Goal: Task Accomplishment & Management: Manage account settings

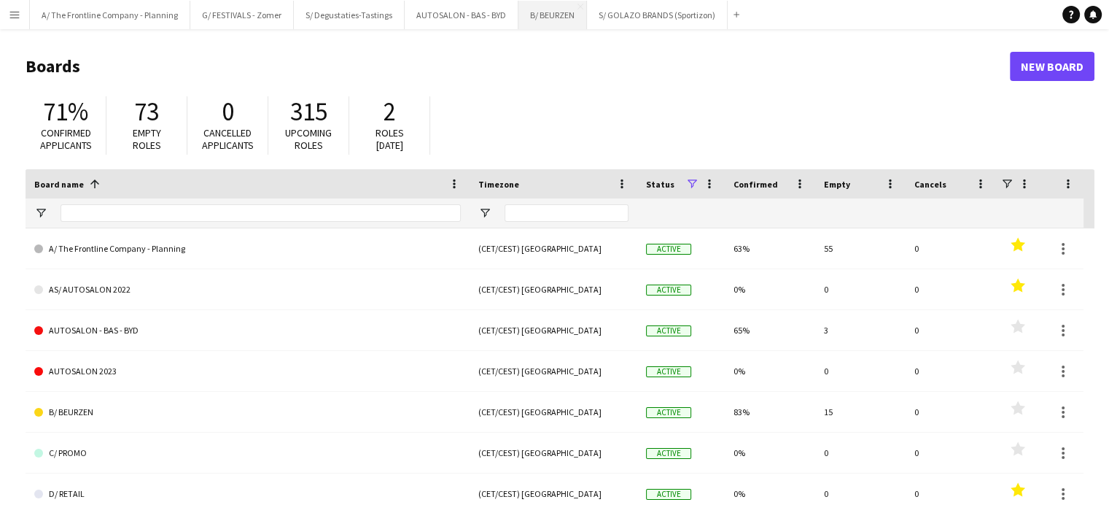
click at [545, 8] on button "B/ BEURZEN Close" at bounding box center [552, 15] width 69 height 28
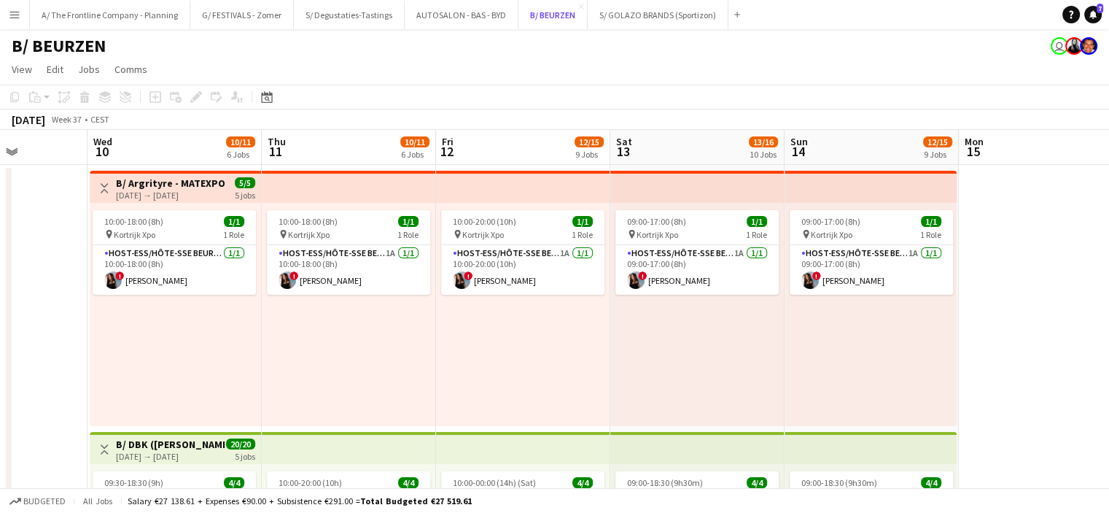
scroll to position [0, 554]
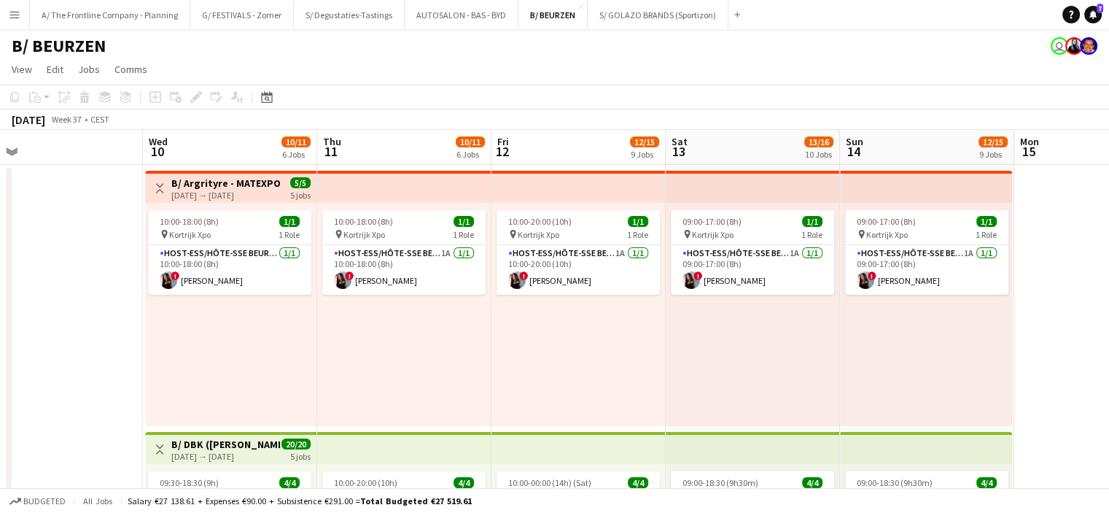
click at [155, 186] on app-icon "Toggle View" at bounding box center [160, 188] width 10 height 10
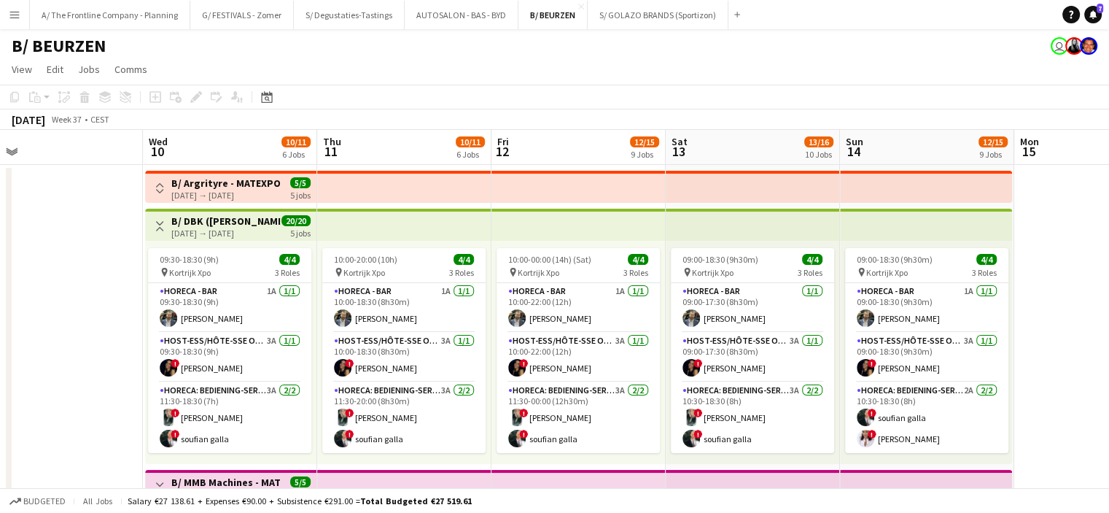
click at [155, 227] on app-icon "Toggle View" at bounding box center [160, 226] width 10 height 10
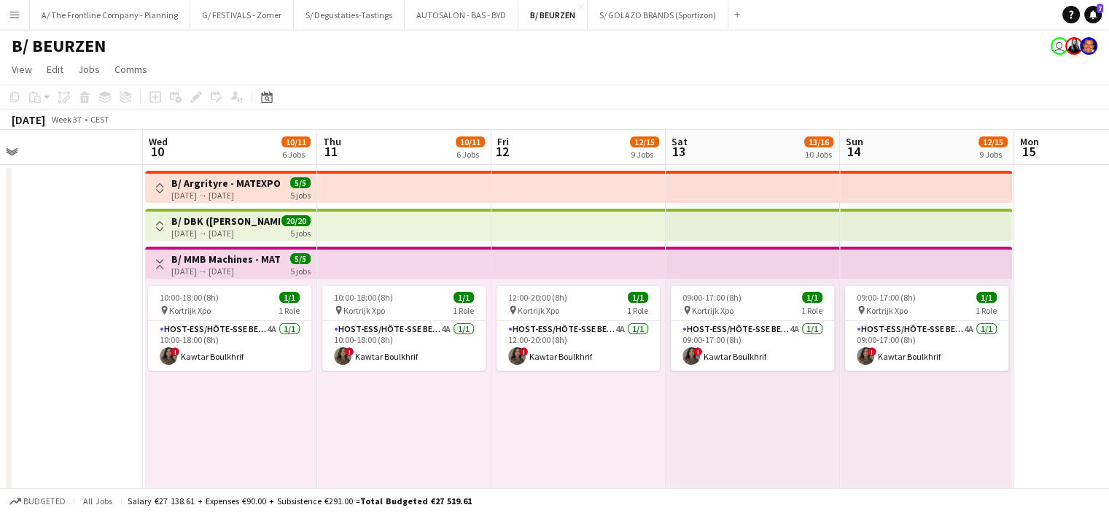
click at [160, 257] on button "Toggle View" at bounding box center [160, 264] width 18 height 18
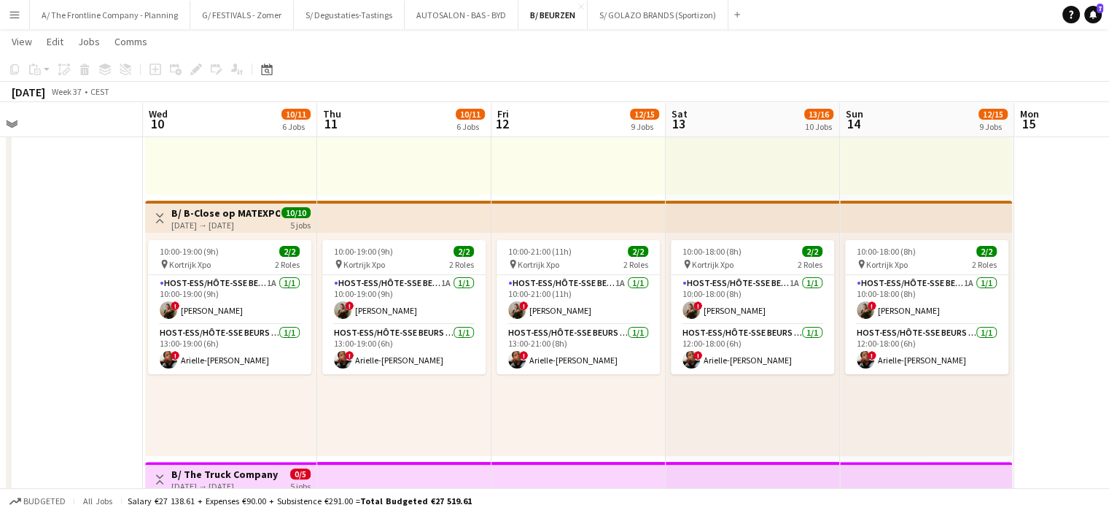
scroll to position [0, 553]
drag, startPoint x: 105, startPoint y: 278, endPoint x: 60, endPoint y: 275, distance: 45.3
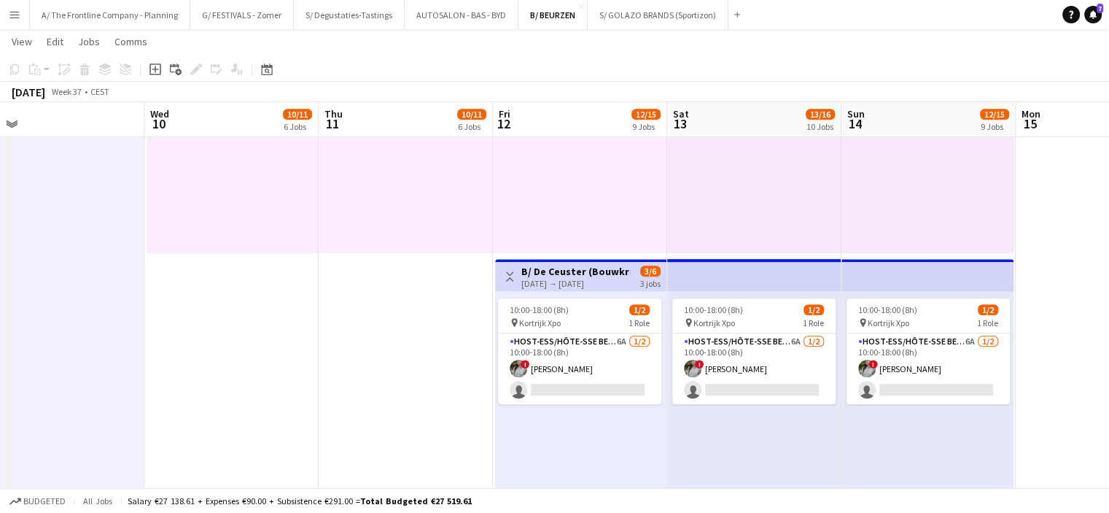
scroll to position [808, 0]
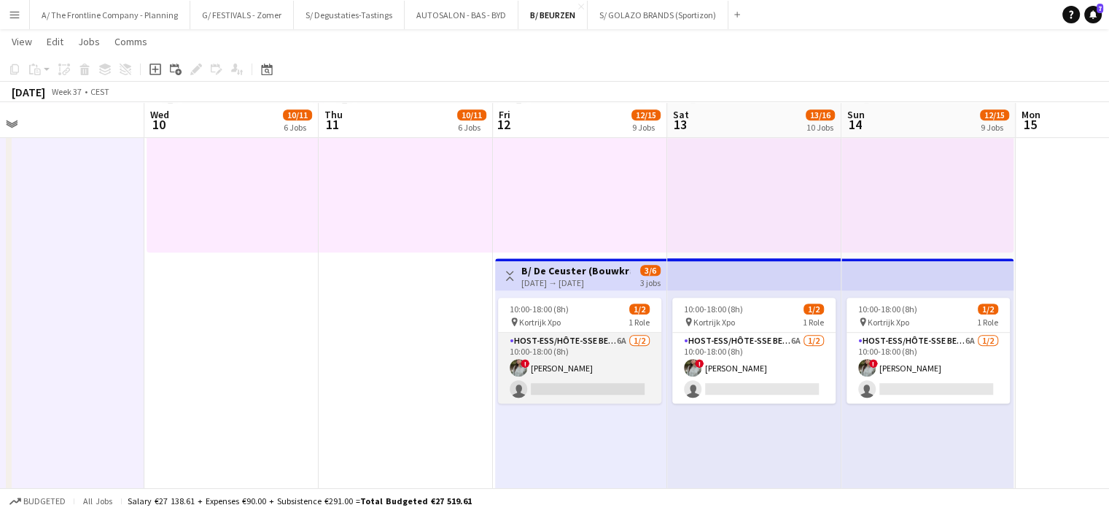
click at [627, 378] on app-card-role "Host-ess/Hôte-sse Beurs - Foire 6A [DATE] 10:00-18:00 (8h) ! [PERSON_NAME] sing…" at bounding box center [579, 368] width 163 height 71
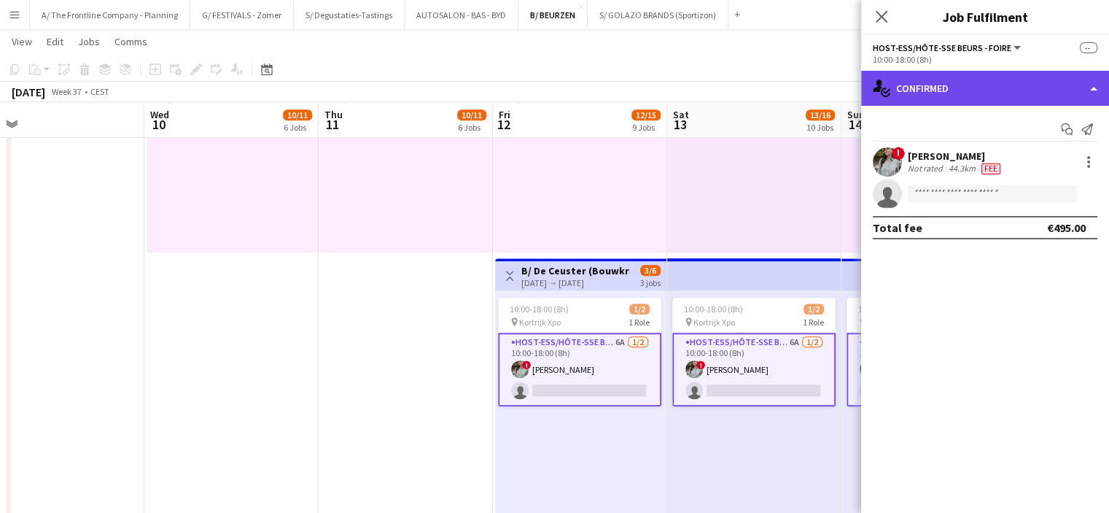
click at [1008, 86] on div "single-neutral-actions-check-2 Confirmed" at bounding box center [985, 88] width 248 height 35
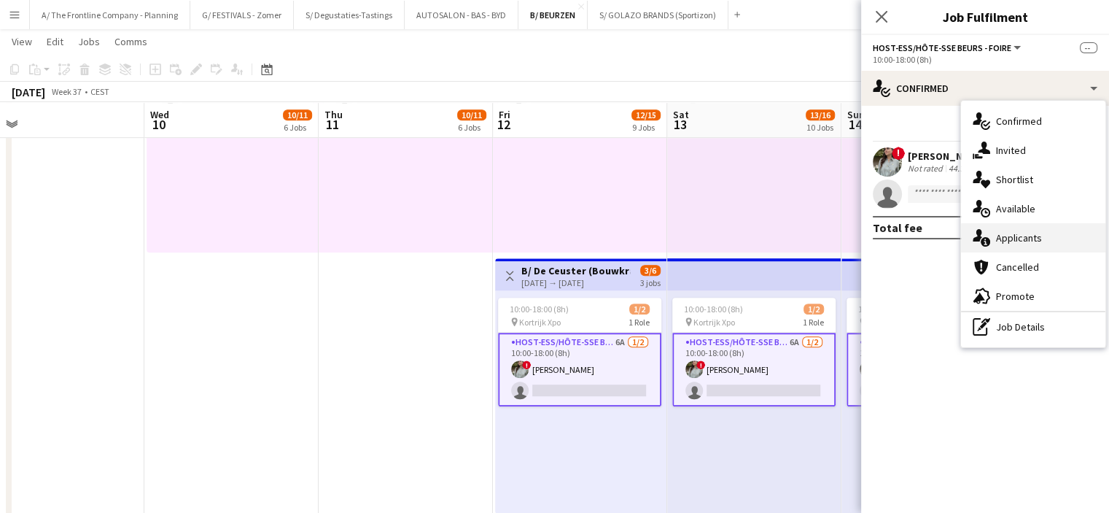
click at [998, 238] on div "single-neutral-actions-information Applicants" at bounding box center [1033, 237] width 144 height 29
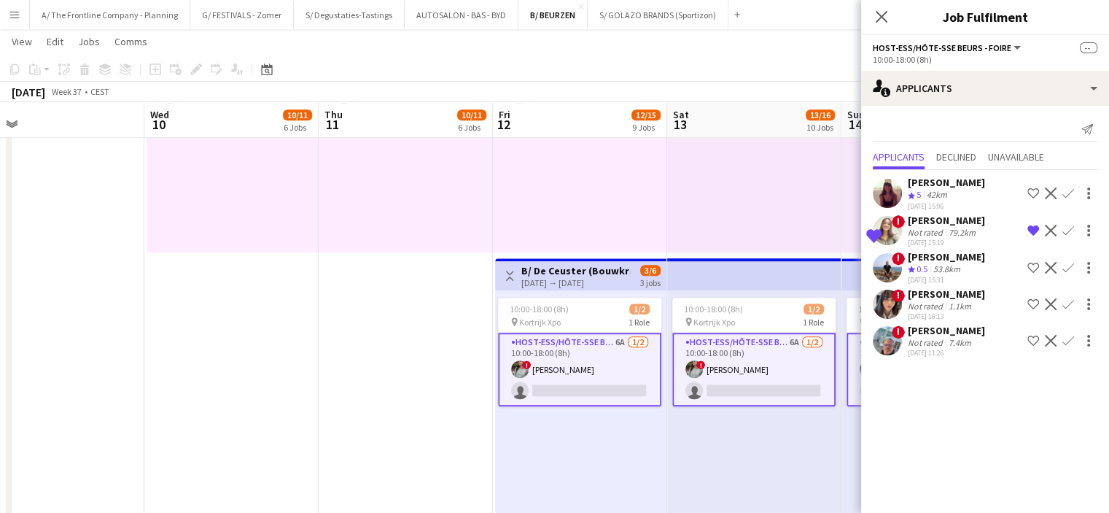
click at [950, 222] on div "[PERSON_NAME]" at bounding box center [946, 220] width 77 height 13
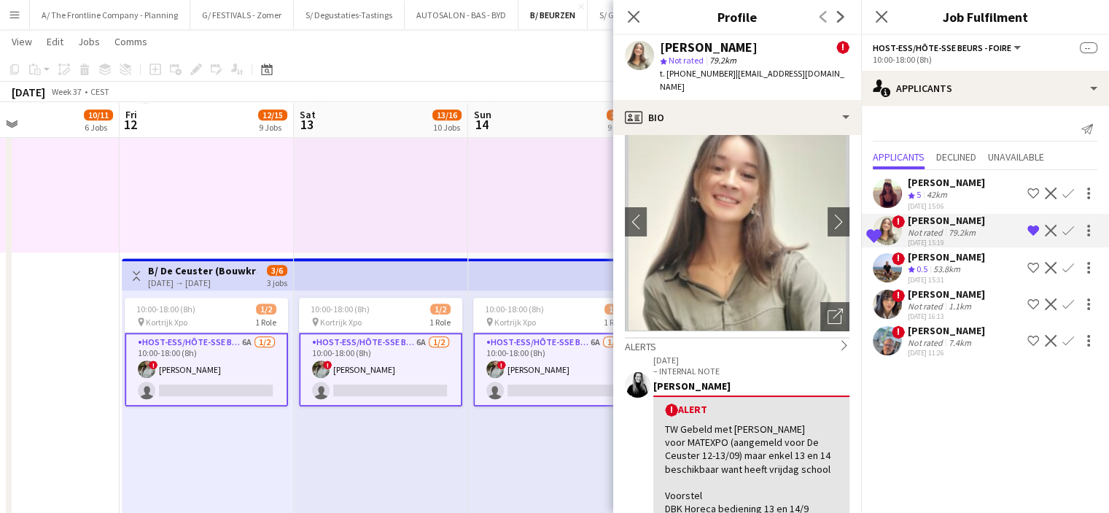
scroll to position [32, 0]
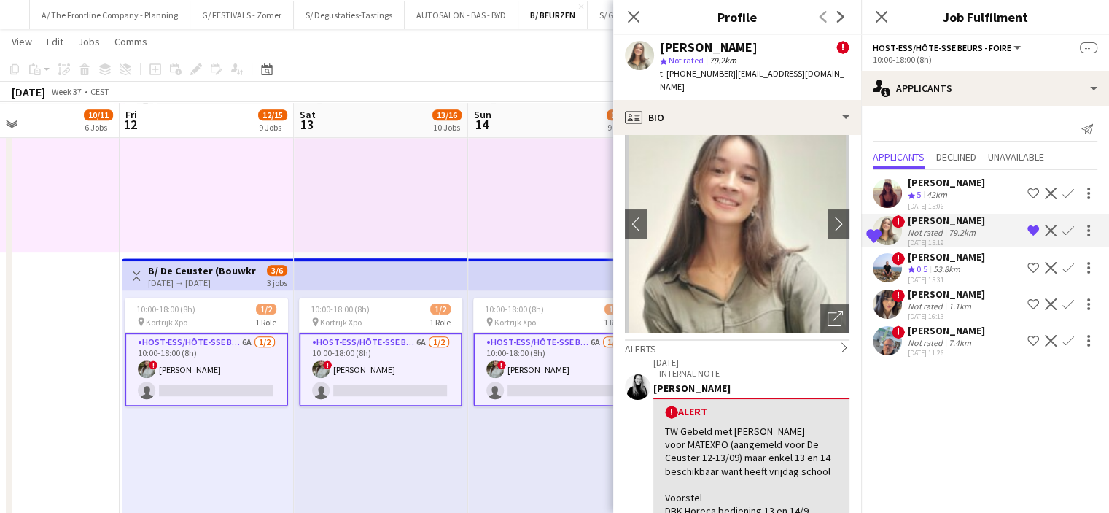
click at [532, 373] on app-card-role "Host-ess/Hôte-sse Beurs - Foire 6A [DATE] 10:00-18:00 (8h) ! [PERSON_NAME] sing…" at bounding box center [554, 370] width 163 height 74
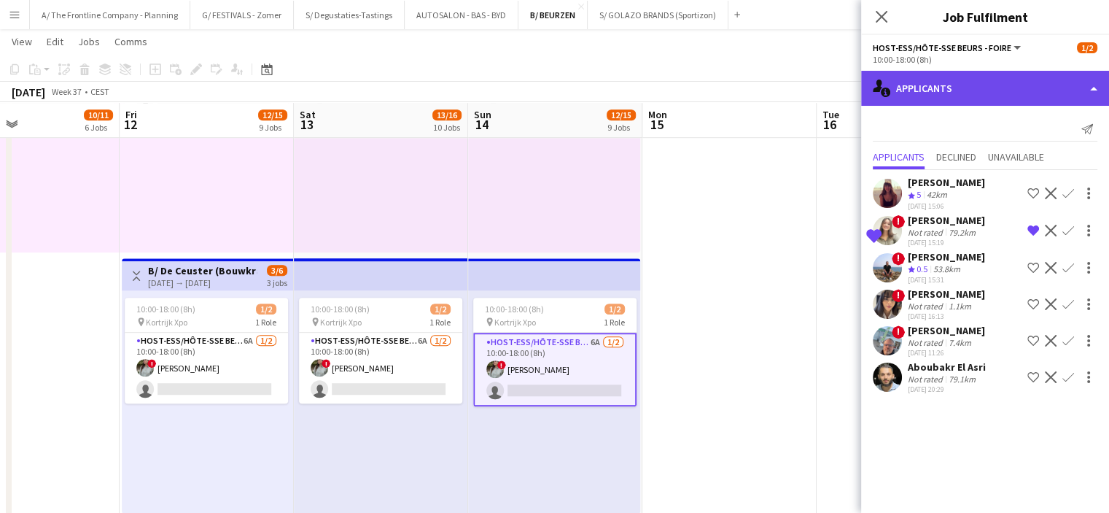
click at [959, 81] on div "single-neutral-actions-information Applicants" at bounding box center [985, 88] width 248 height 35
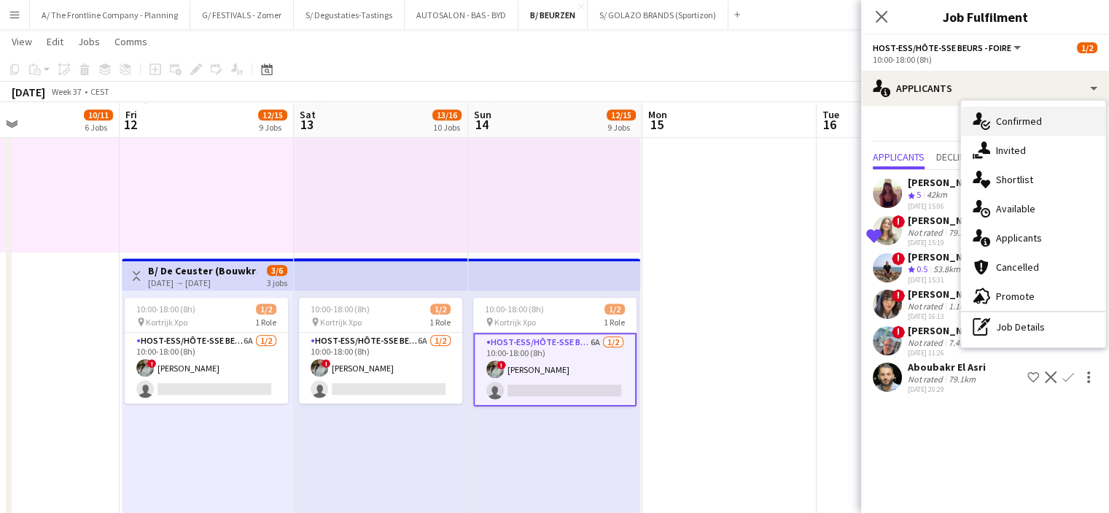
click at [1013, 122] on div "single-neutral-actions-check-2 Confirmed" at bounding box center [1033, 120] width 144 height 29
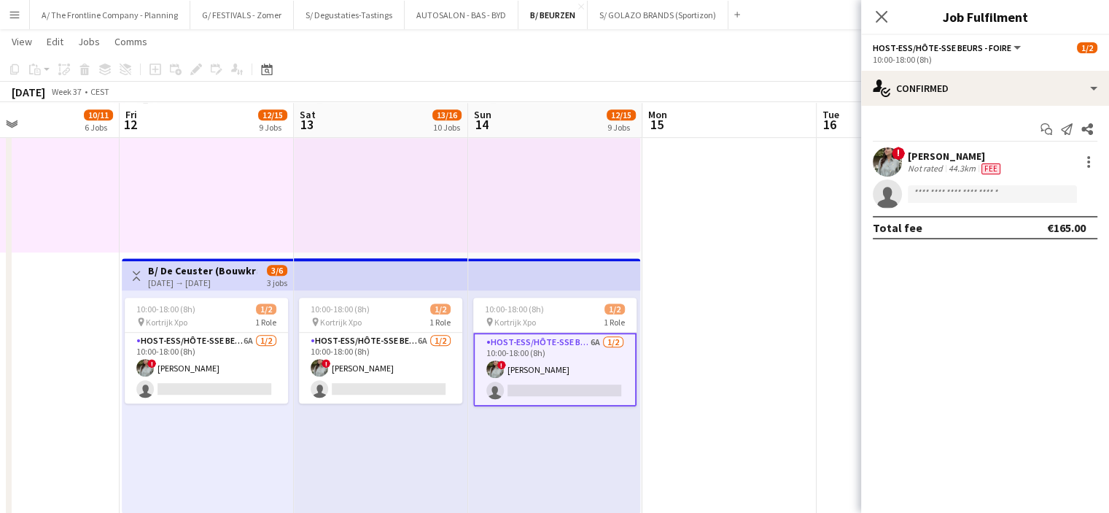
click at [938, 166] on div "Not rated" at bounding box center [927, 169] width 38 height 12
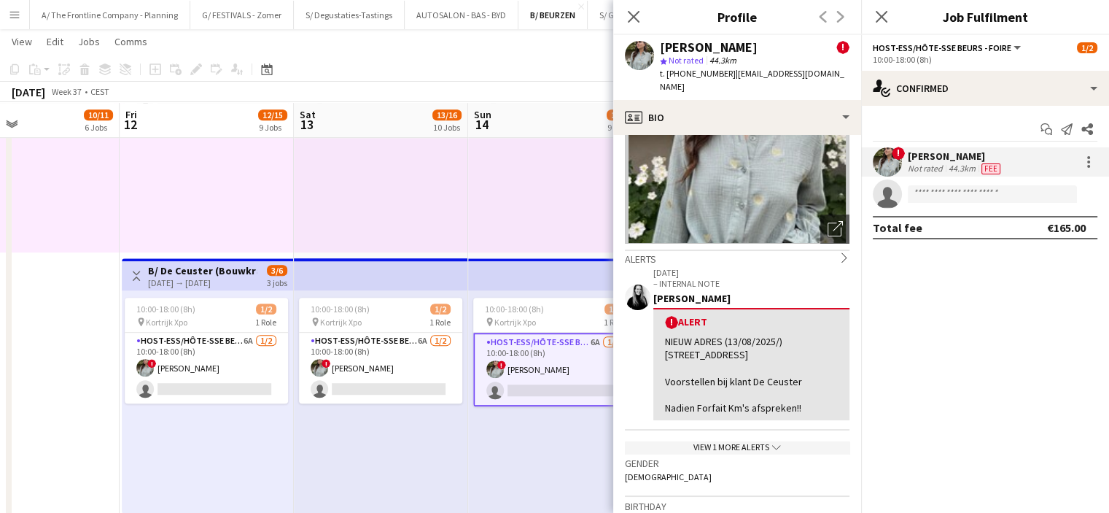
scroll to position [0, 0]
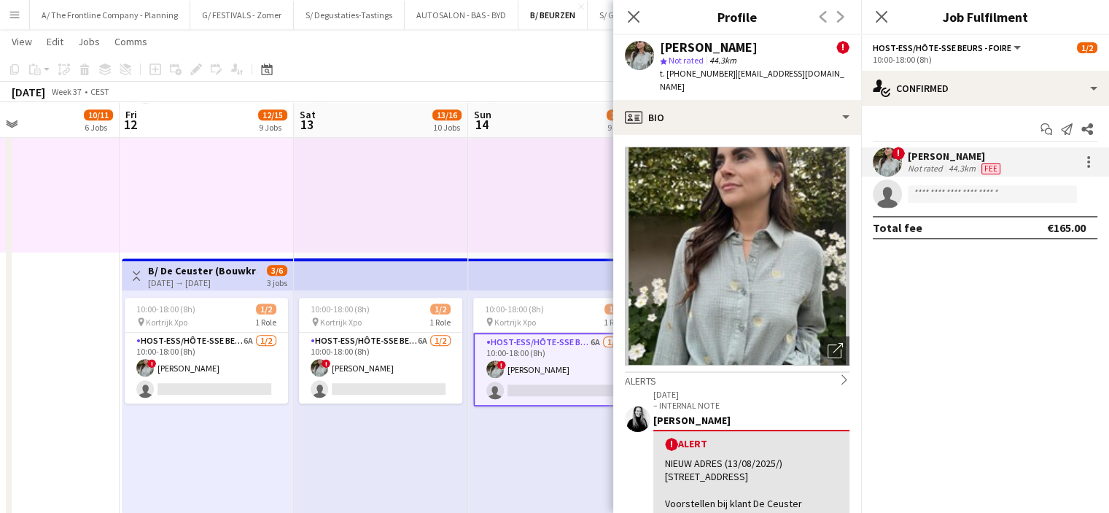
click at [358, 443] on div "10:00-18:00 (8h) 1/2 pin Kortrijk Xpo 1 Role Host-ess/Hôte-sse Beurs - Foire 6A…" at bounding box center [381, 401] width 174 height 223
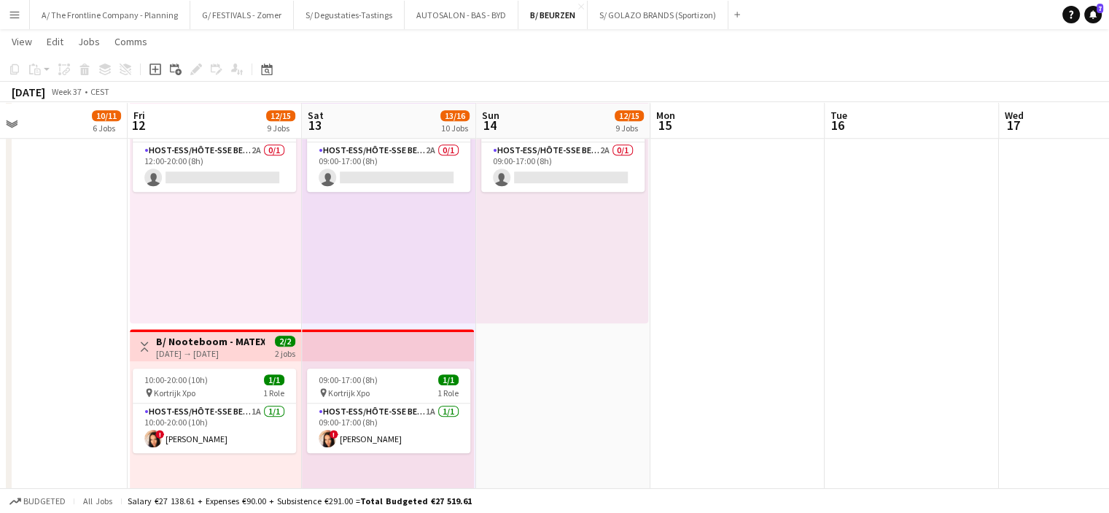
scroll to position [1261, 0]
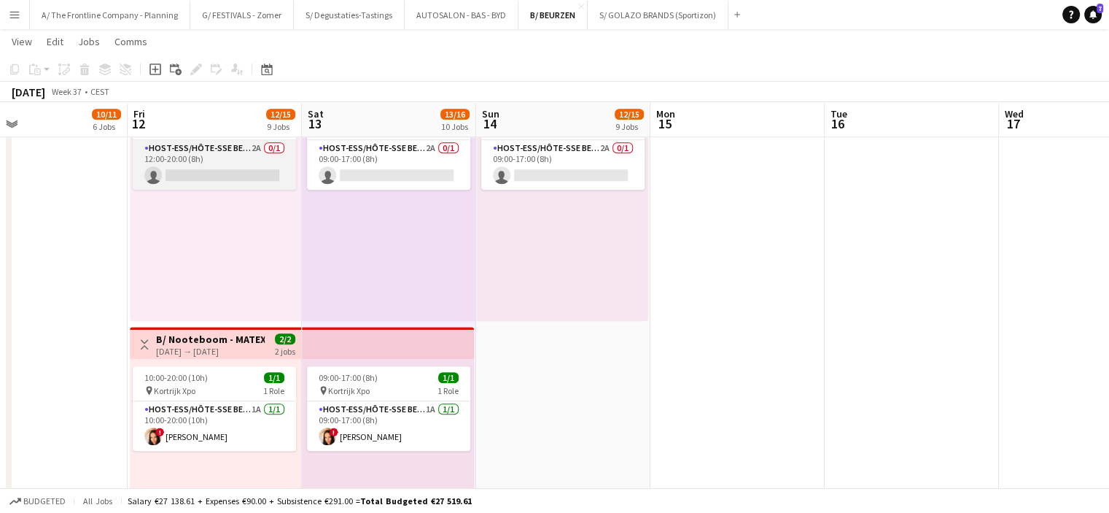
click at [245, 159] on app-card-role "Host-ess/Hôte-sse Beurs - Foire 2A 0/1 12:00-20:00 (8h) single-neutral-actions" at bounding box center [214, 165] width 163 height 50
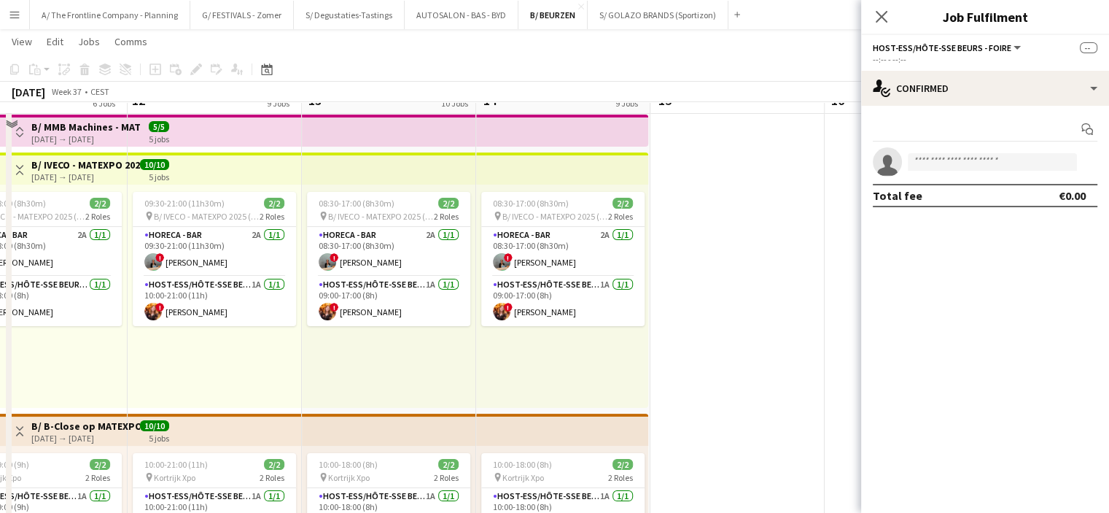
scroll to position [0, 0]
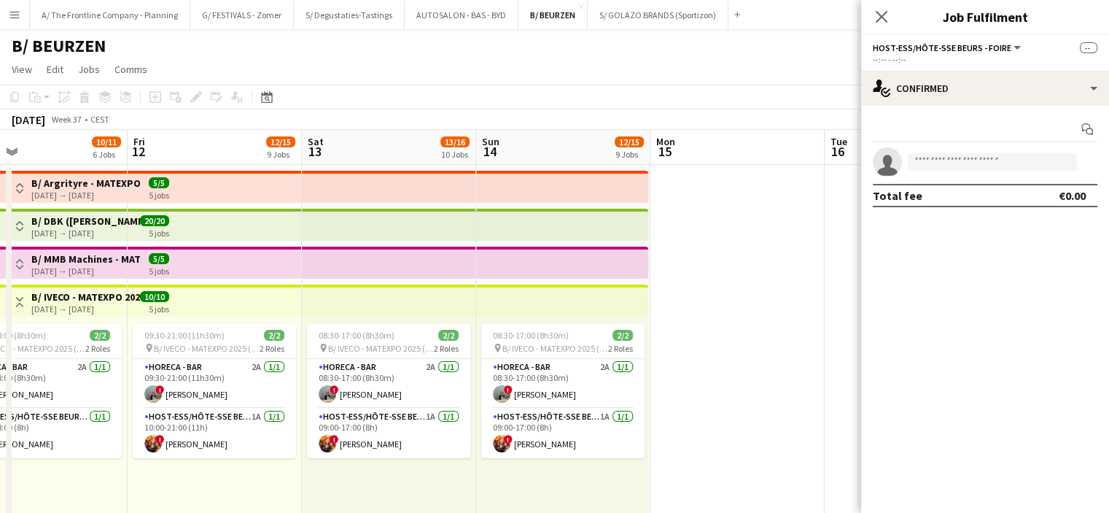
click at [23, 256] on button "Toggle View" at bounding box center [20, 264] width 18 height 18
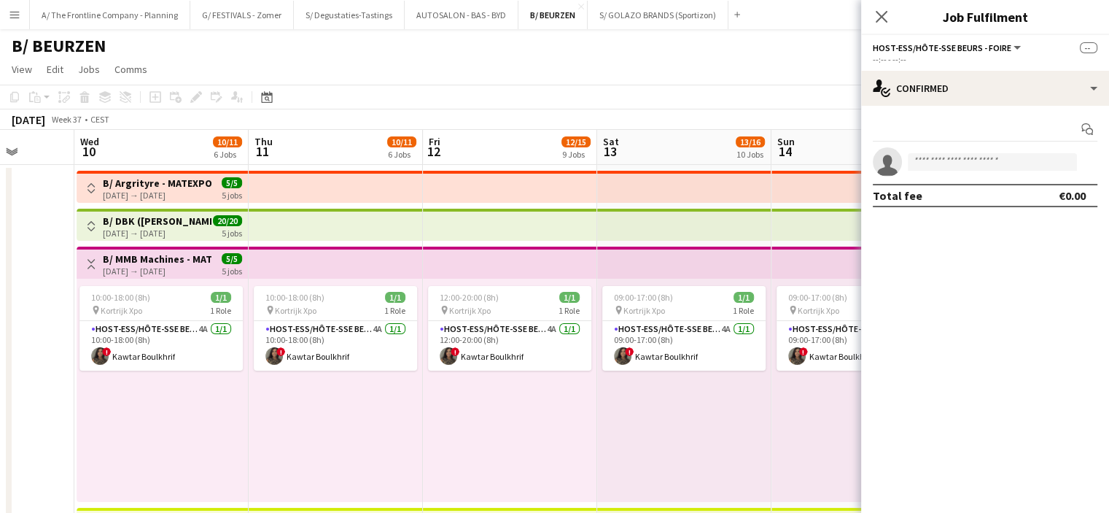
scroll to position [0, 446]
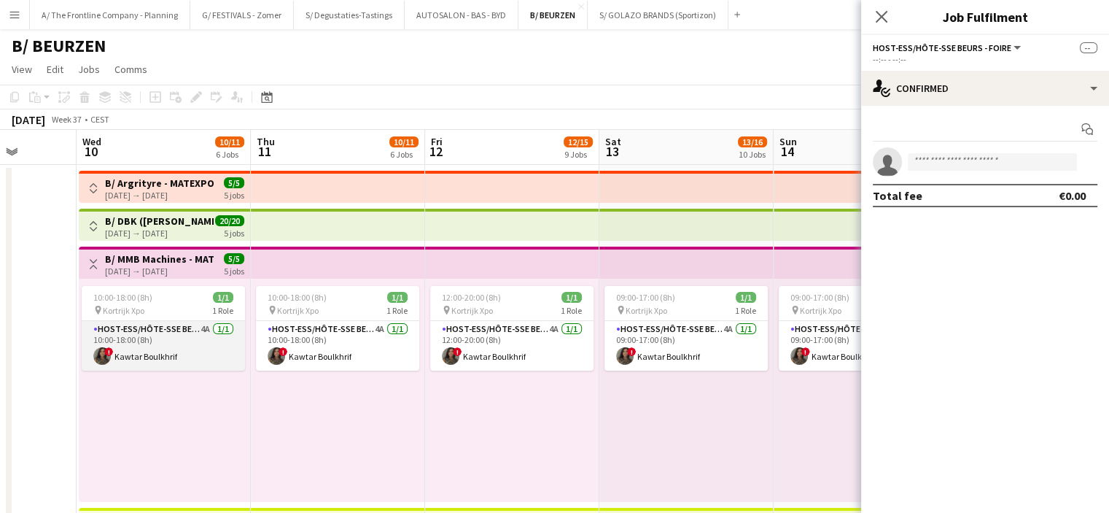
click at [130, 350] on app-card-role "Host-ess/Hôte-sse Beurs - Foire 4A [DATE] 10:00-18:00 (8h) ! Kawtar Boulkhrif" at bounding box center [163, 346] width 163 height 50
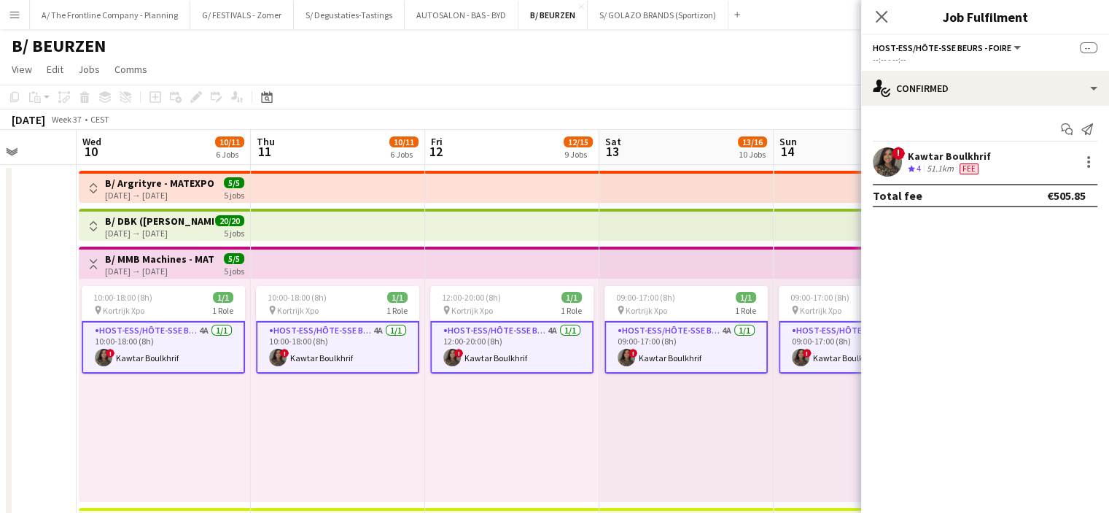
click at [925, 152] on div "Kawtar Boulkhrif" at bounding box center [949, 155] width 83 height 13
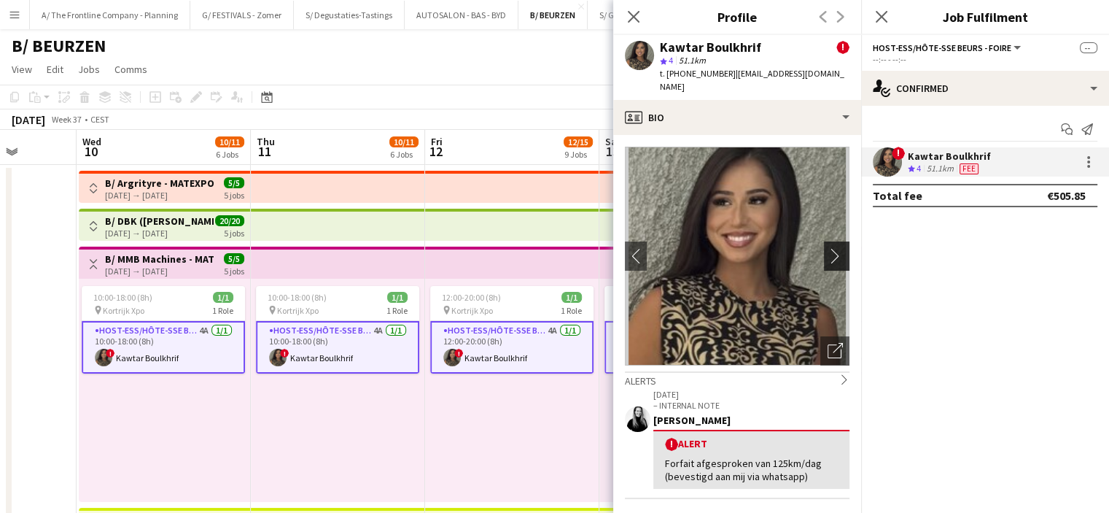
click at [828, 249] on app-icon "chevron-right" at bounding box center [839, 255] width 23 height 15
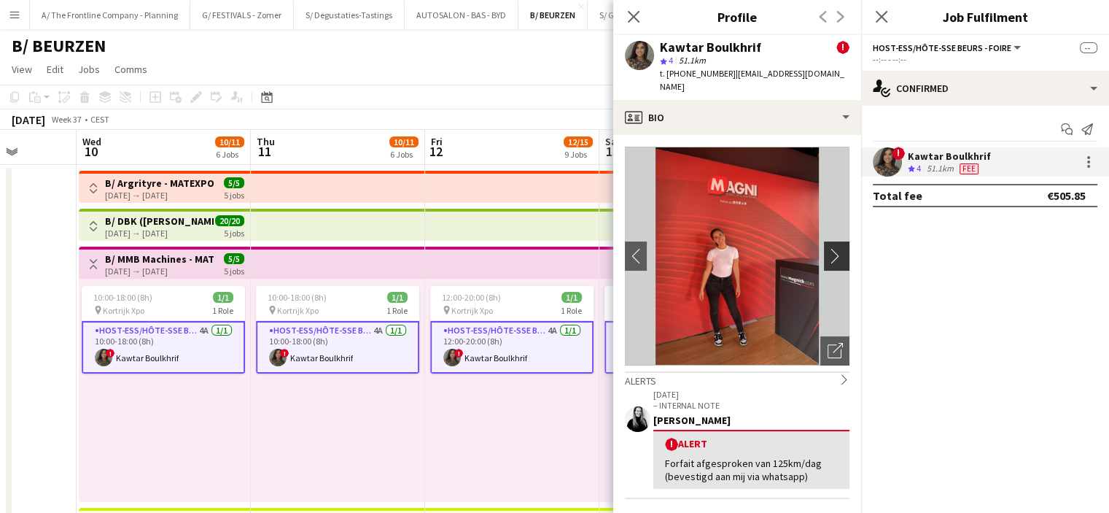
click at [828, 249] on app-icon "chevron-right" at bounding box center [839, 255] width 23 height 15
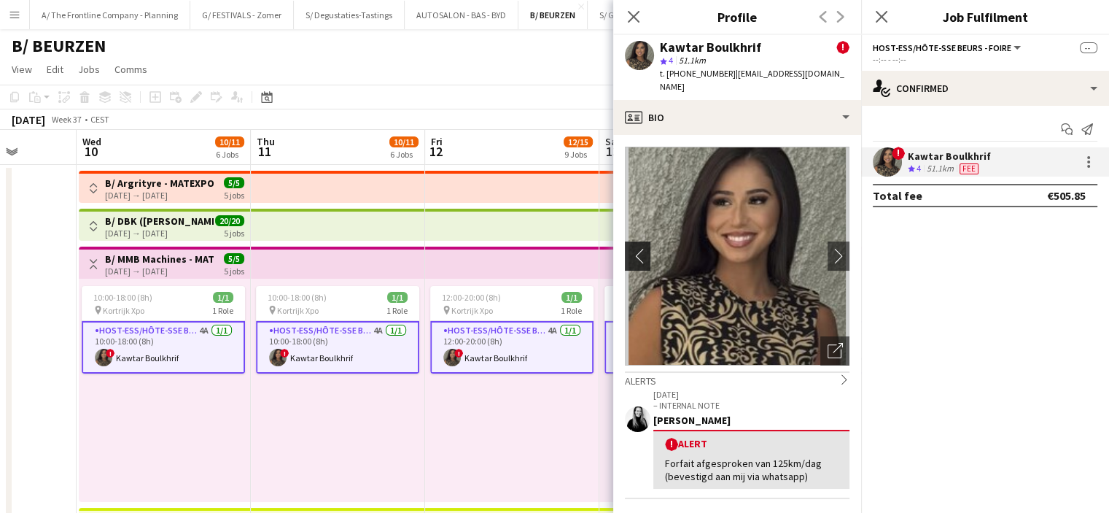
click at [637, 248] on app-icon "chevron-left" at bounding box center [636, 255] width 23 height 15
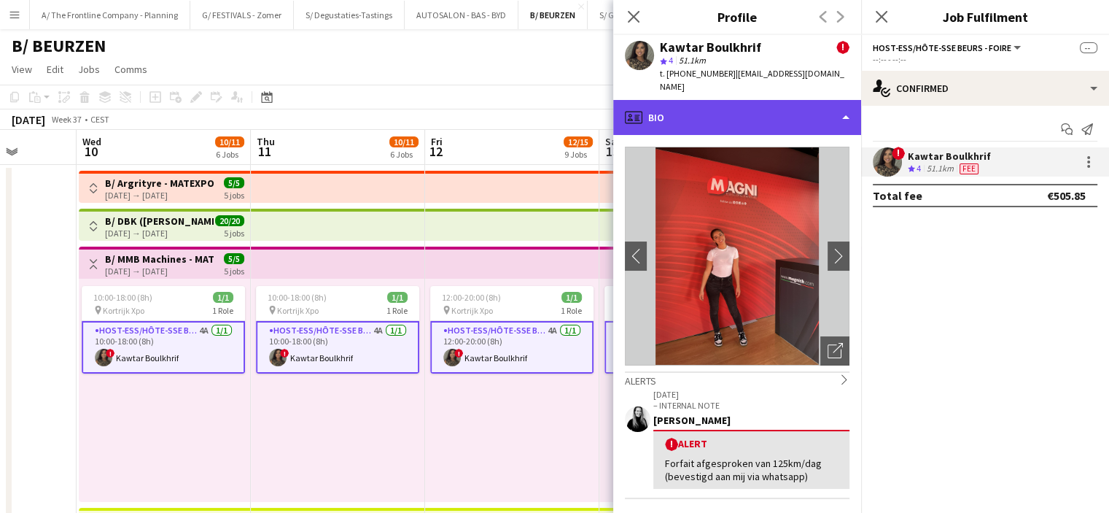
click at [710, 104] on div "profile Bio" at bounding box center [737, 117] width 248 height 35
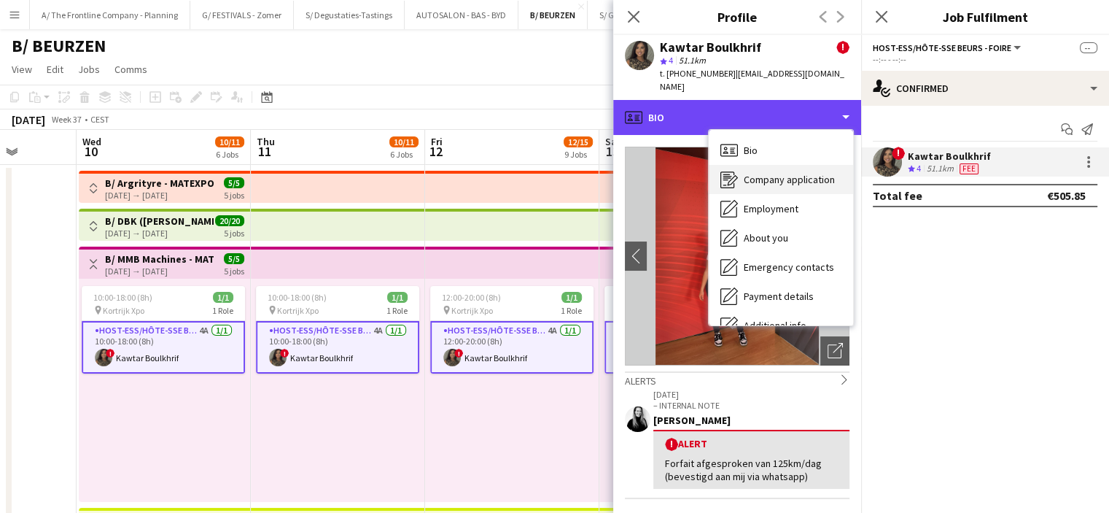
scroll to position [108, 0]
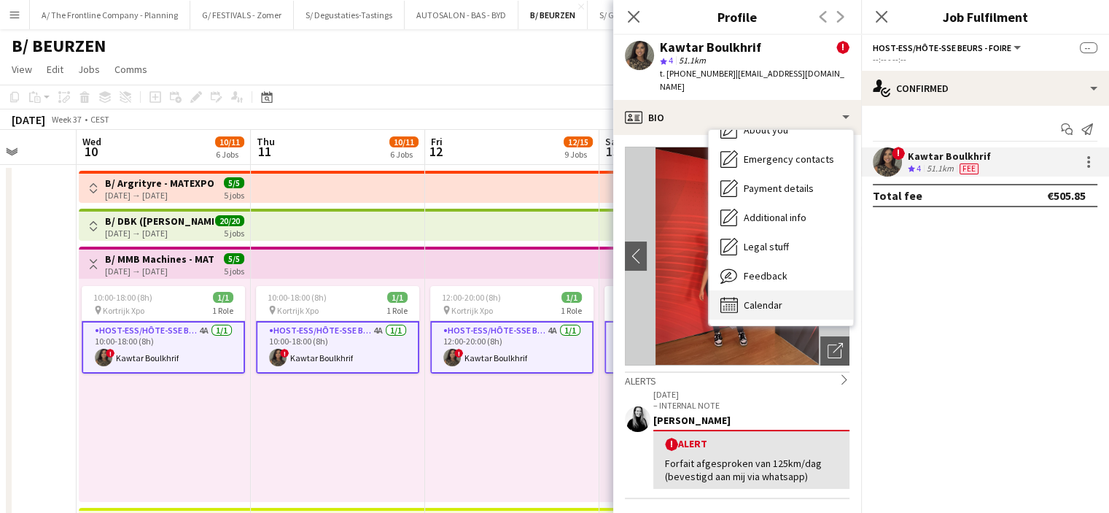
click at [750, 298] on span "Calendar" at bounding box center [763, 304] width 39 height 13
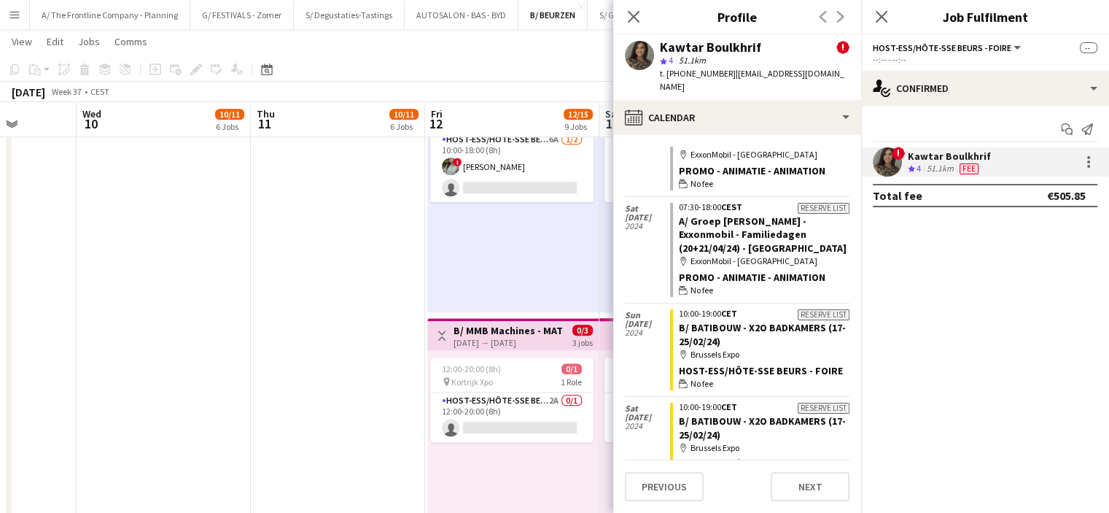
scroll to position [1233, 0]
click at [300, 282] on app-date-cell "10:00-18:00 (8h) 1/1 pin Kortrijk Xpo 1 Role Host-ess/Hôte-sse Beurs - Foire 4A…" at bounding box center [338, 15] width 174 height 2170
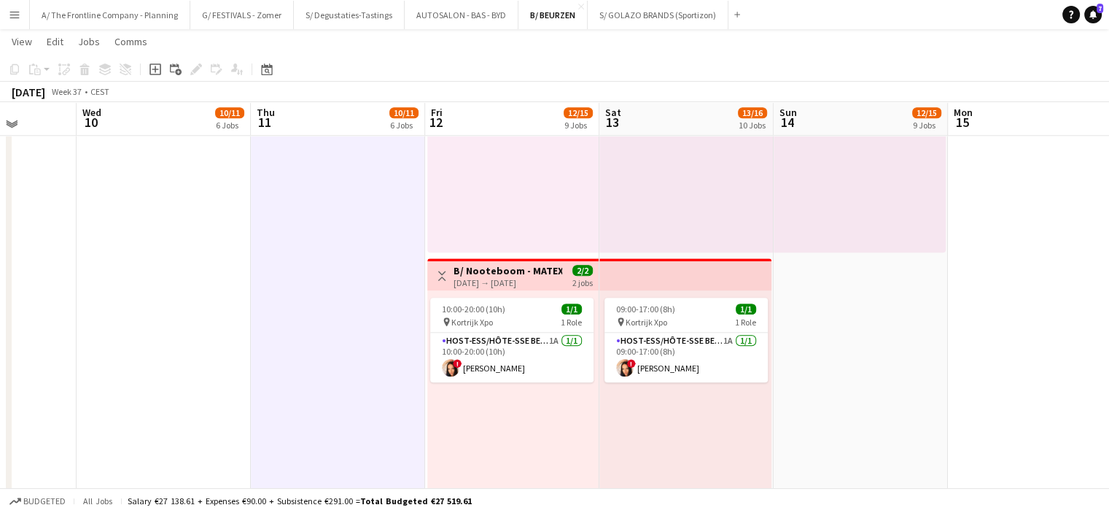
scroll to position [1555, 0]
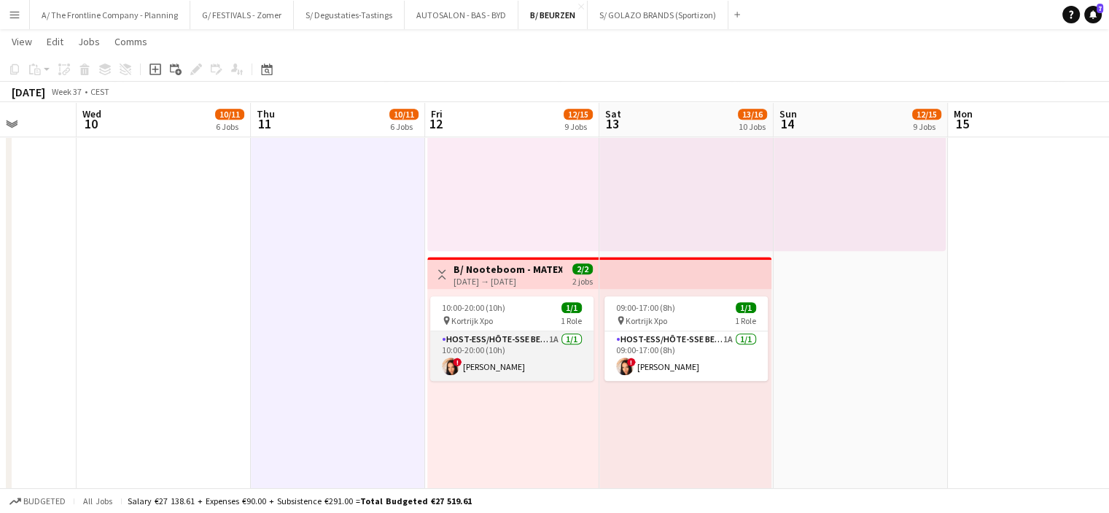
click at [481, 335] on app-card-role "Host-ess/Hôte-sse Beurs - Foire 1A [DATE] 10:00-20:00 (10h) ! [PERSON_NAME]" at bounding box center [511, 356] width 163 height 50
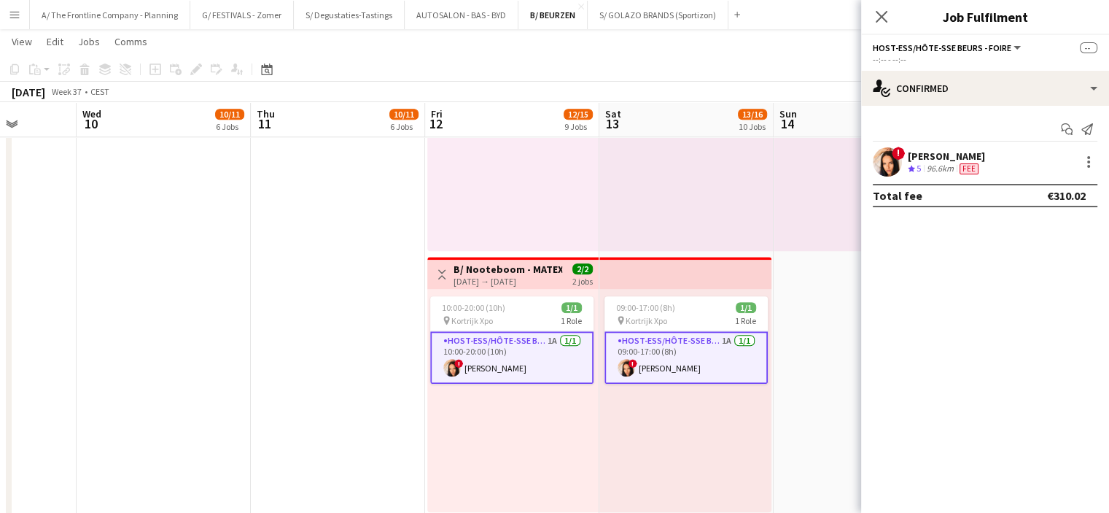
click at [928, 167] on div "96.6km" at bounding box center [940, 169] width 33 height 12
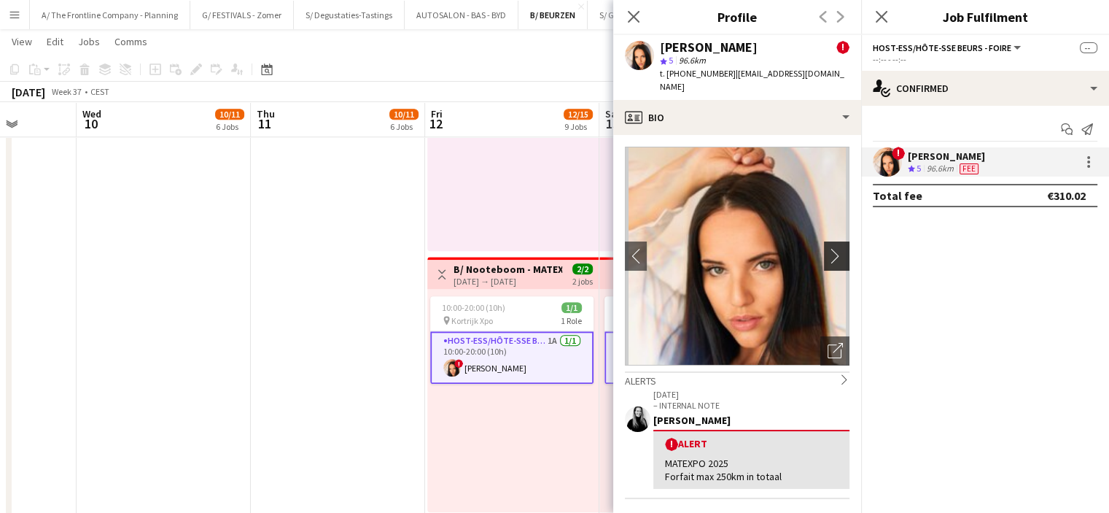
click at [828, 248] on app-icon "chevron-right" at bounding box center [839, 255] width 23 height 15
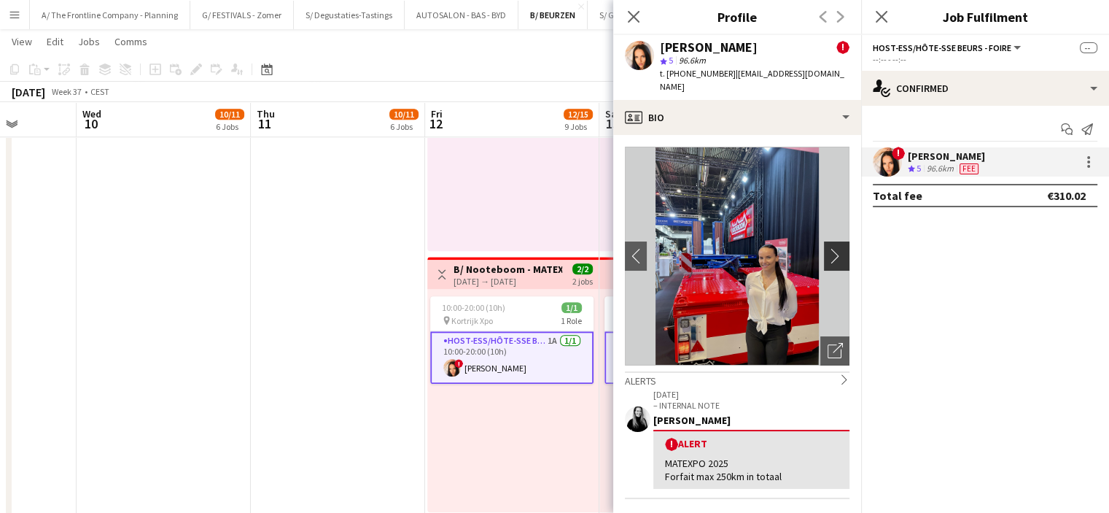
click at [828, 248] on app-icon "chevron-right" at bounding box center [839, 255] width 23 height 15
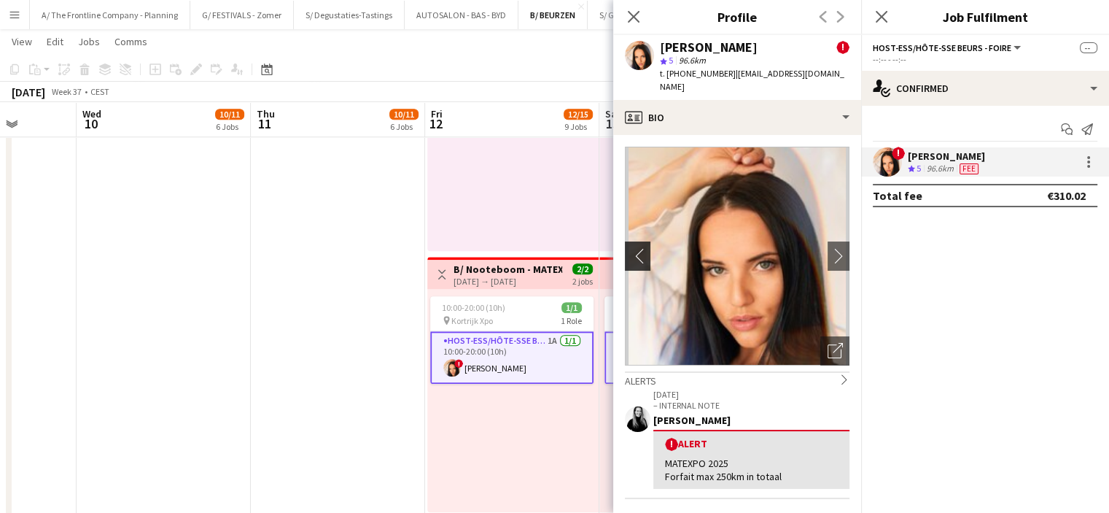
click at [637, 248] on app-icon "chevron-left" at bounding box center [636, 255] width 23 height 15
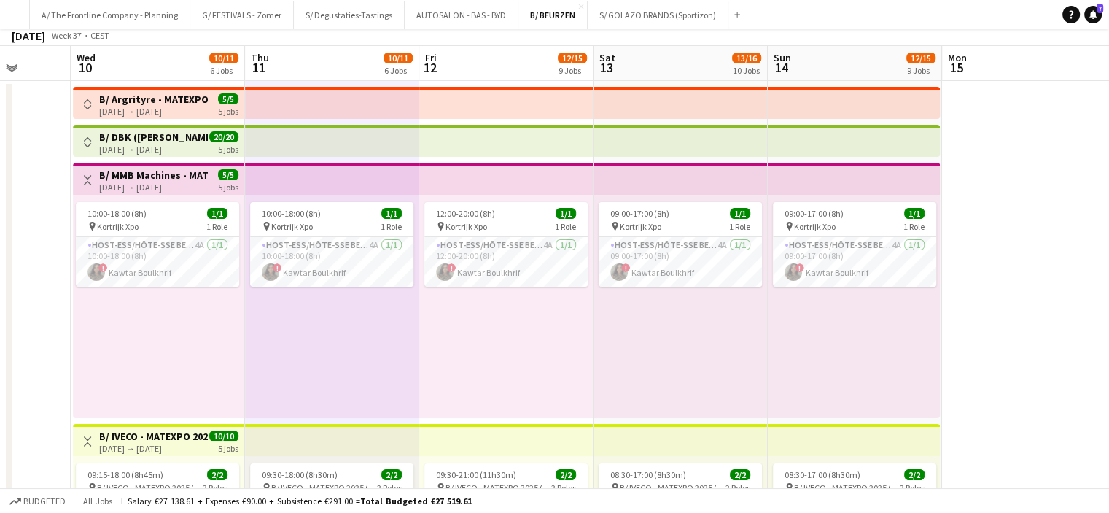
scroll to position [0, 0]
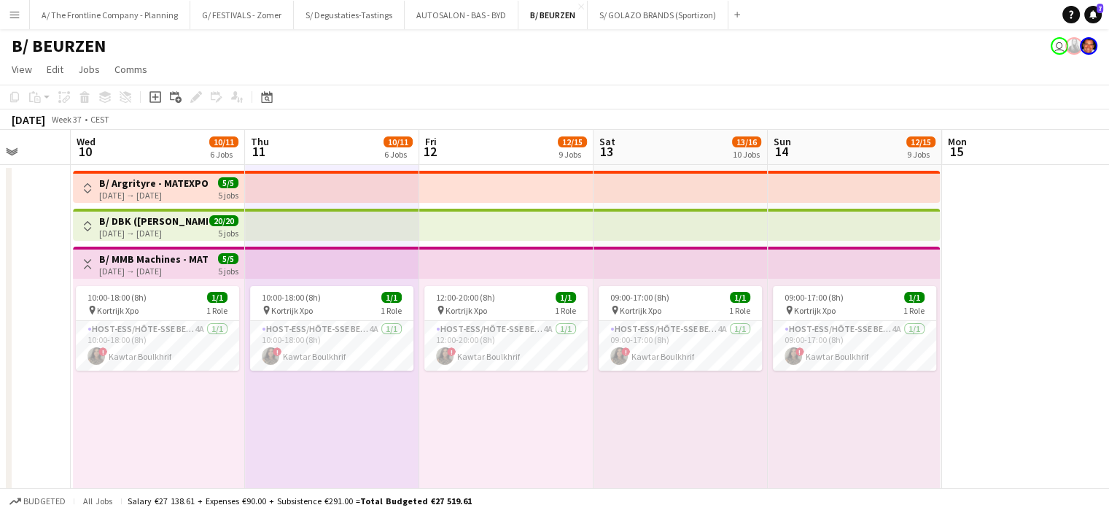
click at [85, 228] on app-icon "Toggle View" at bounding box center [87, 226] width 10 height 10
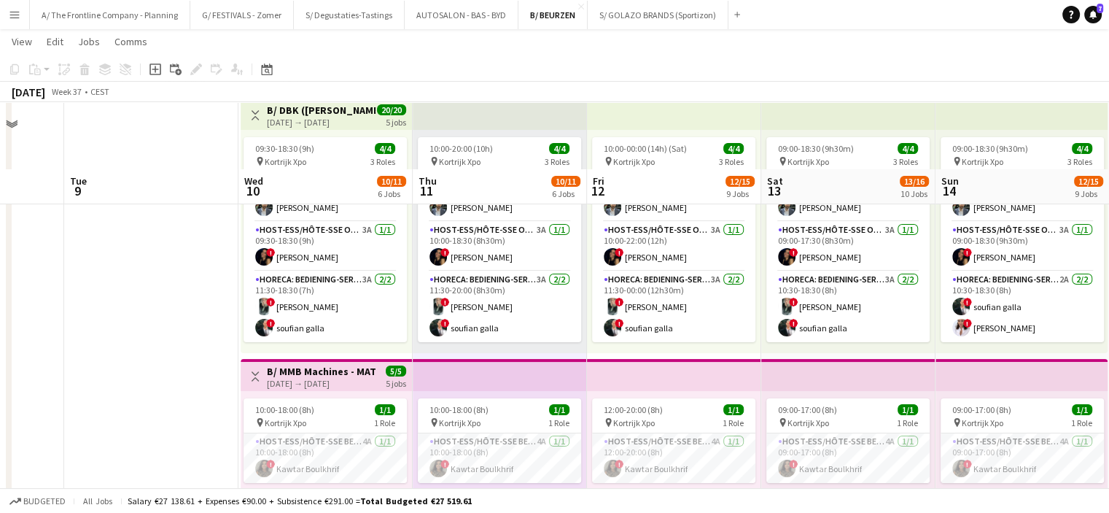
scroll to position [22, 0]
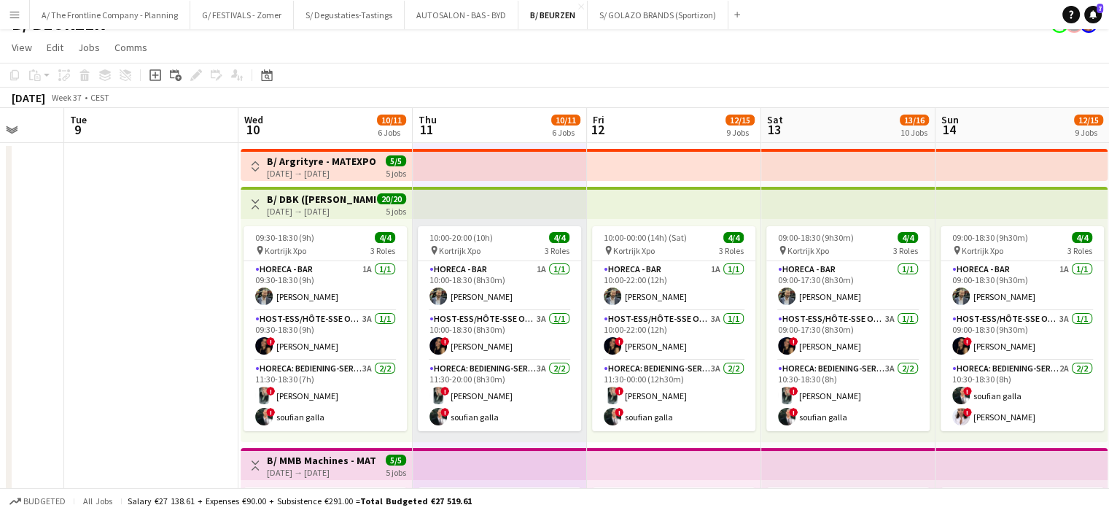
click at [254, 204] on app-icon "Toggle View" at bounding box center [255, 204] width 10 height 10
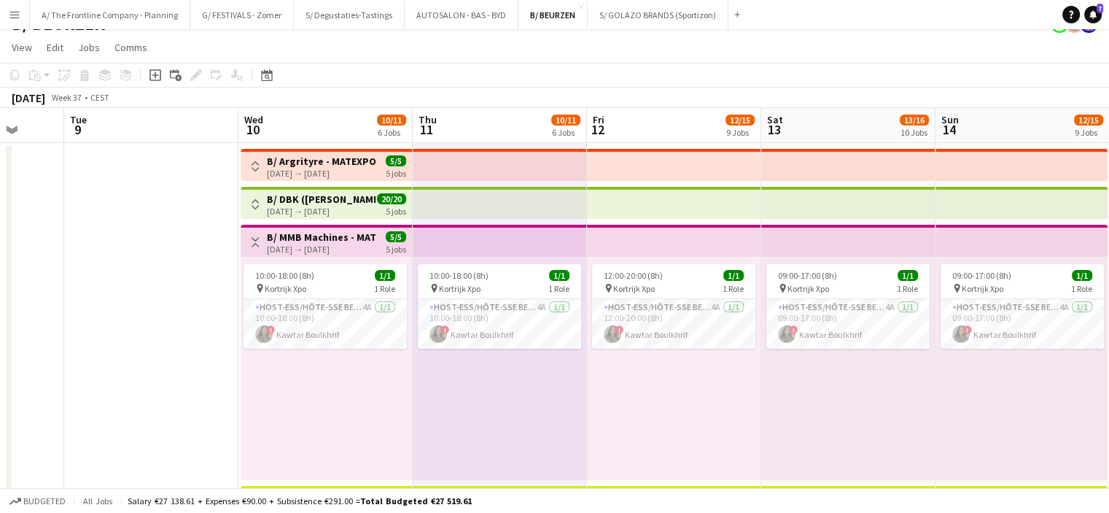
click at [256, 245] on app-icon "Toggle View" at bounding box center [255, 242] width 10 height 10
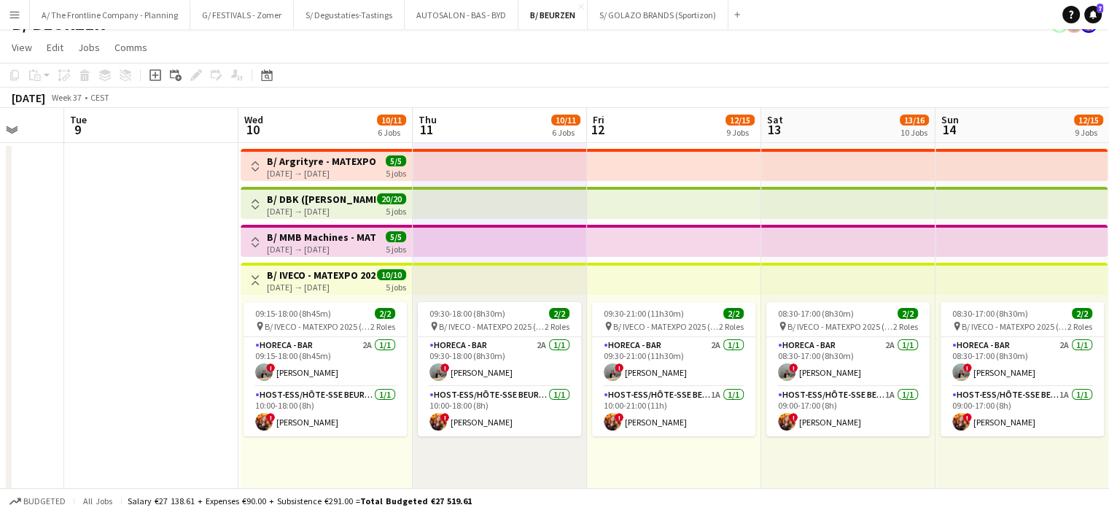
click at [257, 164] on app-icon "Toggle View" at bounding box center [255, 166] width 10 height 10
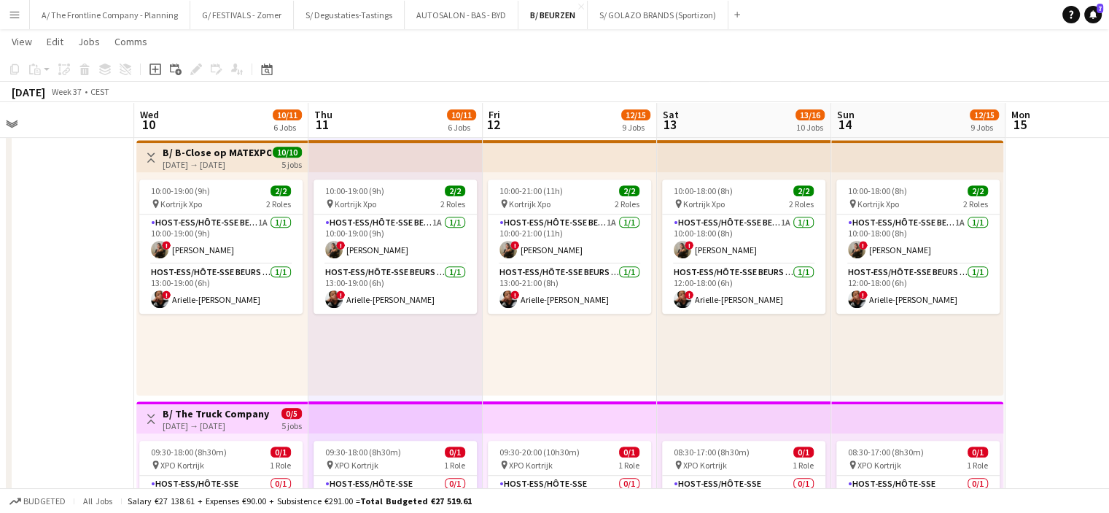
scroll to position [627, 0]
click at [233, 293] on app-card-role "Host-ess/Hôte-sse Beurs - Foire [DATE] 13:00-19:00 (6h) ! [PERSON_NAME]" at bounding box center [220, 289] width 163 height 50
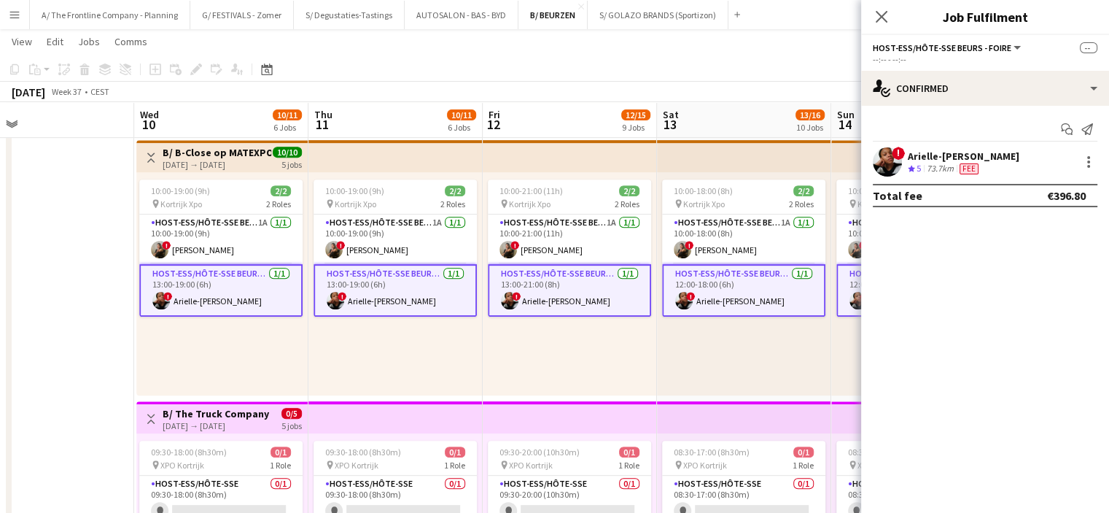
click at [909, 169] on polygon at bounding box center [911, 169] width 7 height 7
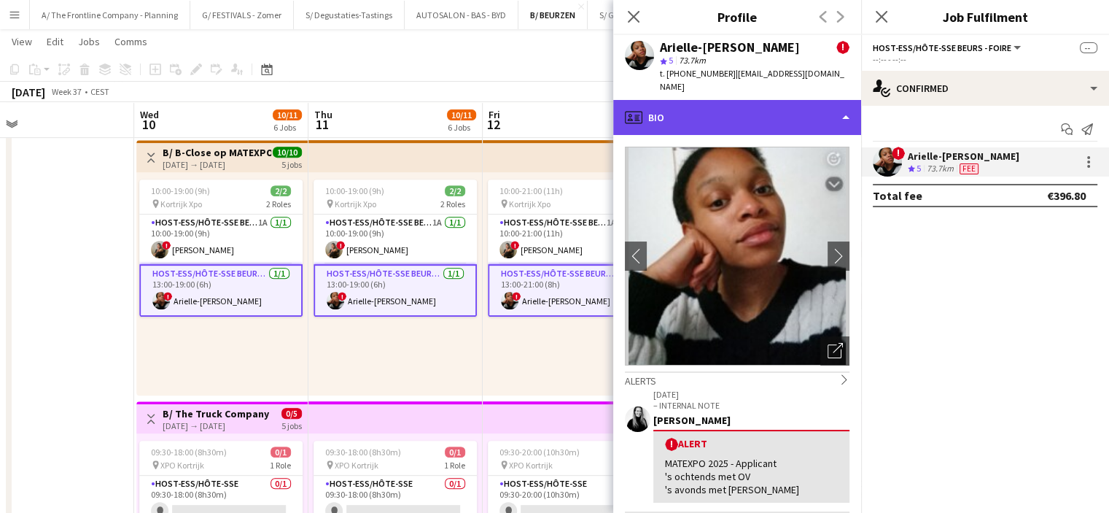
click at [726, 100] on div "profile Bio" at bounding box center [737, 117] width 248 height 35
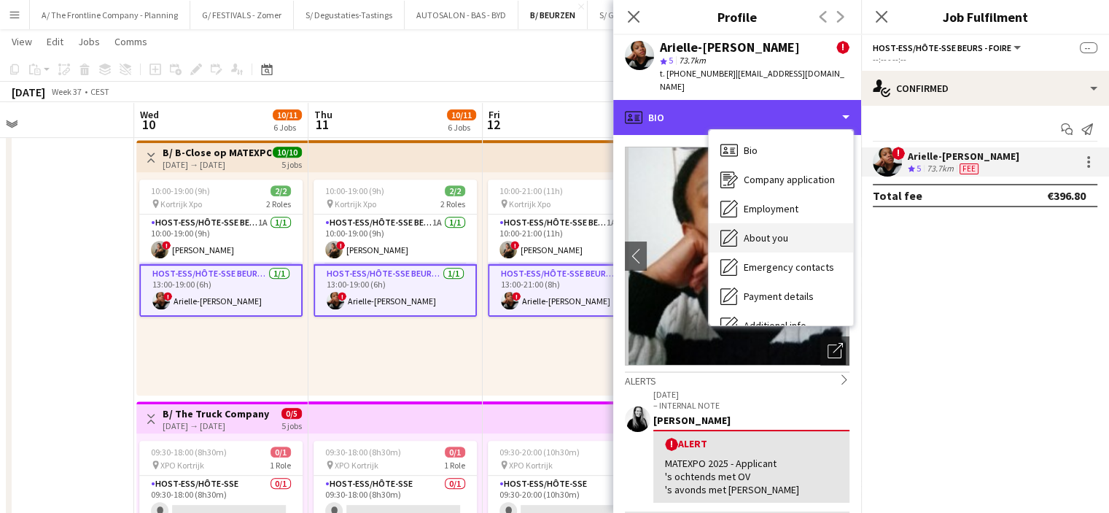
scroll to position [108, 0]
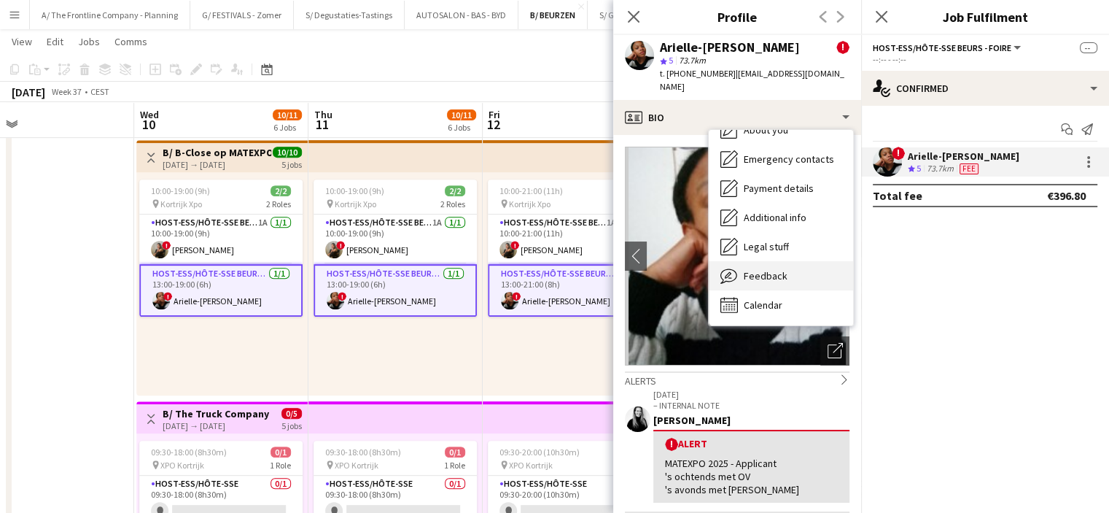
click at [764, 269] on span "Feedback" at bounding box center [766, 275] width 44 height 13
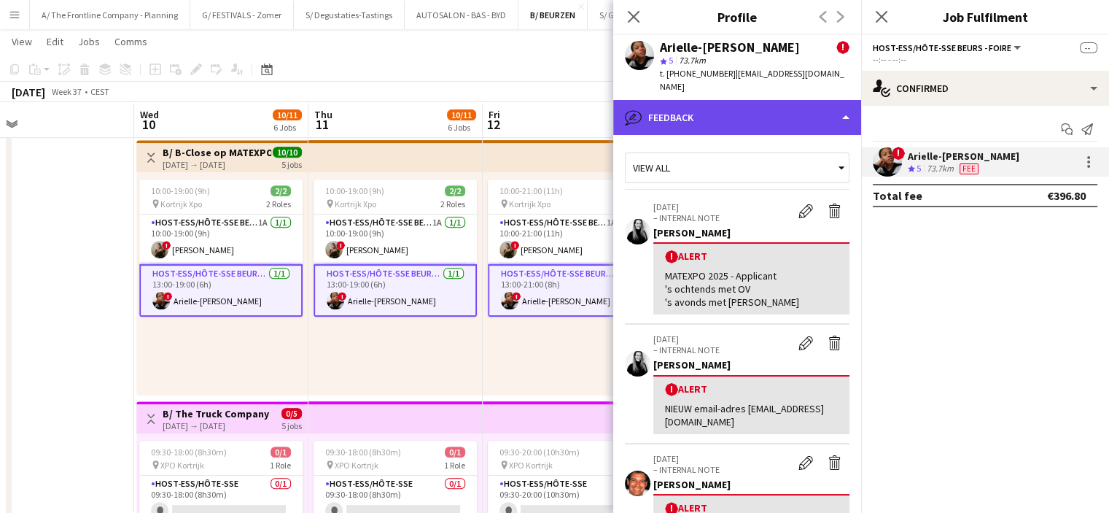
click at [774, 100] on div "bubble-pencil Feedback" at bounding box center [737, 117] width 248 height 35
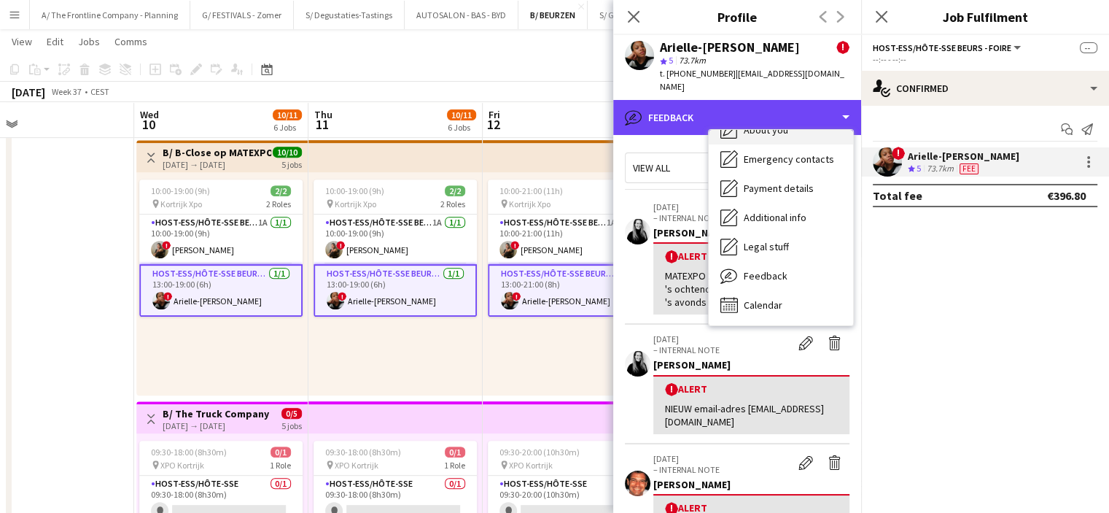
scroll to position [0, 0]
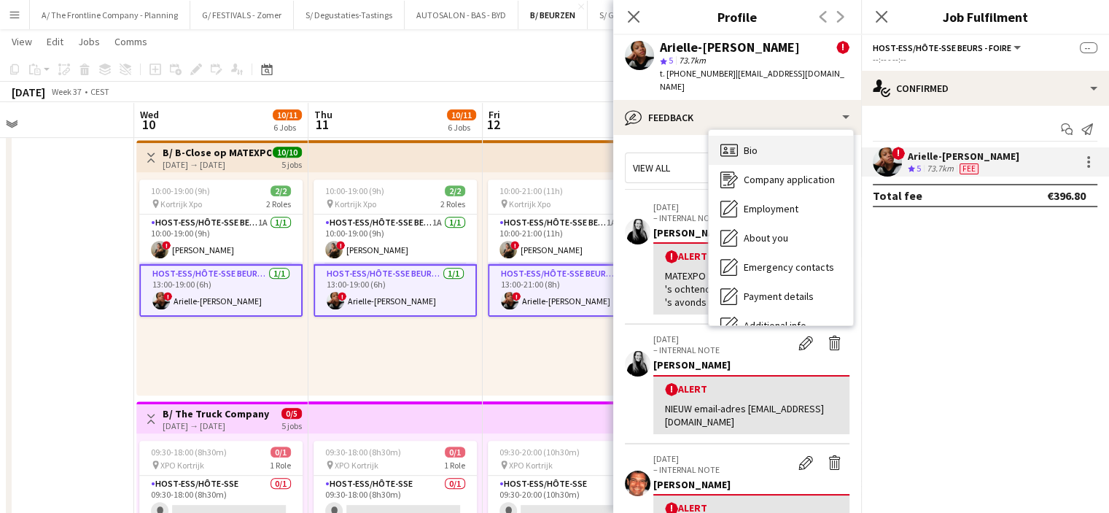
click at [768, 144] on div "Bio Bio" at bounding box center [781, 150] width 144 height 29
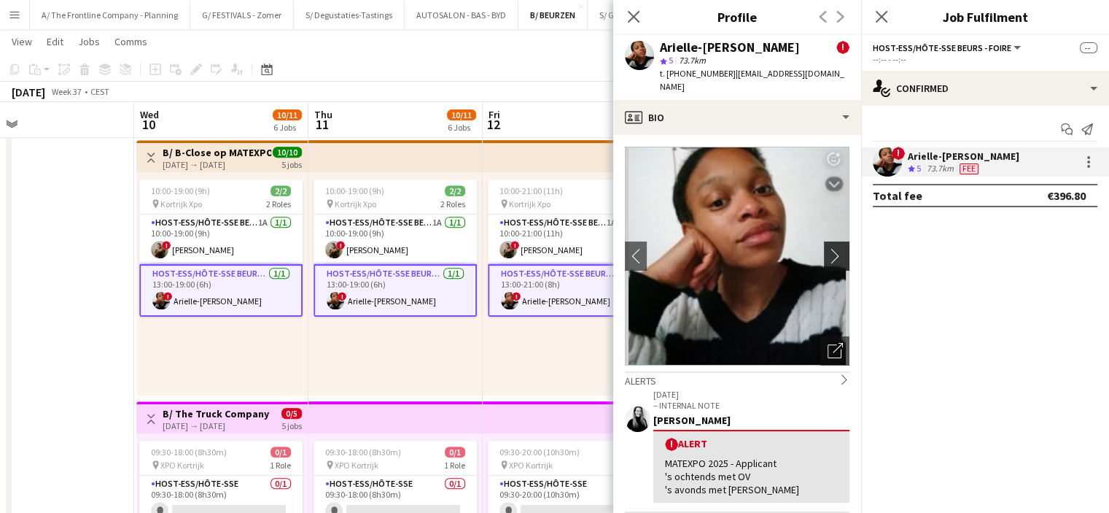
click at [828, 248] on app-icon "chevron-right" at bounding box center [839, 255] width 23 height 15
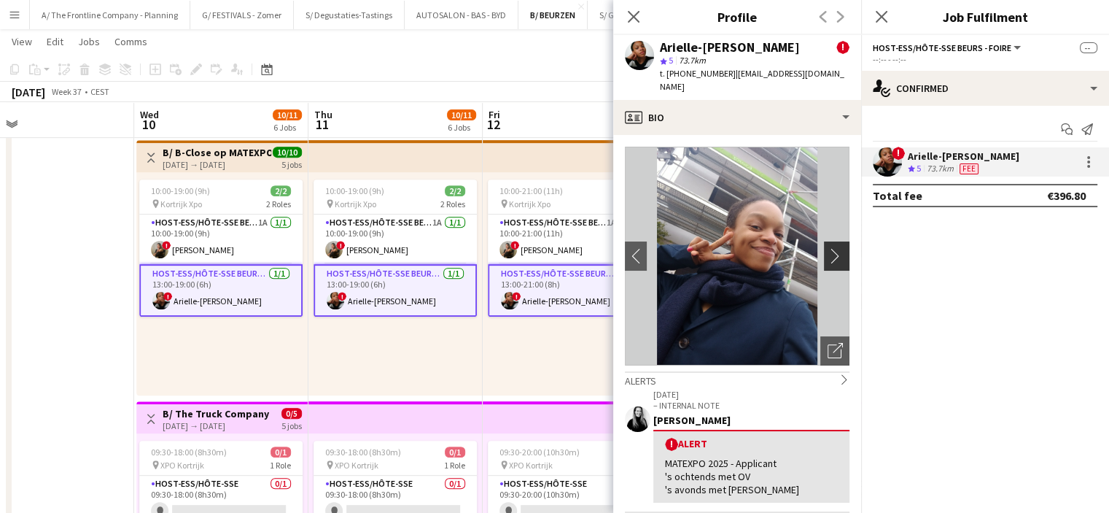
click at [828, 248] on app-icon "chevron-right" at bounding box center [839, 255] width 23 height 15
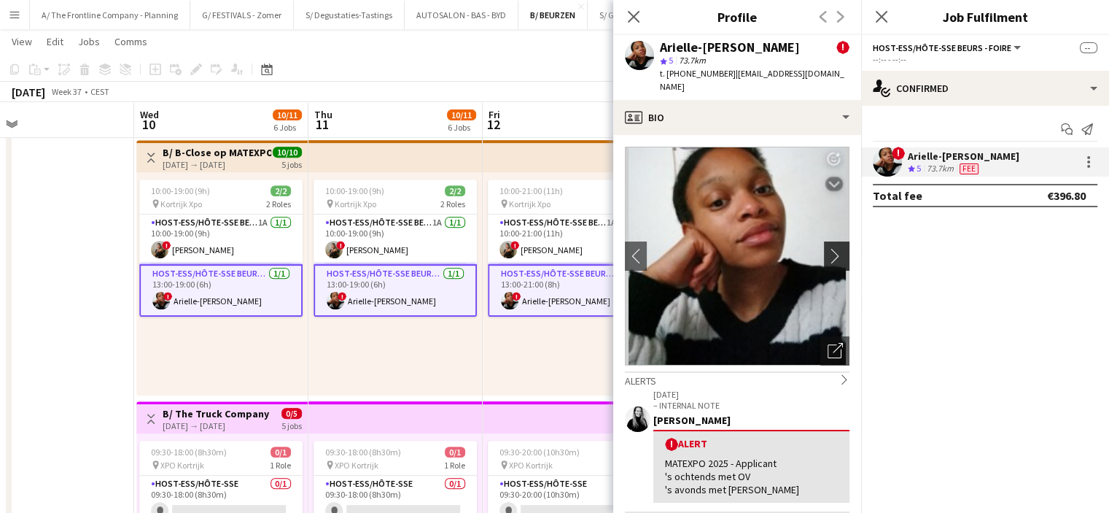
click at [828, 248] on app-icon "chevron-right" at bounding box center [839, 255] width 23 height 15
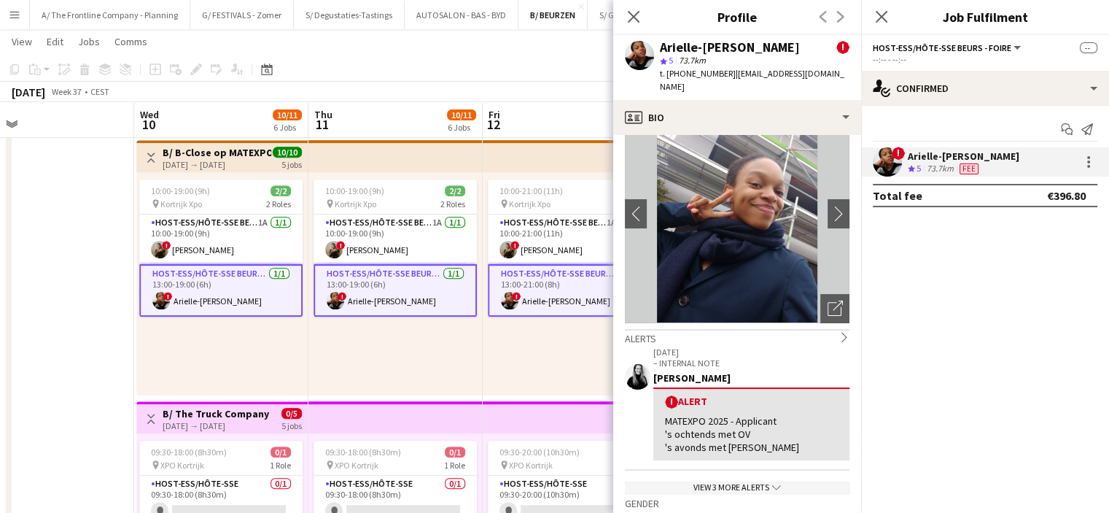
scroll to position [41, 0]
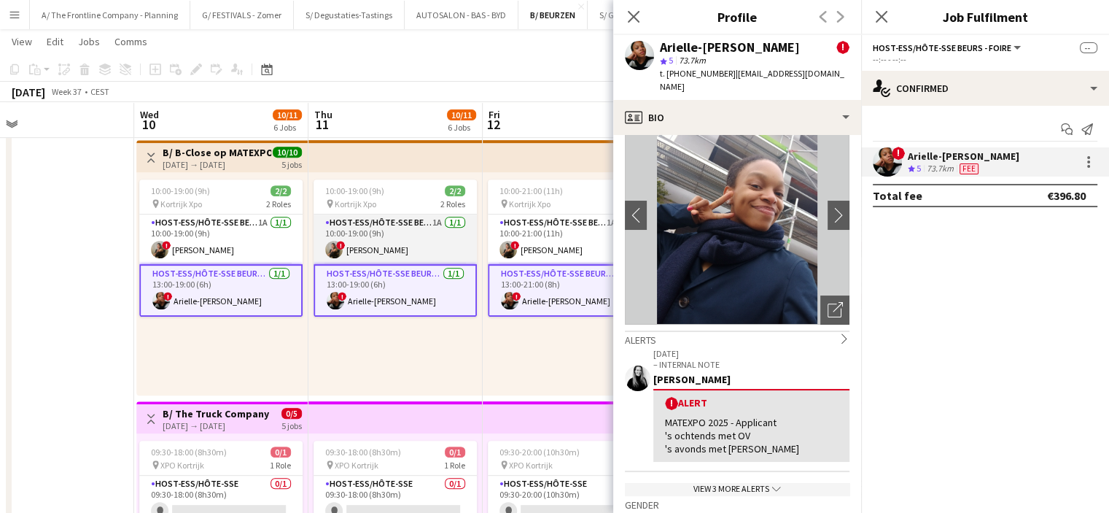
click at [426, 236] on app-card-role "Host-ess/Hôte-sse Beurs - Foire 1A [DATE] 10:00-19:00 (9h) ! [PERSON_NAME]" at bounding box center [395, 239] width 163 height 50
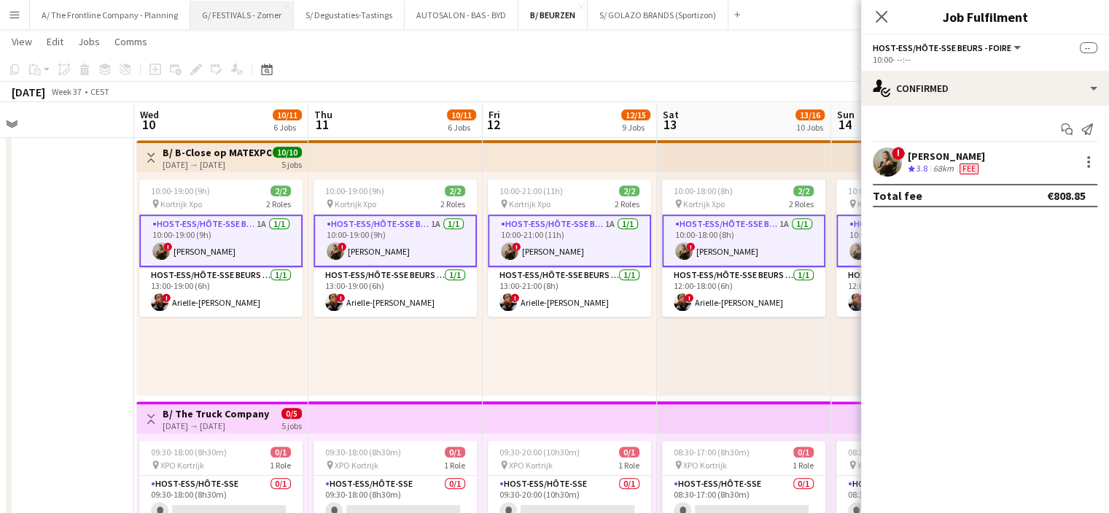
click at [257, 23] on button "G/ FESTIVALS - Zomer Close" at bounding box center [242, 15] width 104 height 28
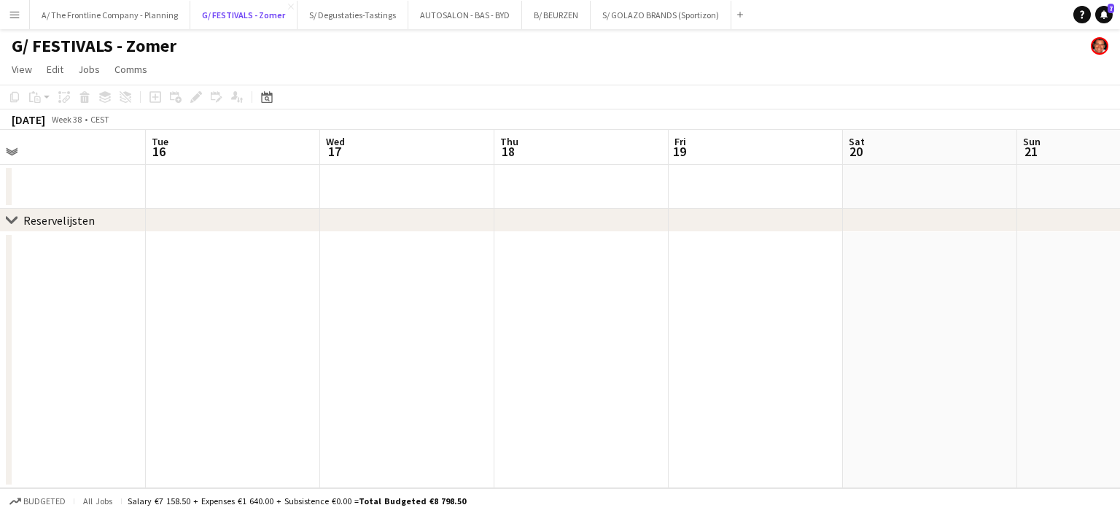
scroll to position [0, 551]
click at [146, 6] on button "A/ The Frontline Company - Planning Close" at bounding box center [110, 15] width 160 height 28
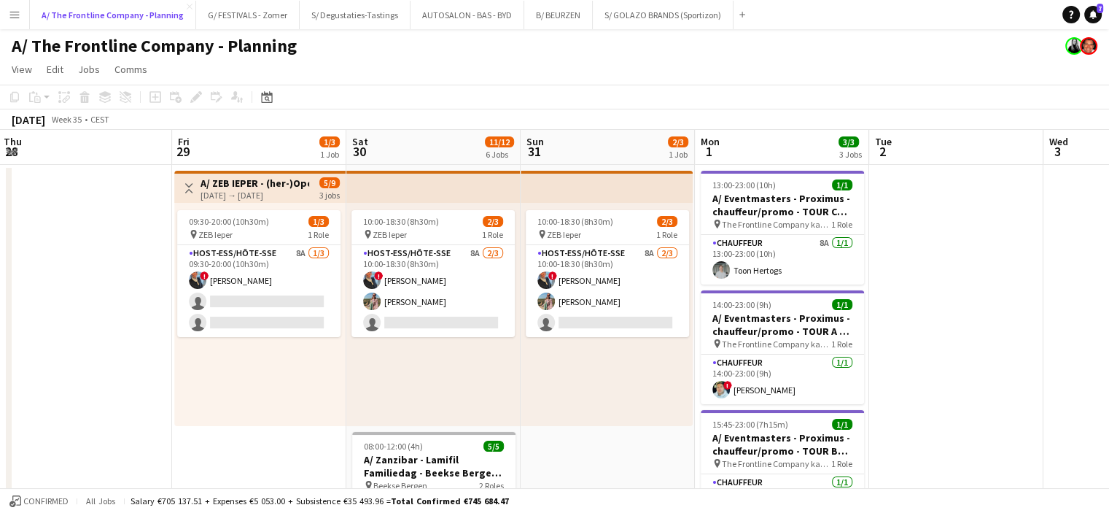
scroll to position [0, 524]
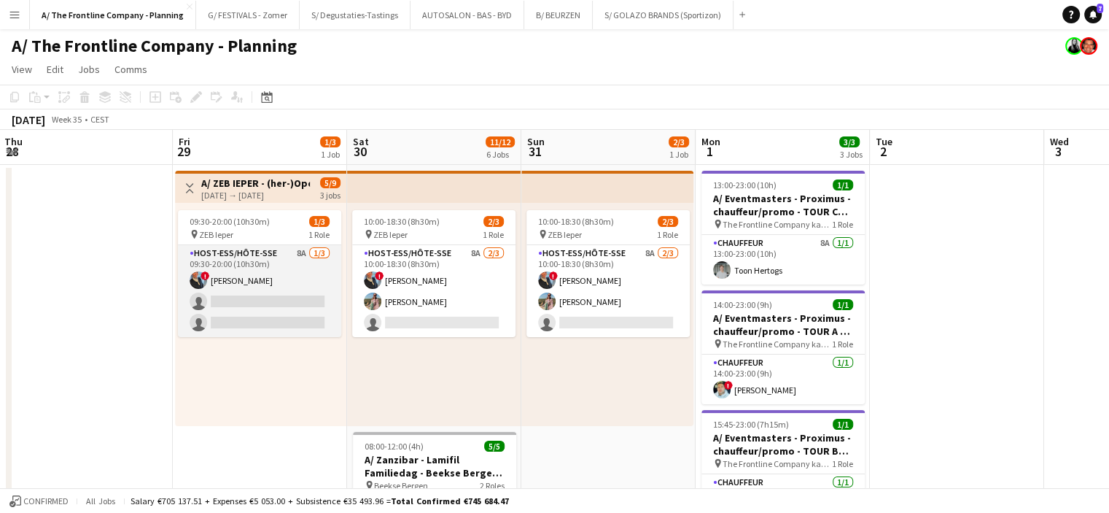
click at [245, 316] on app-card-role "Host-ess/Hôte-sse 8A [DATE] 09:30-20:00 (10h30m) ! [PERSON_NAME] single-neutral…" at bounding box center [259, 291] width 163 height 92
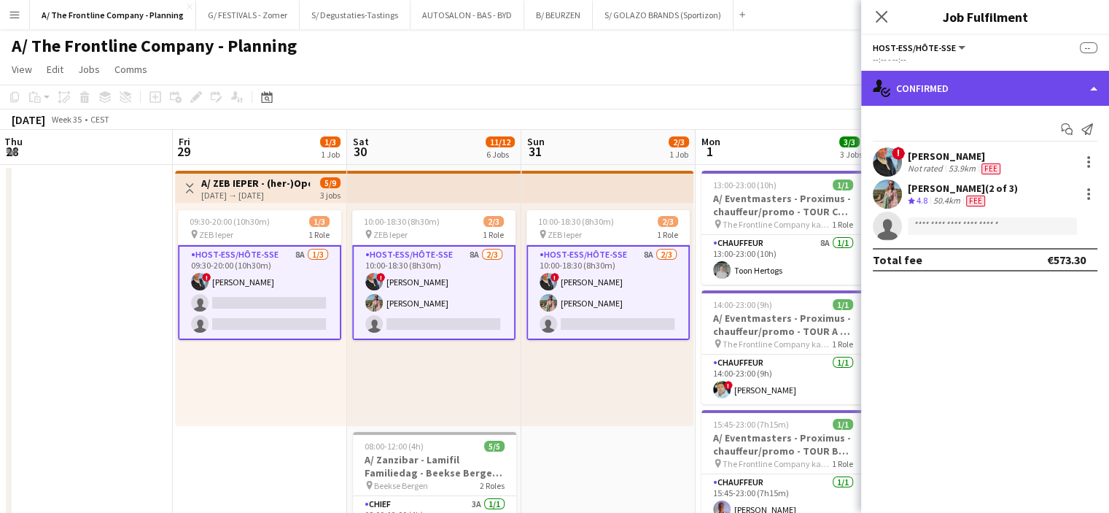
click at [1000, 71] on div "single-neutral-actions-check-2 Confirmed" at bounding box center [985, 88] width 248 height 35
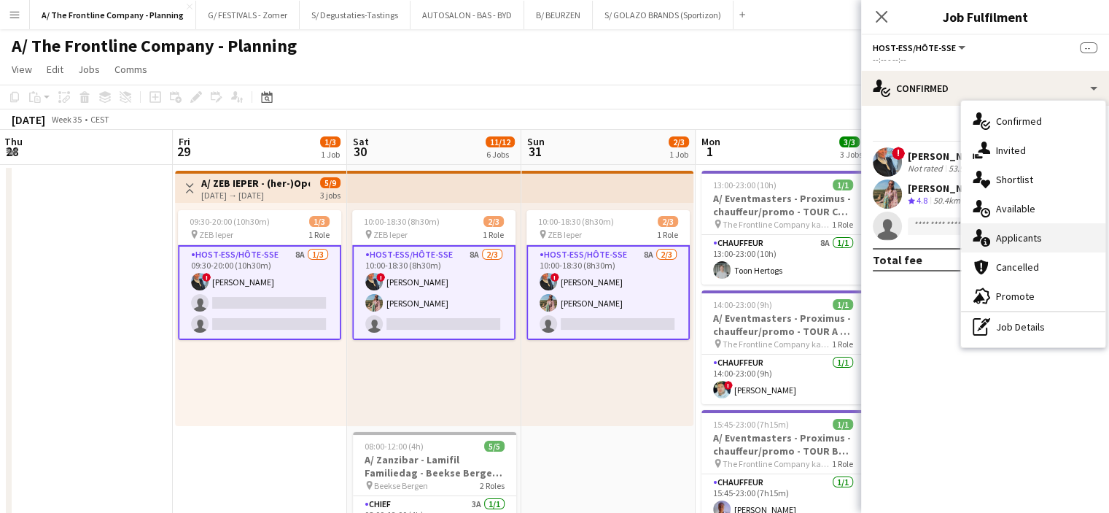
click at [1004, 226] on div "single-neutral-actions-information Applicants" at bounding box center [1033, 237] width 144 height 29
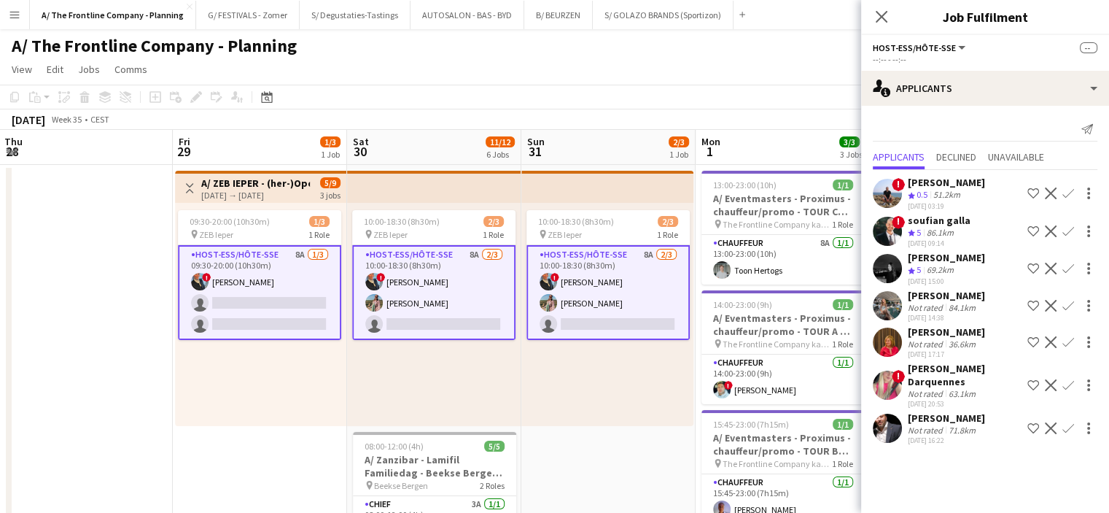
click at [935, 260] on div "[PERSON_NAME]" at bounding box center [946, 257] width 77 height 13
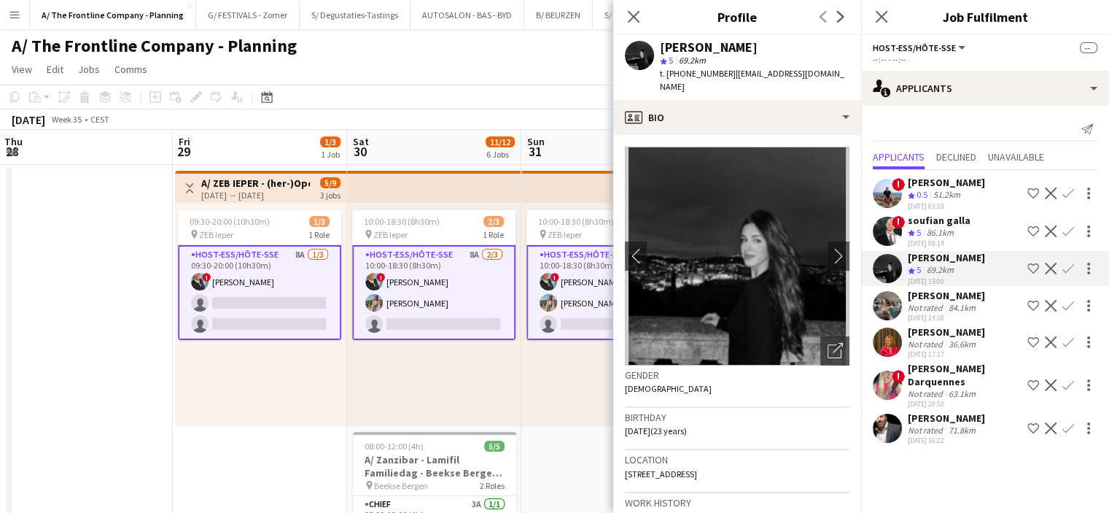
click at [936, 387] on div "[PERSON_NAME] Darquennes" at bounding box center [965, 375] width 114 height 26
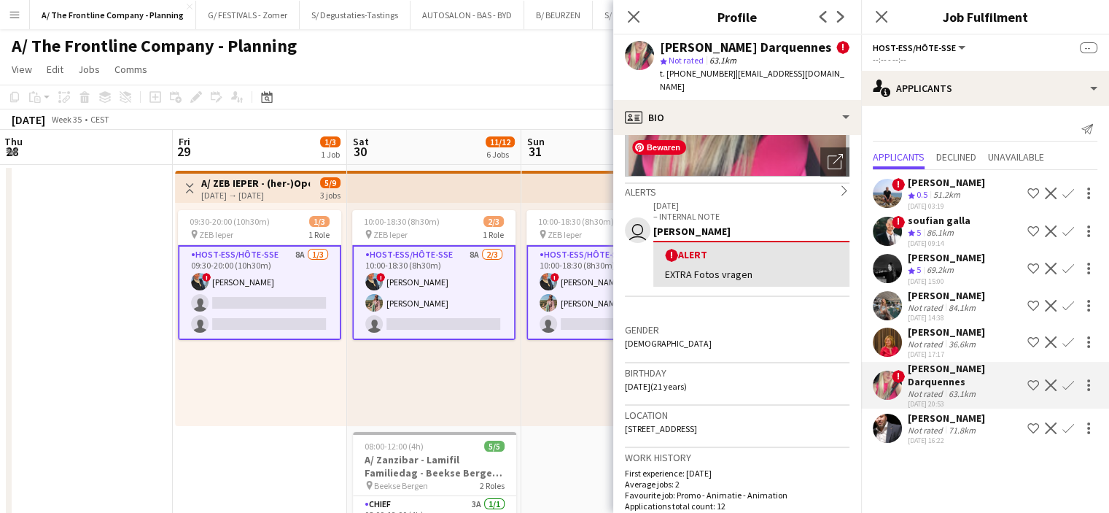
scroll to position [190, 0]
click at [939, 254] on div "[PERSON_NAME]" at bounding box center [946, 257] width 77 height 13
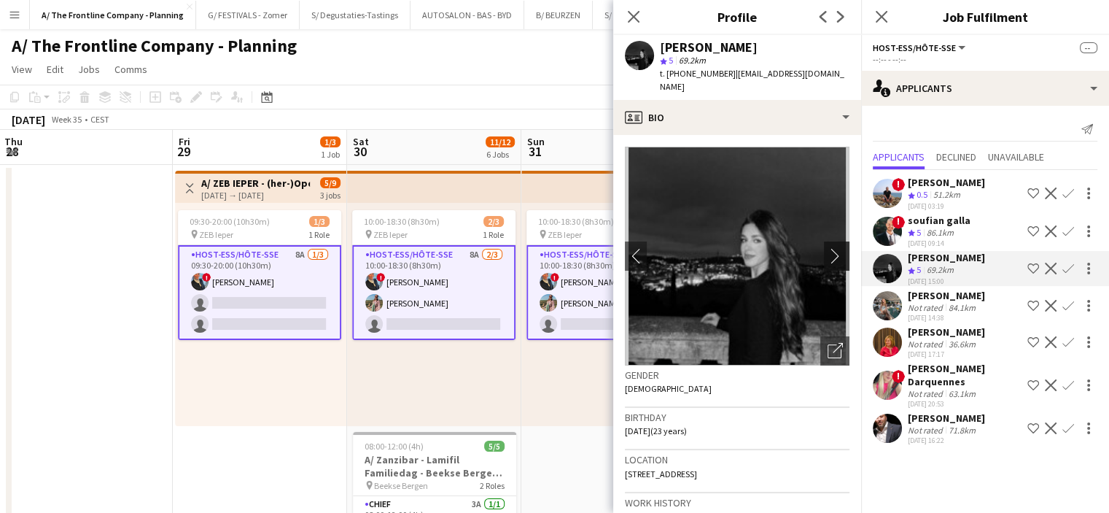
click at [828, 248] on app-icon "chevron-right" at bounding box center [839, 255] width 23 height 15
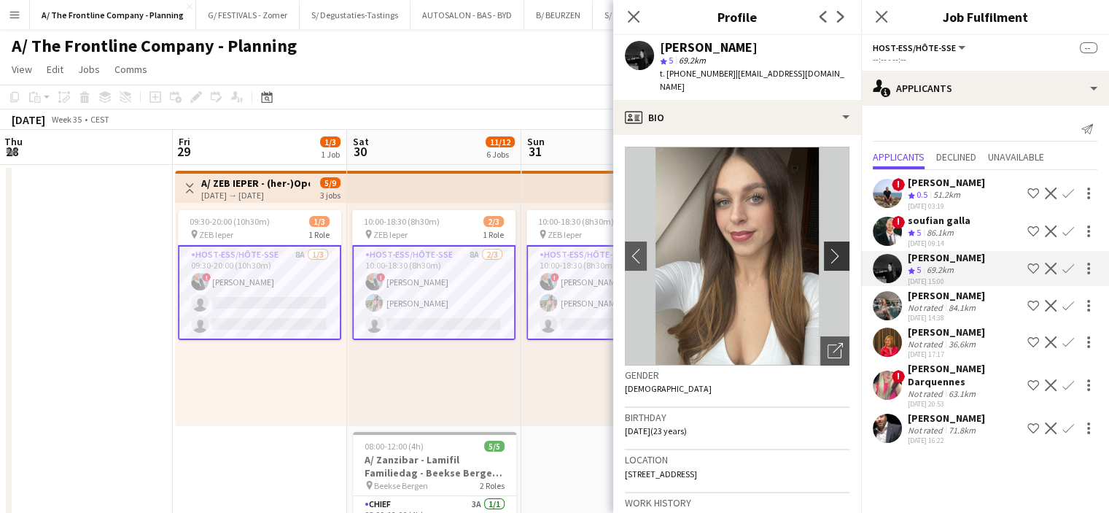
click at [828, 248] on app-icon "chevron-right" at bounding box center [839, 255] width 23 height 15
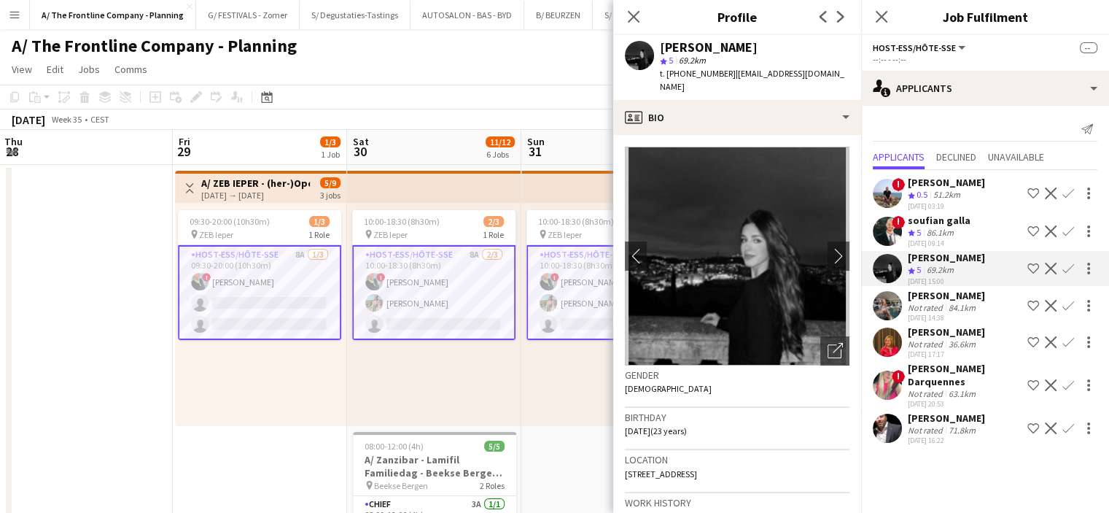
click at [940, 388] on div "[PERSON_NAME] Darquennes" at bounding box center [965, 375] width 114 height 26
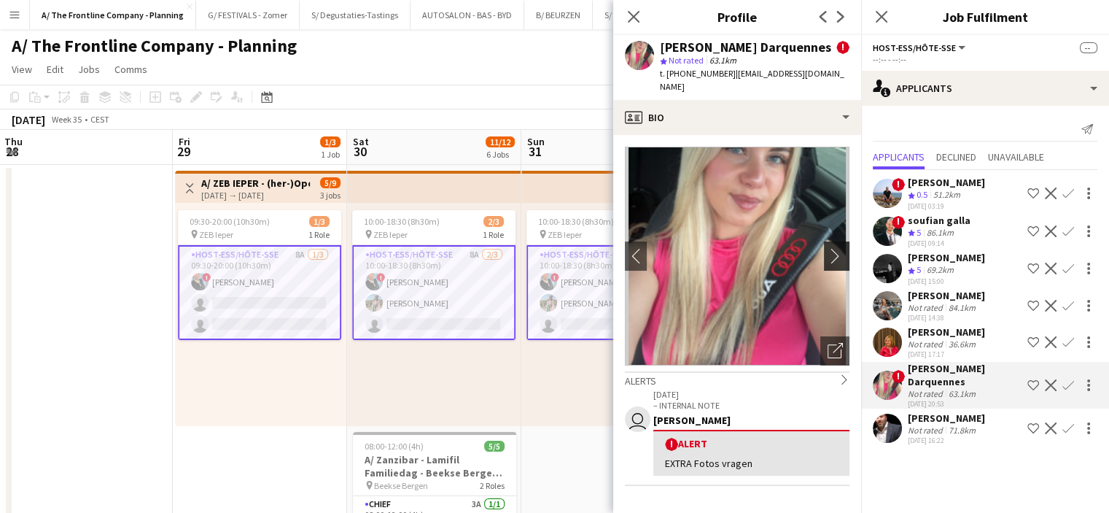
click at [828, 248] on app-icon "chevron-right" at bounding box center [839, 255] width 23 height 15
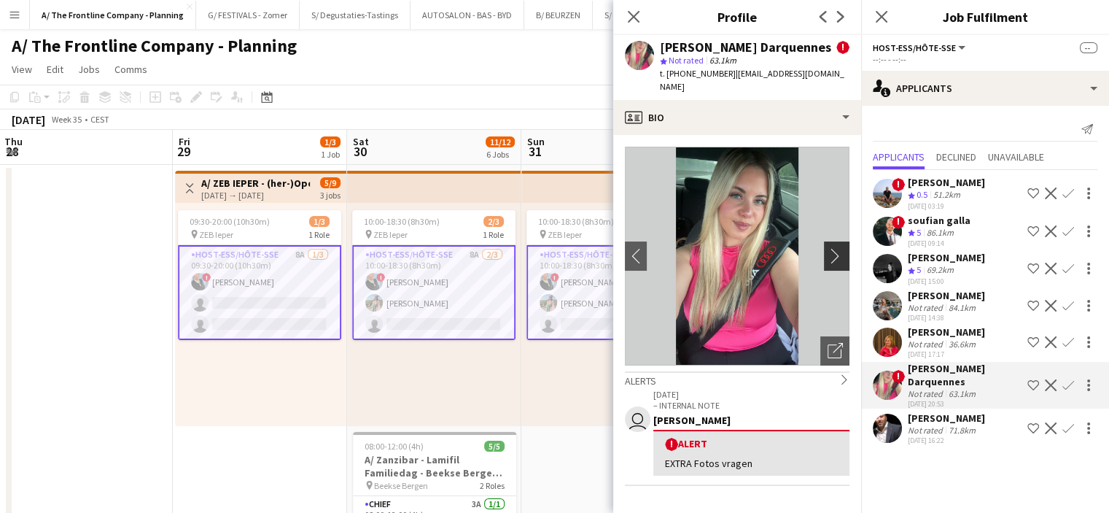
click at [828, 248] on app-icon "chevron-right" at bounding box center [839, 255] width 23 height 15
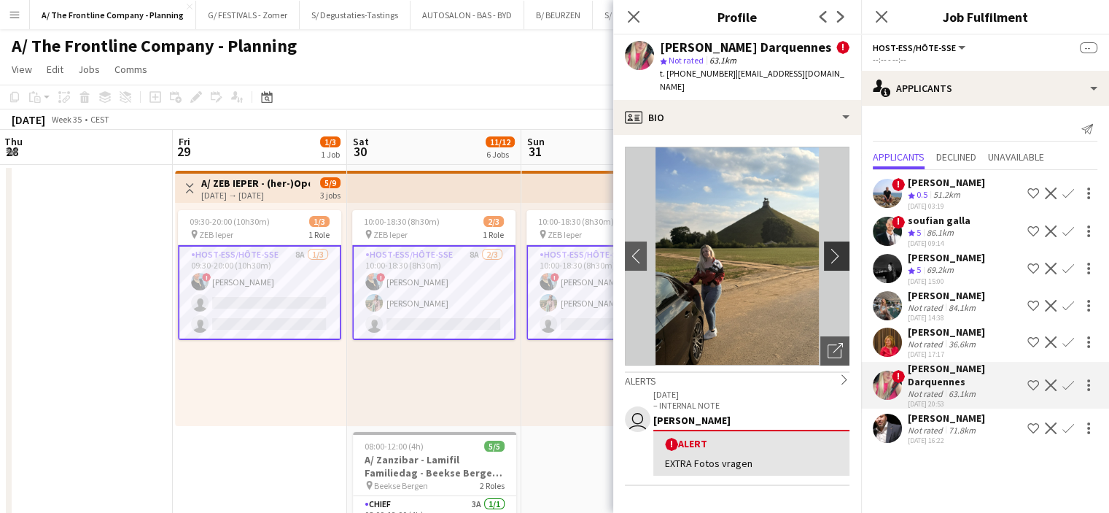
click at [828, 248] on app-icon "chevron-right" at bounding box center [839, 255] width 23 height 15
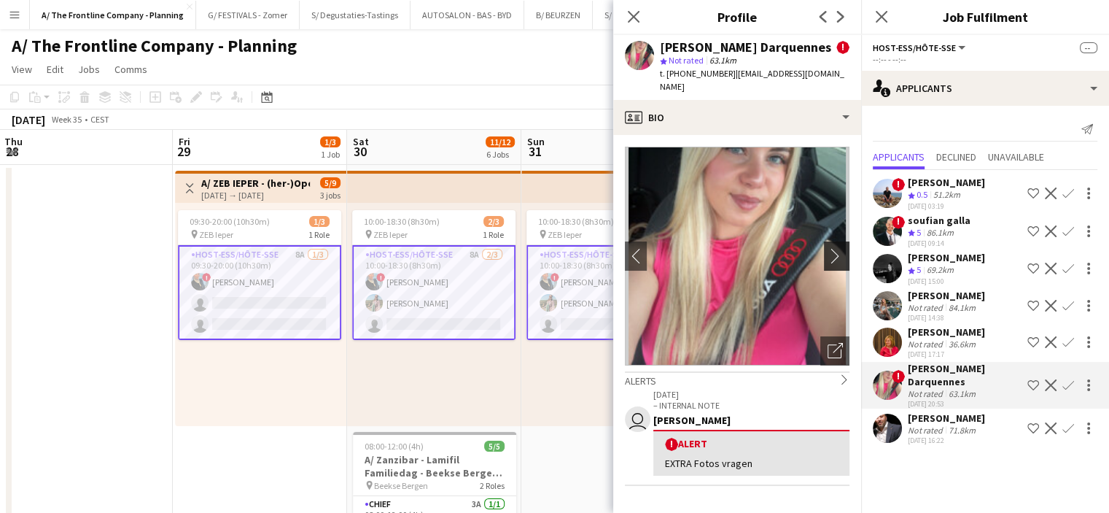
click at [828, 248] on app-icon "chevron-right" at bounding box center [839, 255] width 23 height 15
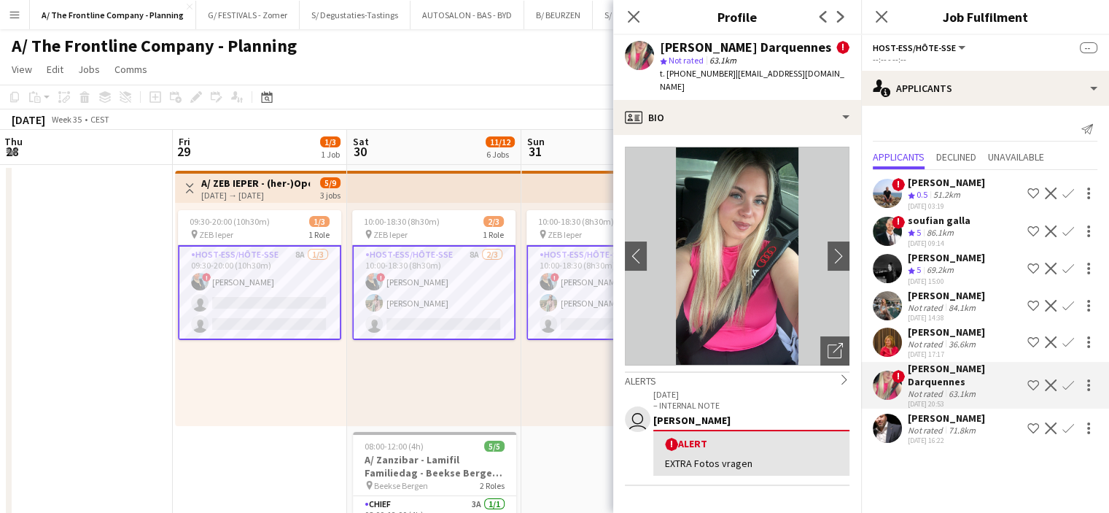
click at [939, 302] on div "[PERSON_NAME]" at bounding box center [946, 295] width 77 height 13
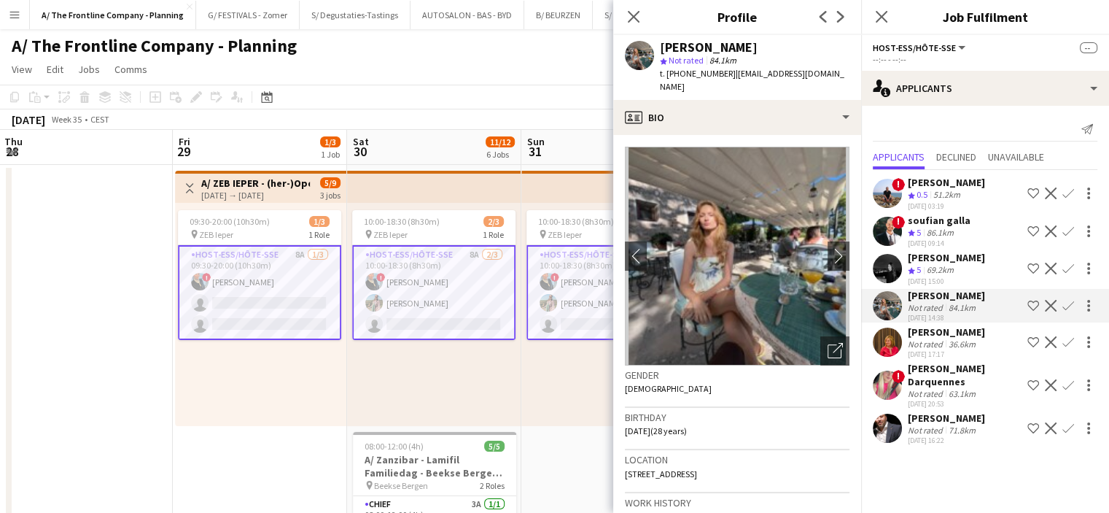
click at [924, 264] on div "Crew rating 5" at bounding box center [916, 270] width 16 height 12
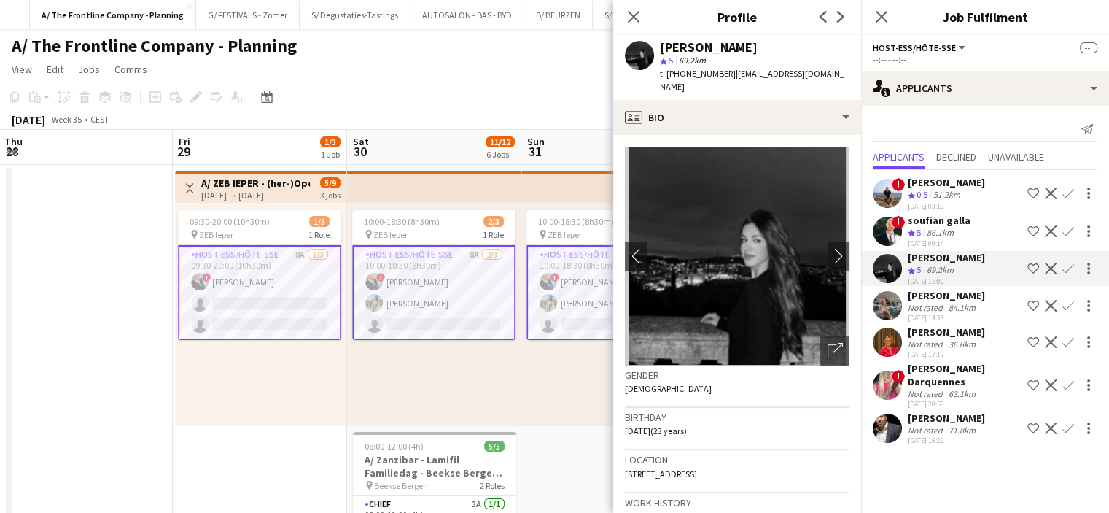
click at [262, 283] on app-card-role "Host-ess/Hôte-sse 8A [DATE] 09:30-20:00 (10h30m) ! [PERSON_NAME] single-neutral…" at bounding box center [259, 292] width 163 height 95
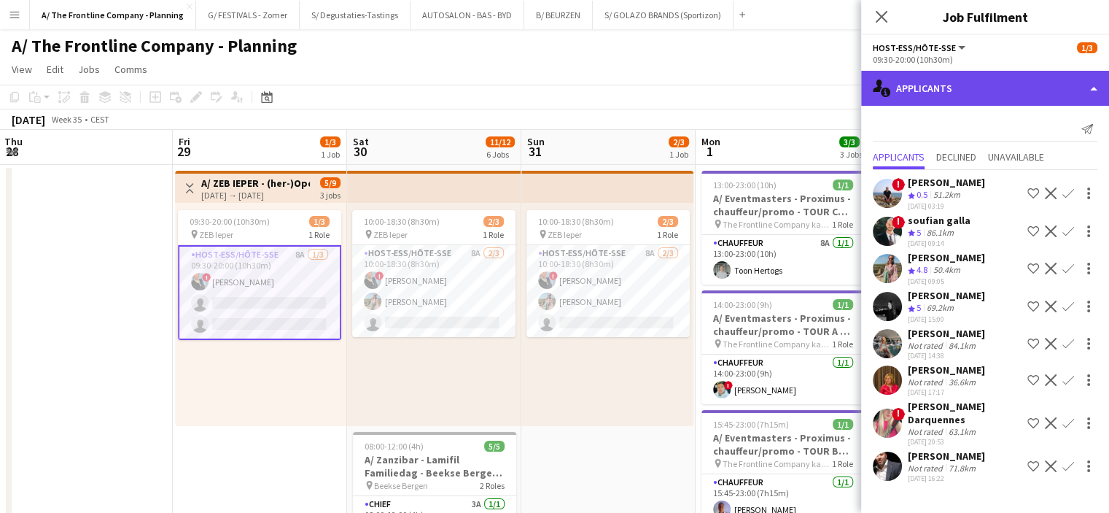
click at [886, 92] on icon at bounding box center [885, 92] width 9 height 9
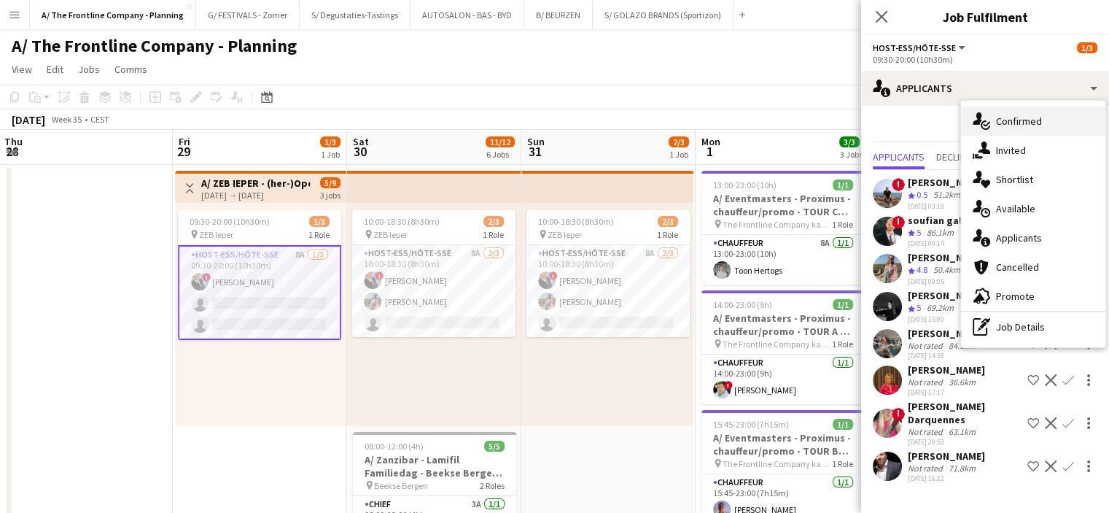
click at [1032, 117] on div "single-neutral-actions-check-2 Confirmed" at bounding box center [1033, 120] width 144 height 29
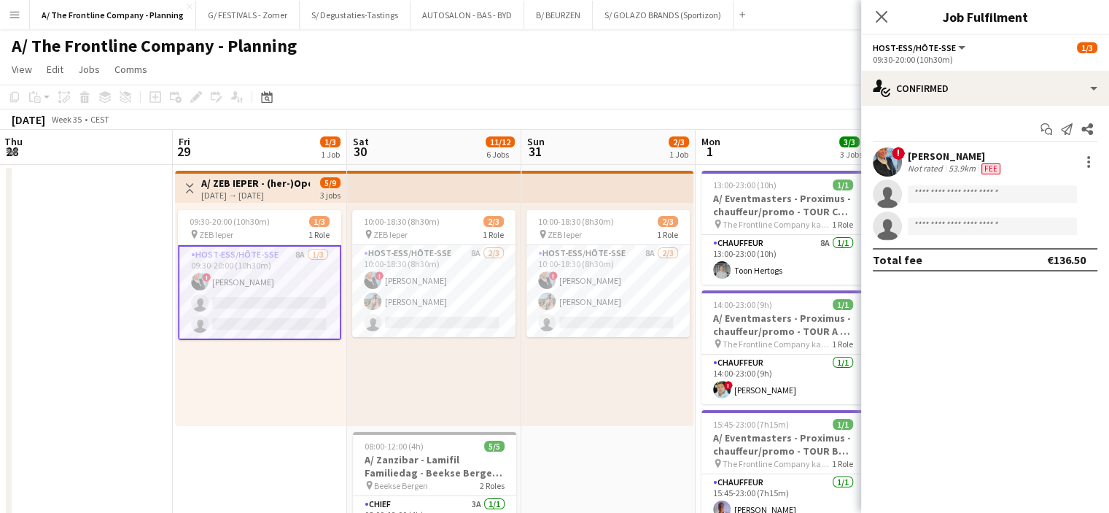
click at [947, 164] on div "53.9km" at bounding box center [962, 169] width 33 height 12
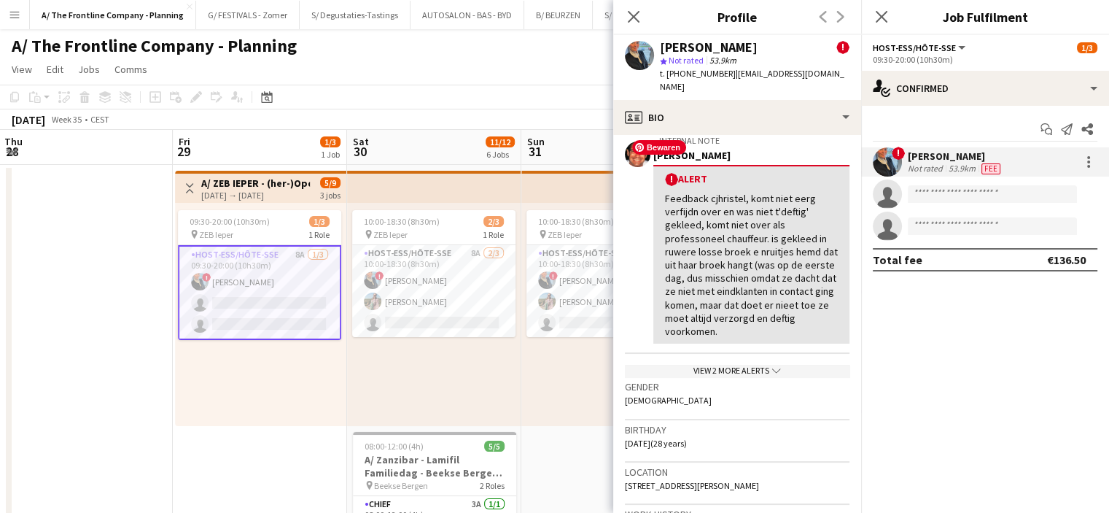
scroll to position [265, 0]
click at [259, 287] on app-card-role "Host-ess/Hôte-sse 8A [DATE] 09:30-20:00 (10h30m) ! [PERSON_NAME] single-neutral…" at bounding box center [259, 292] width 163 height 95
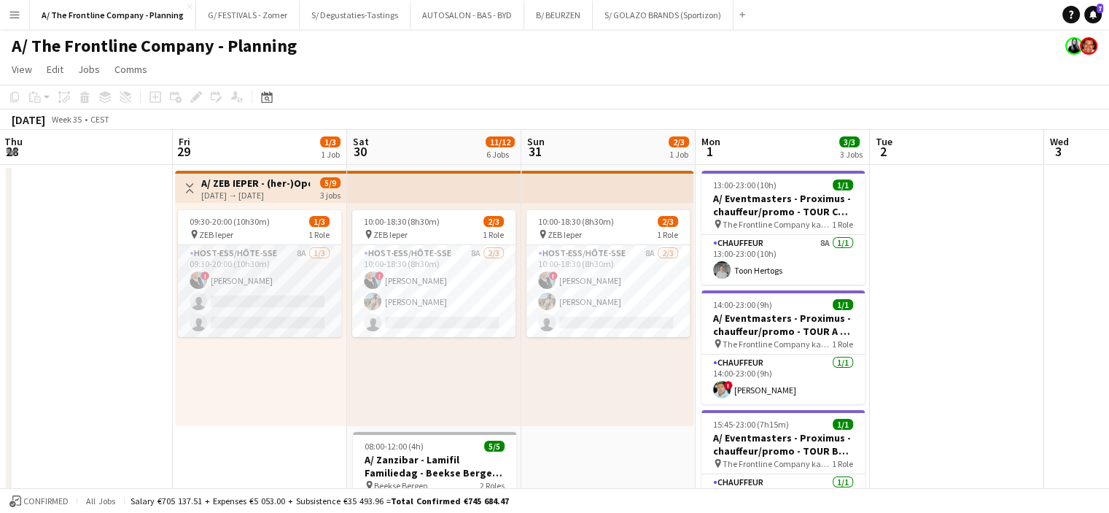
click at [300, 314] on app-card-role "Host-ess/Hôte-sse 8A [DATE] 09:30-20:00 (10h30m) ! [PERSON_NAME] single-neutral…" at bounding box center [259, 291] width 163 height 92
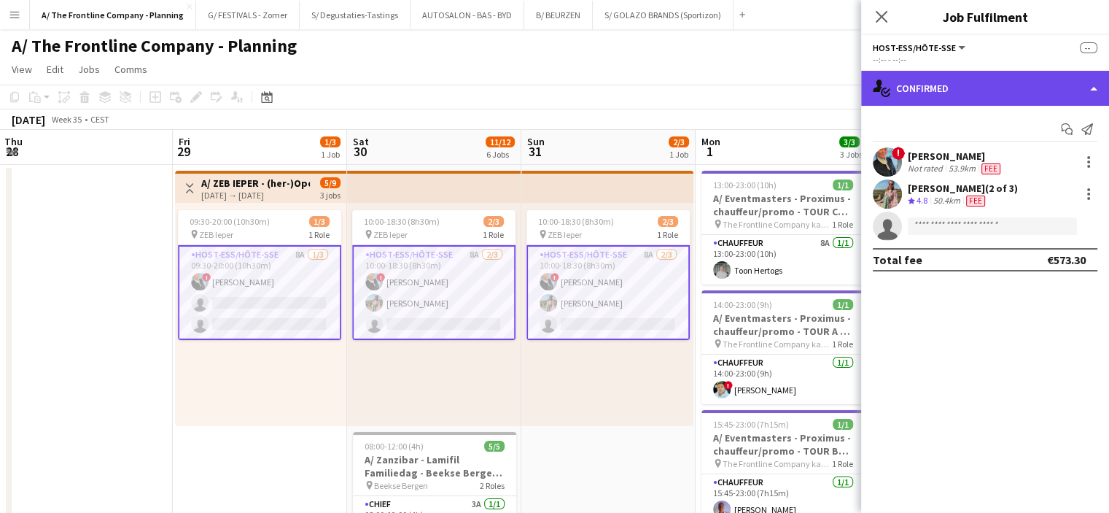
click at [1011, 84] on div "single-neutral-actions-check-2 Confirmed" at bounding box center [985, 88] width 248 height 35
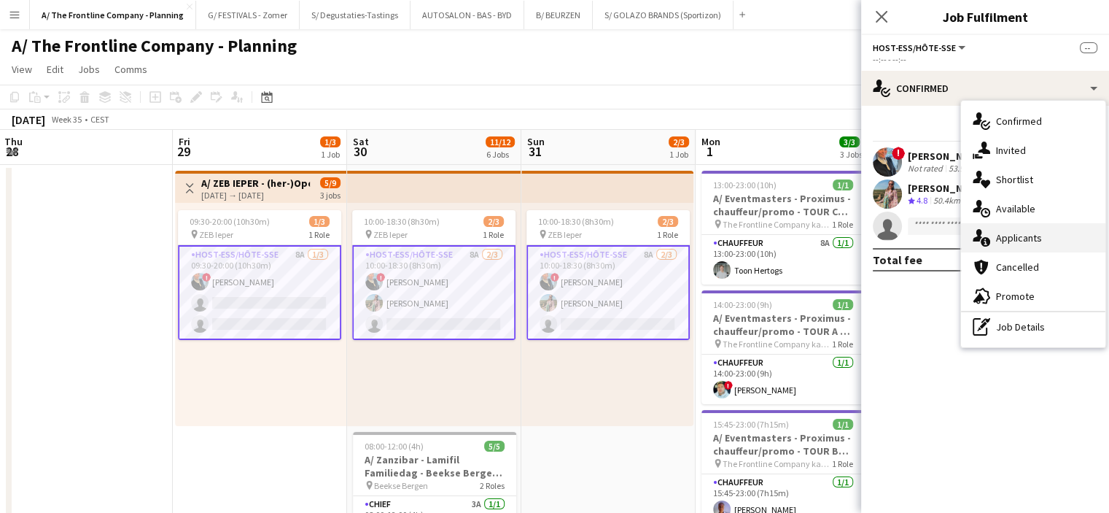
click at [1000, 229] on div "single-neutral-actions-information Applicants" at bounding box center [1033, 237] width 144 height 29
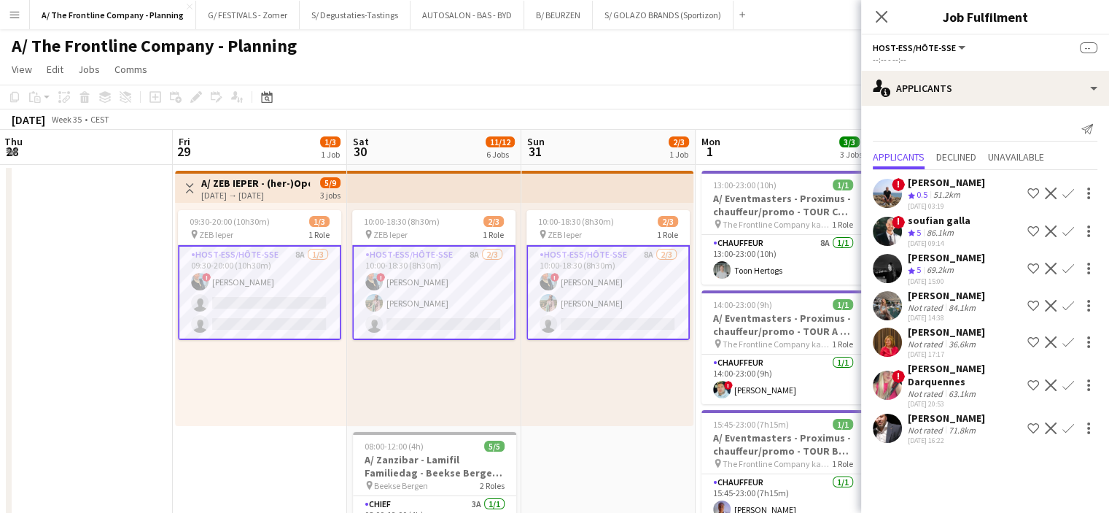
click at [930, 278] on div "[DATE] 15:00" at bounding box center [946, 280] width 77 height 9
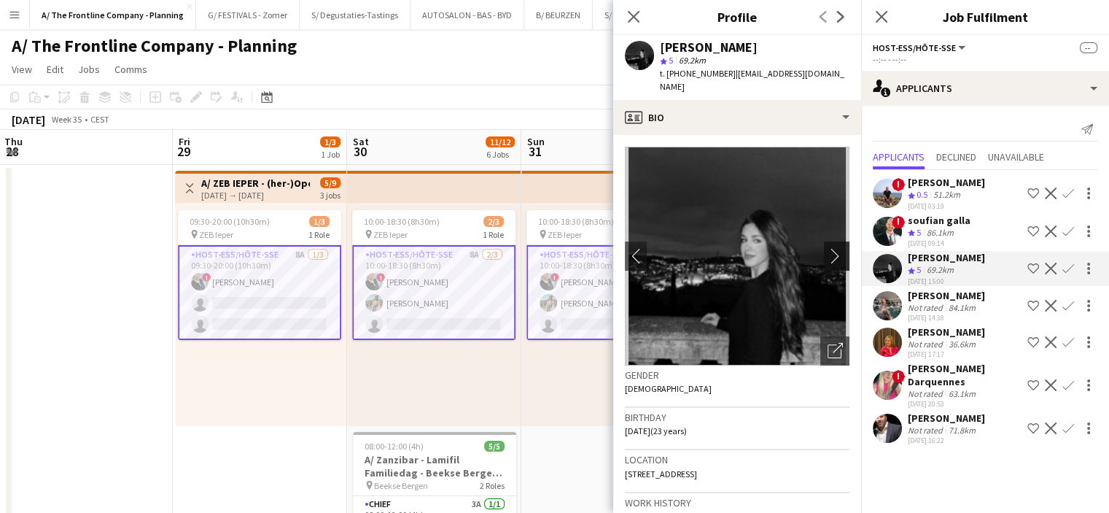
click at [828, 248] on app-icon "chevron-right" at bounding box center [839, 255] width 23 height 15
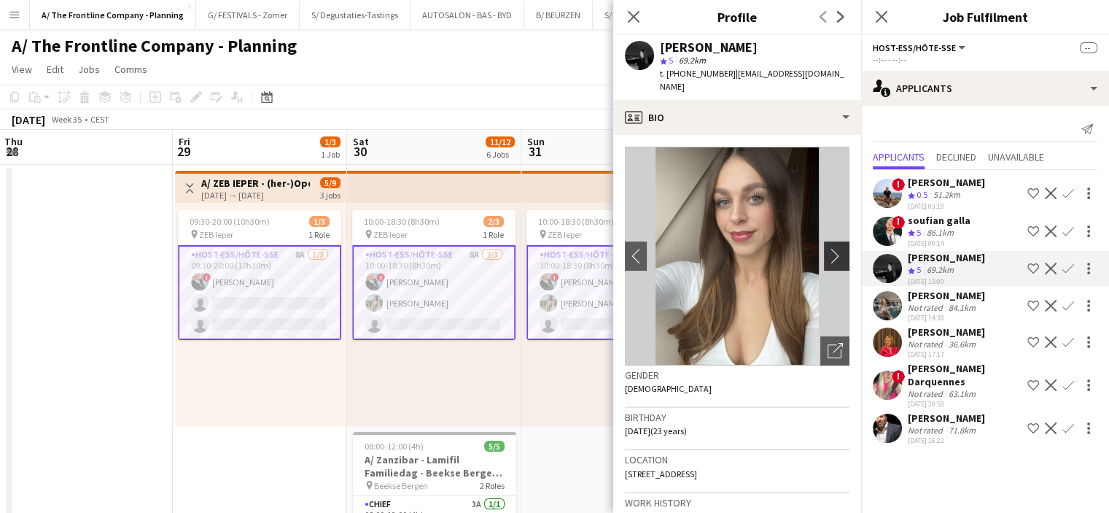
click at [828, 248] on app-icon "chevron-right" at bounding box center [839, 255] width 23 height 15
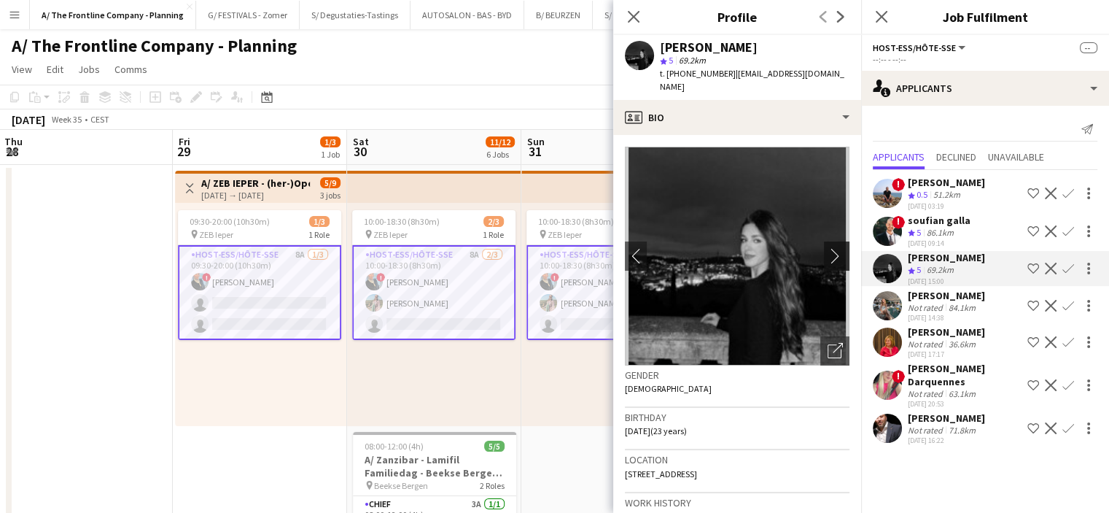
click at [828, 248] on app-icon "chevron-right" at bounding box center [839, 255] width 23 height 15
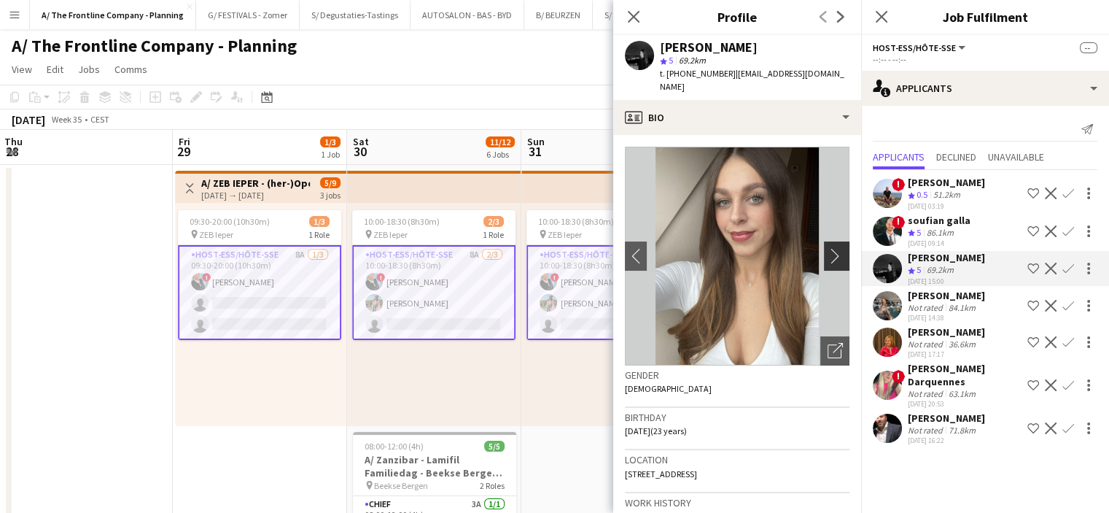
click at [828, 248] on app-icon "chevron-right" at bounding box center [839, 255] width 23 height 15
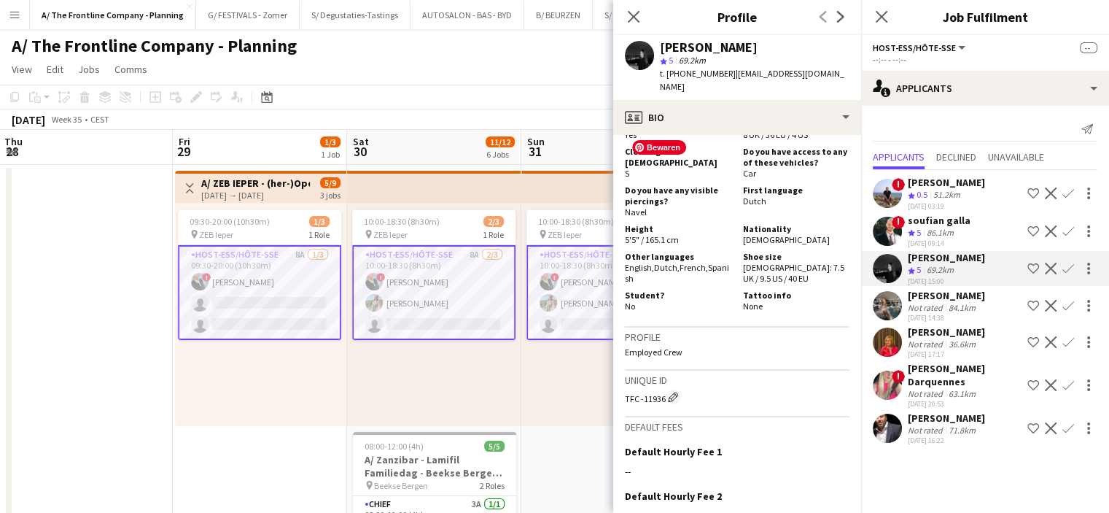
scroll to position [753, 0]
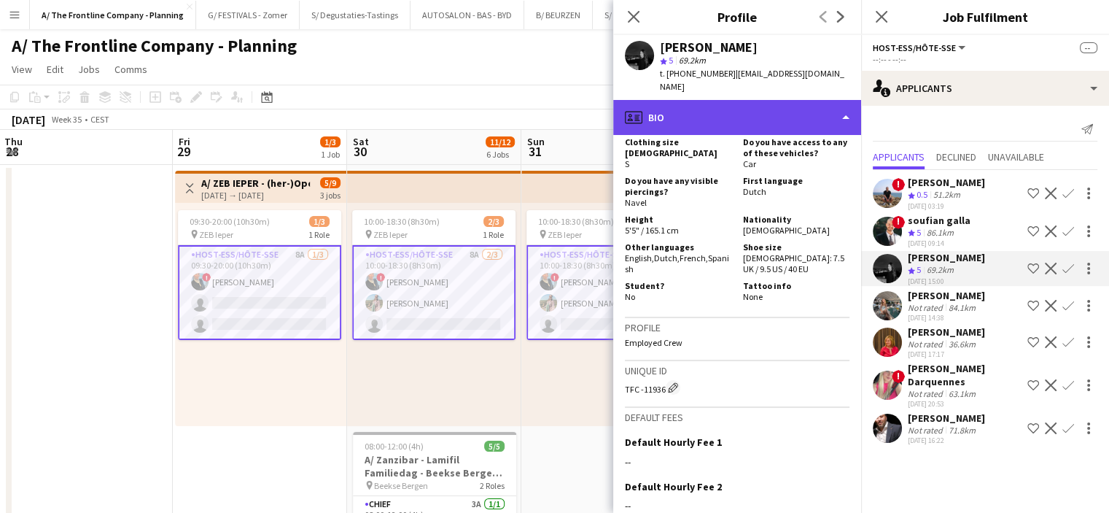
click at [747, 104] on div "profile Bio" at bounding box center [737, 117] width 248 height 35
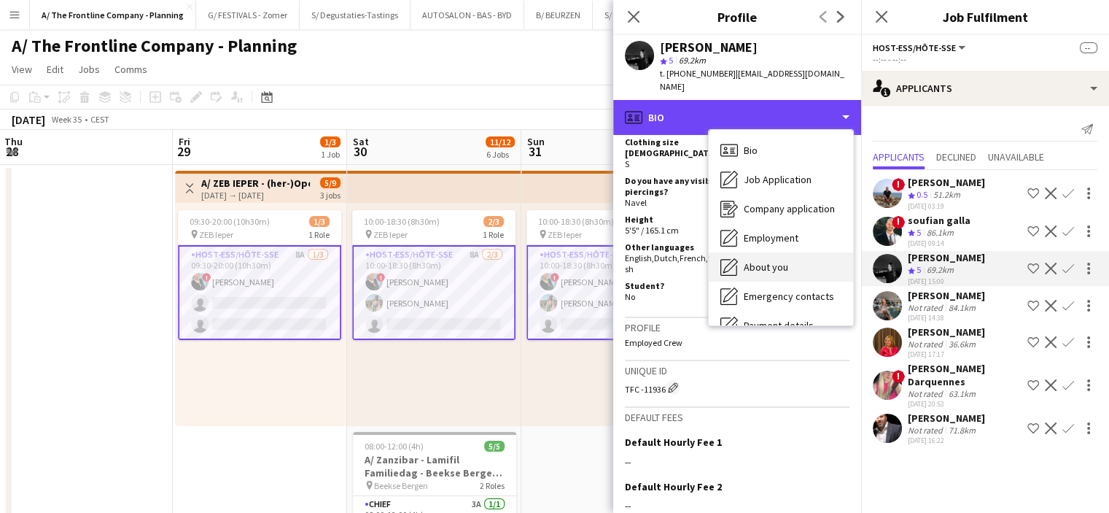
scroll to position [137, 0]
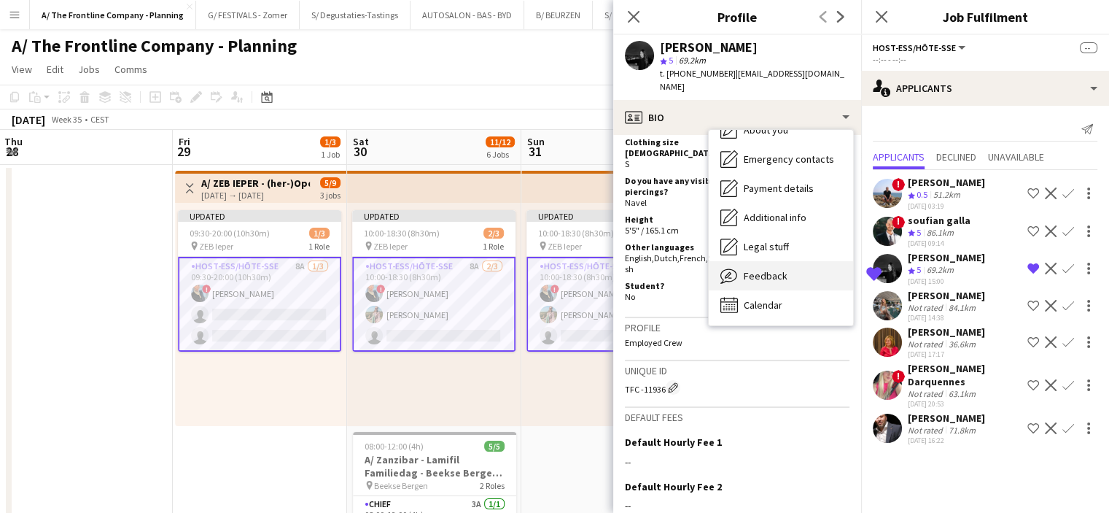
click at [774, 261] on div "Feedback Feedback" at bounding box center [781, 275] width 144 height 29
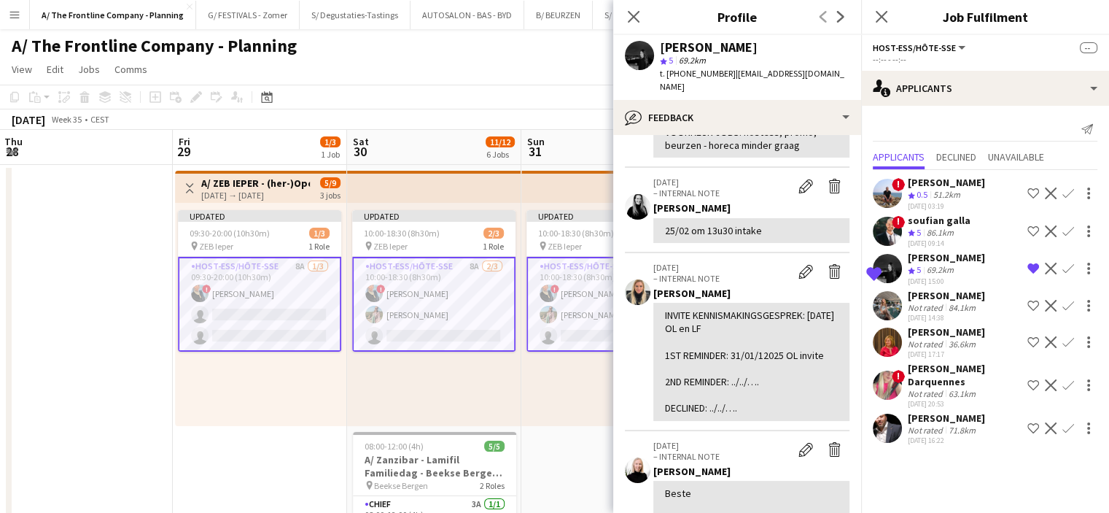
scroll to position [1008, 0]
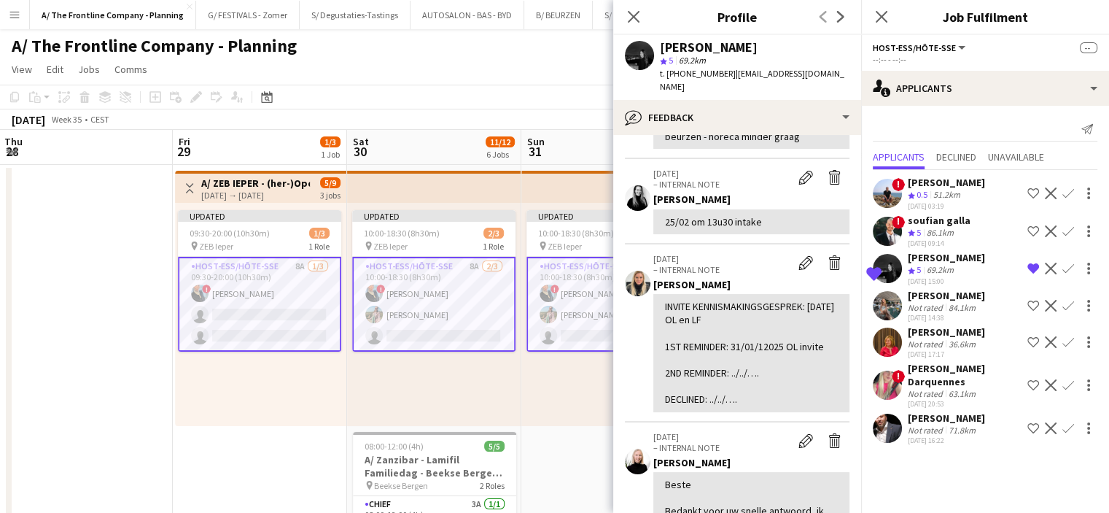
click at [397, 391] on div "Updated 10:00-18:30 (8h30m) 2/3 pin ZEB Ieper 1 Role Host-ess/Hôte-sse 8A [DATE…" at bounding box center [434, 314] width 174 height 223
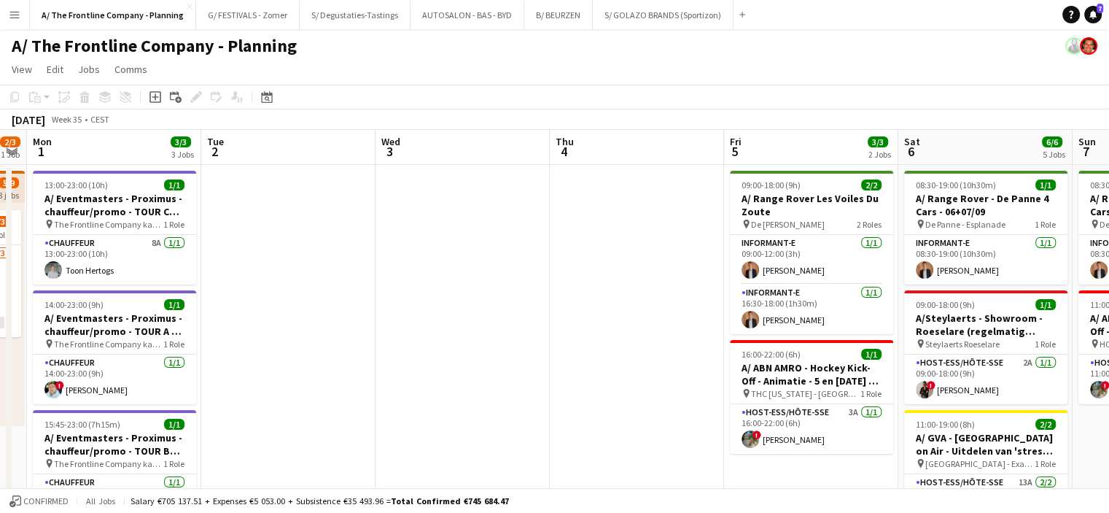
scroll to position [0, 501]
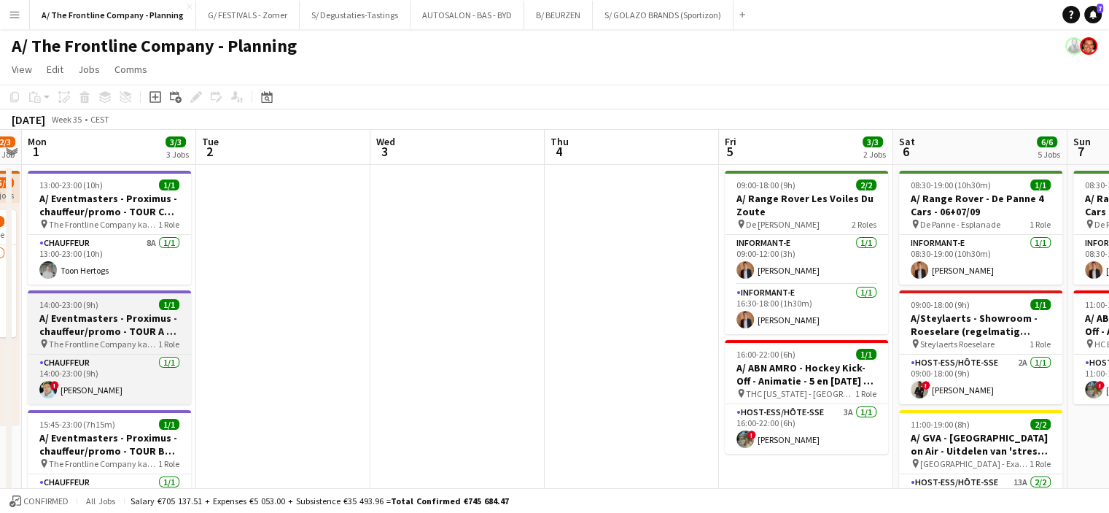
click at [187, 349] on div "pin The Frontline Company kantoor 1 Role" at bounding box center [109, 344] width 163 height 12
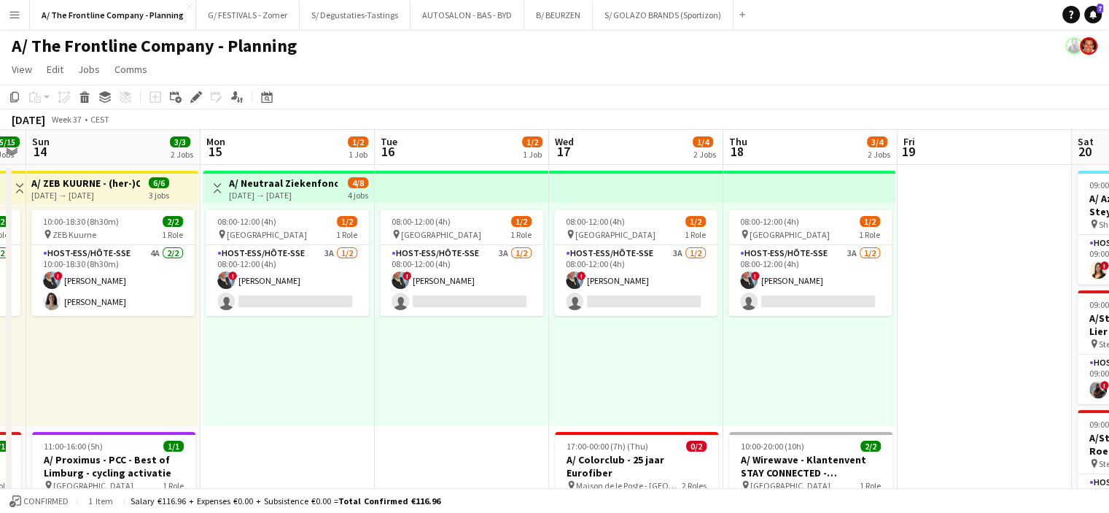
scroll to position [0, 671]
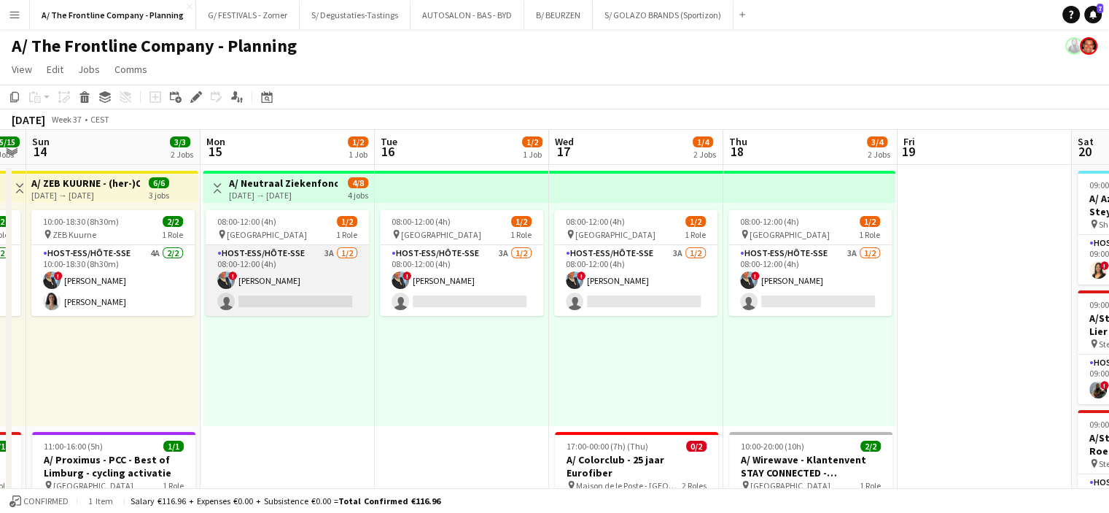
click at [321, 287] on app-card-role "Host-ess/Hôte-sse 3A [DATE] 08:00-12:00 (4h) ! [PERSON_NAME] single-neutral-act…" at bounding box center [287, 280] width 163 height 71
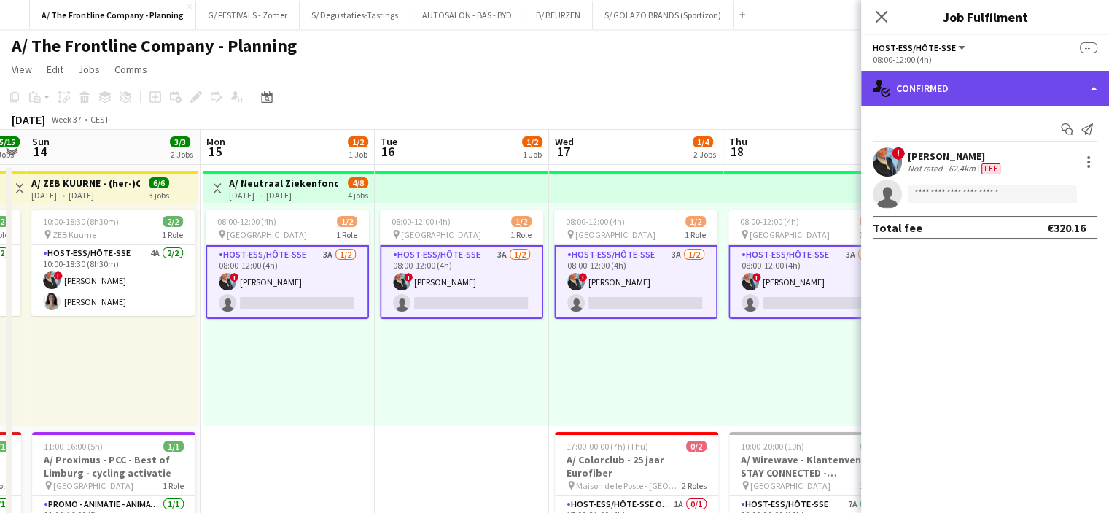
click at [996, 88] on div "single-neutral-actions-check-2 Confirmed" at bounding box center [985, 88] width 248 height 35
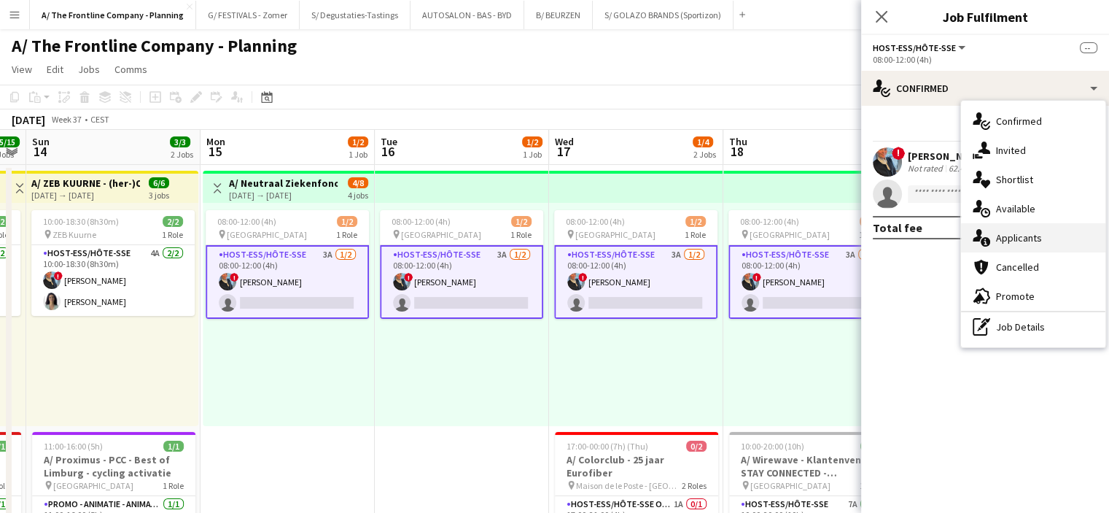
click at [1003, 241] on div "single-neutral-actions-information Applicants" at bounding box center [1033, 237] width 144 height 29
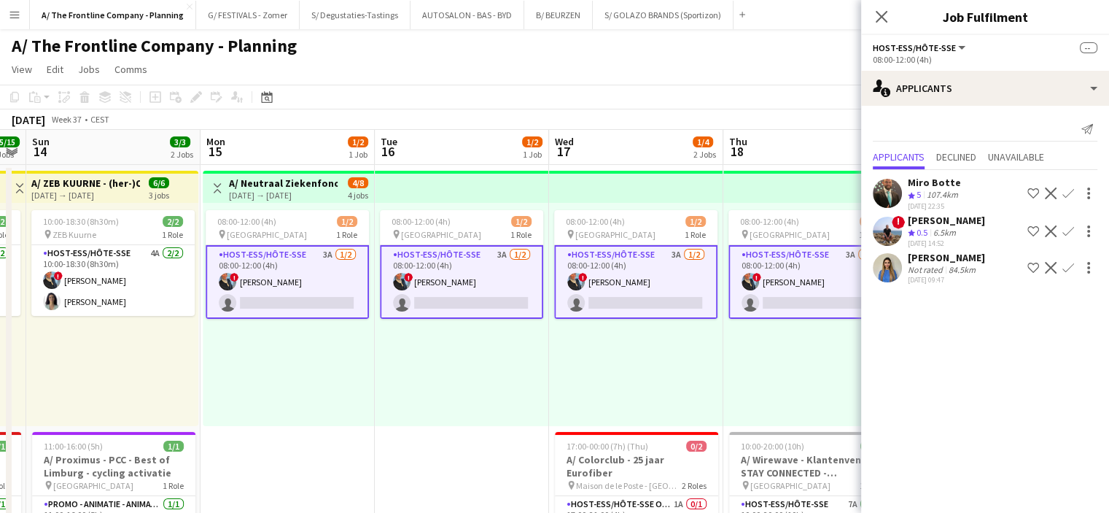
click at [946, 267] on div "84.5km" at bounding box center [962, 269] width 33 height 11
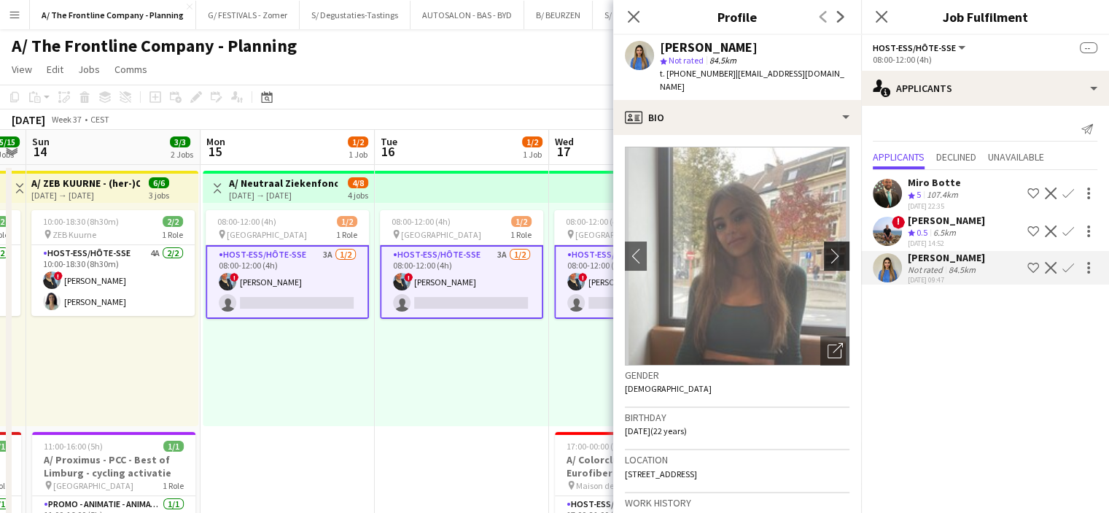
click at [828, 253] on button "chevron-right" at bounding box center [838, 255] width 29 height 29
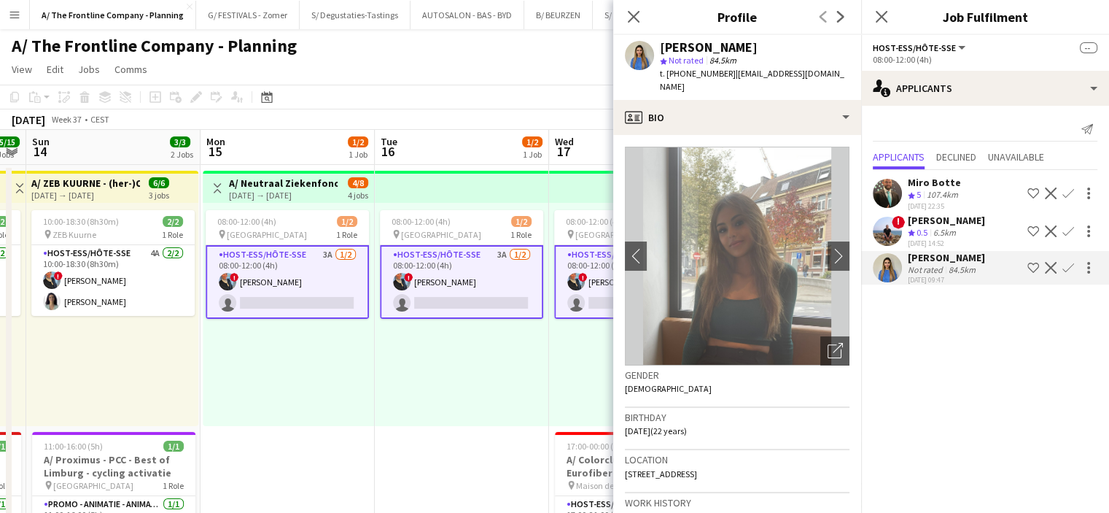
click at [527, 358] on div "08:00-12:00 (4h) 1/2 pin Oostende 1 Role Host-ess/Hôte-sse 3A [DATE] 08:00-12:0…" at bounding box center [462, 314] width 174 height 223
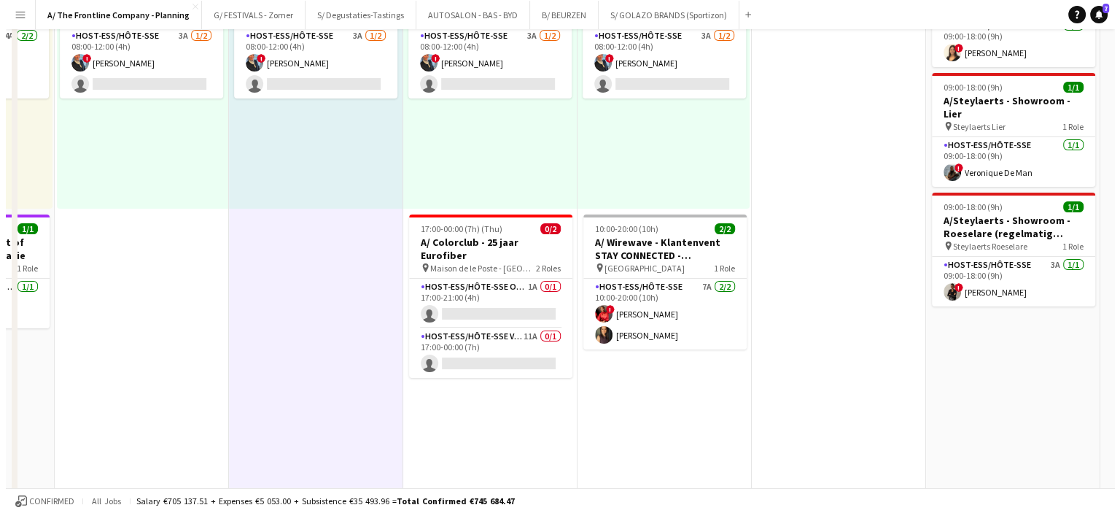
scroll to position [0, 0]
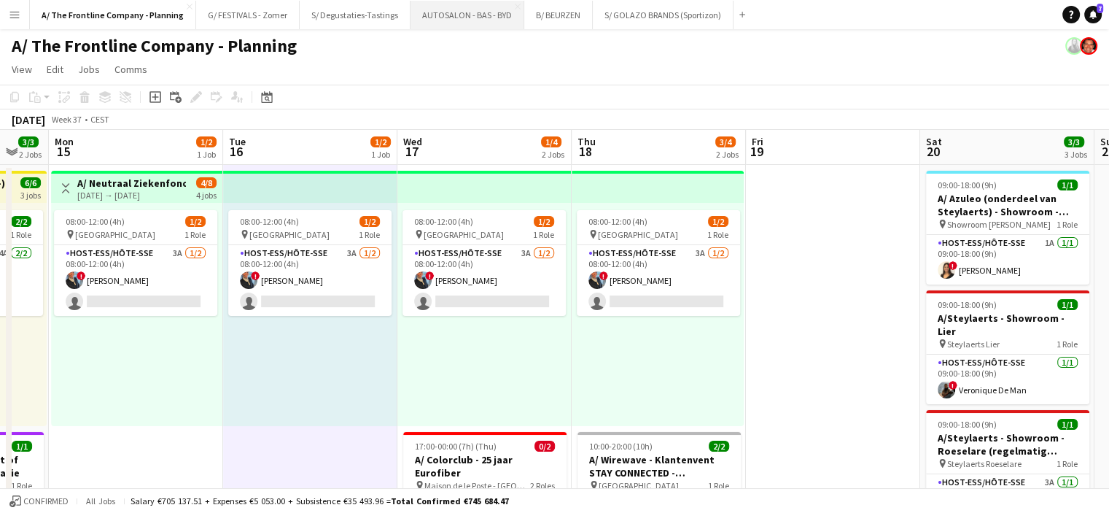
click at [446, 16] on button "AUTOSALON - BAS - BYD Close" at bounding box center [468, 15] width 114 height 28
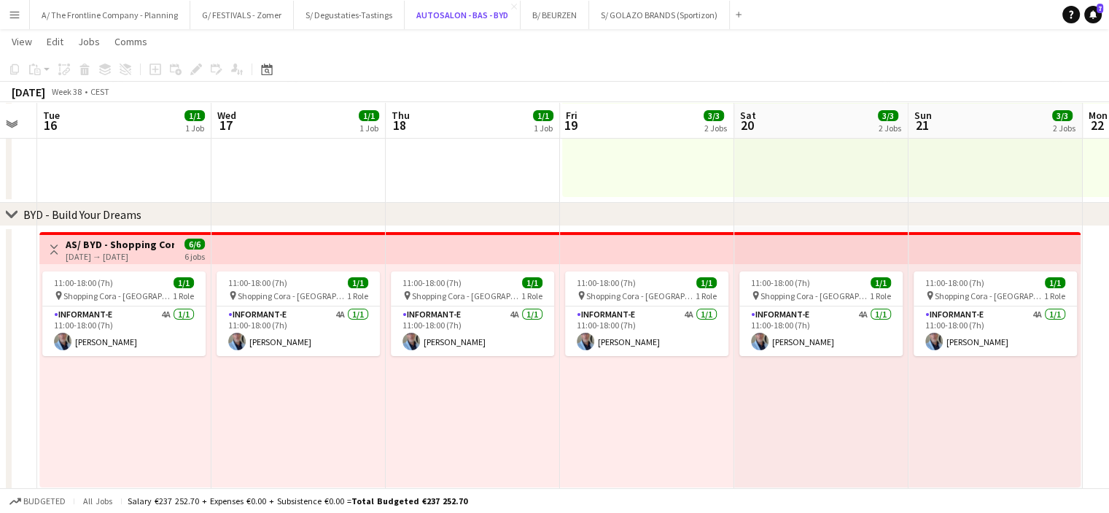
scroll to position [229, 0]
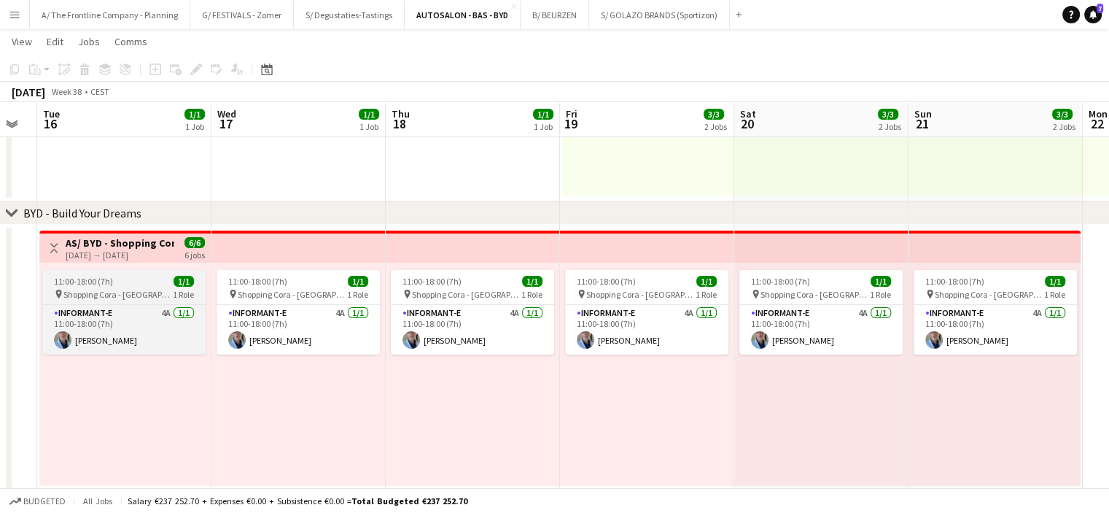
click at [136, 282] on div "11:00-18:00 (7h) 1/1" at bounding box center [123, 281] width 163 height 11
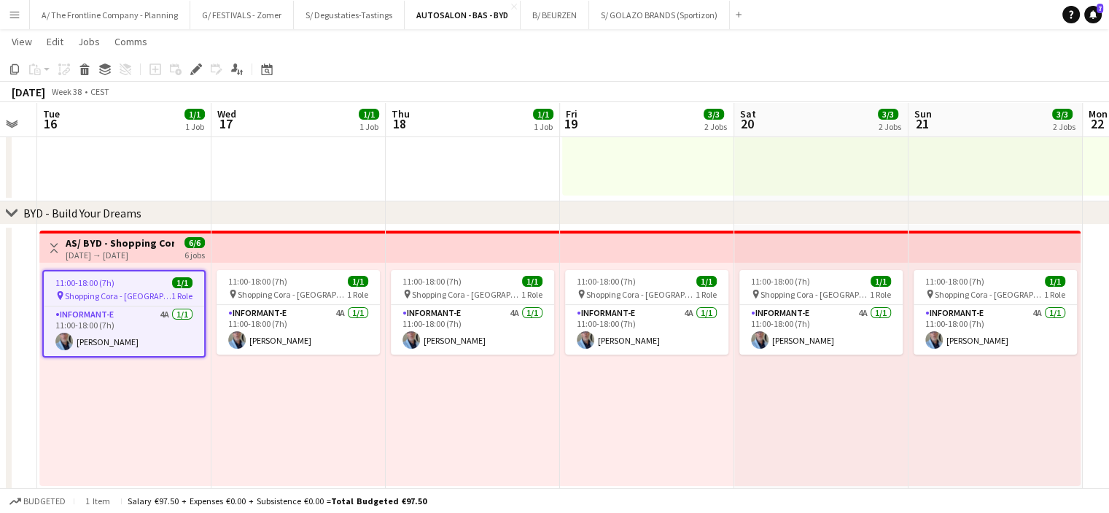
click at [141, 288] on app-job-card "11:00-18:00 (7h) 1/1 pin Shopping Cora - Anderlecht 1 Role Informant-e 4A [DATE…" at bounding box center [123, 314] width 163 height 88
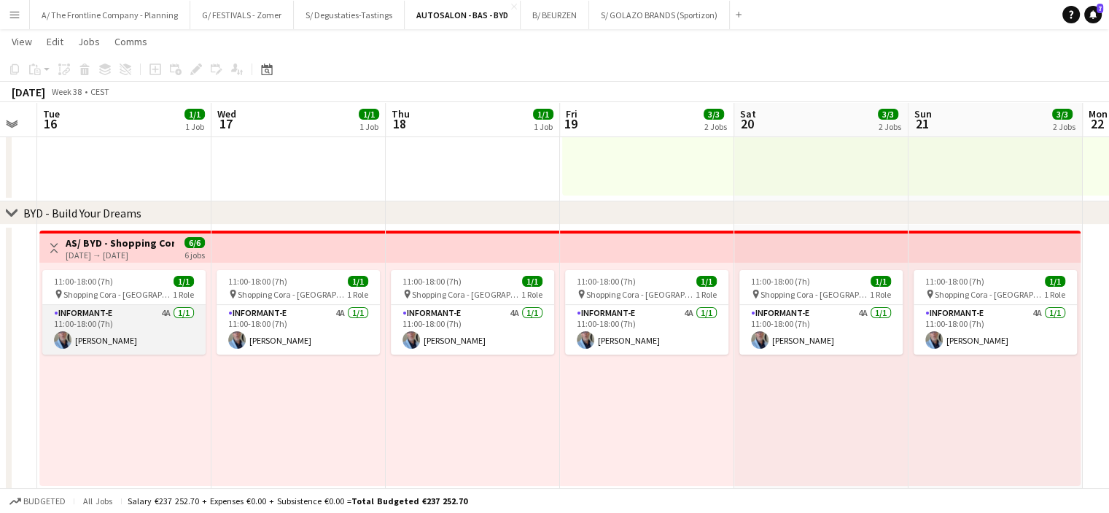
click at [163, 318] on app-card-role "Informant-e 4A [DATE] 11:00-18:00 (7h) [PERSON_NAME]" at bounding box center [123, 330] width 163 height 50
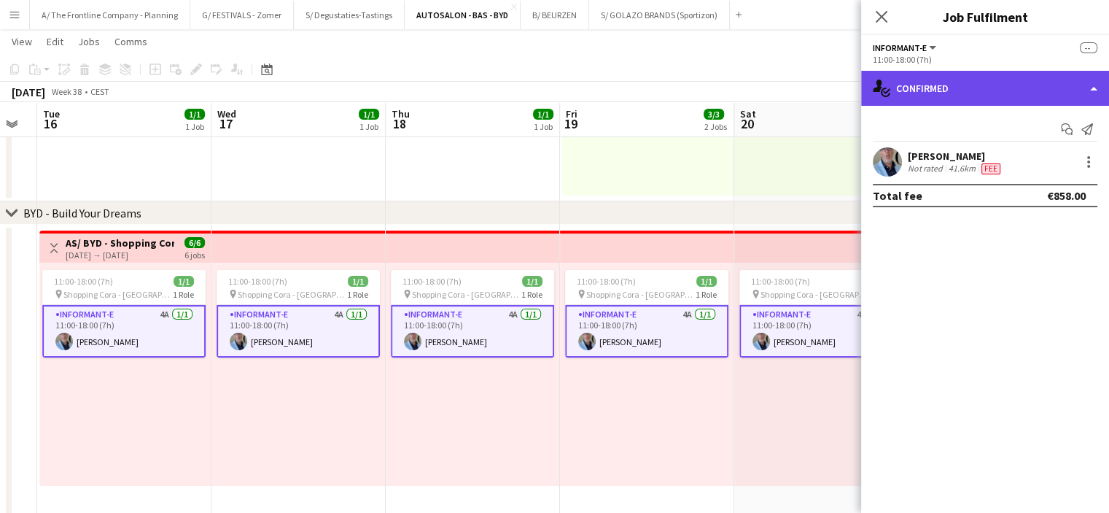
click at [1006, 87] on div "single-neutral-actions-check-2 Confirmed" at bounding box center [985, 88] width 248 height 35
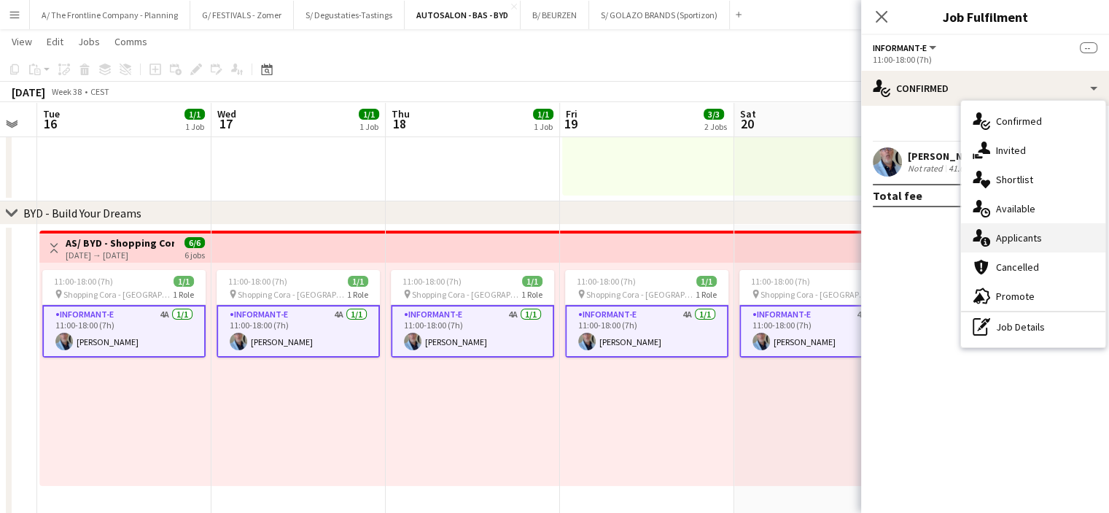
click at [1012, 233] on div "single-neutral-actions-information Applicants" at bounding box center [1033, 237] width 144 height 29
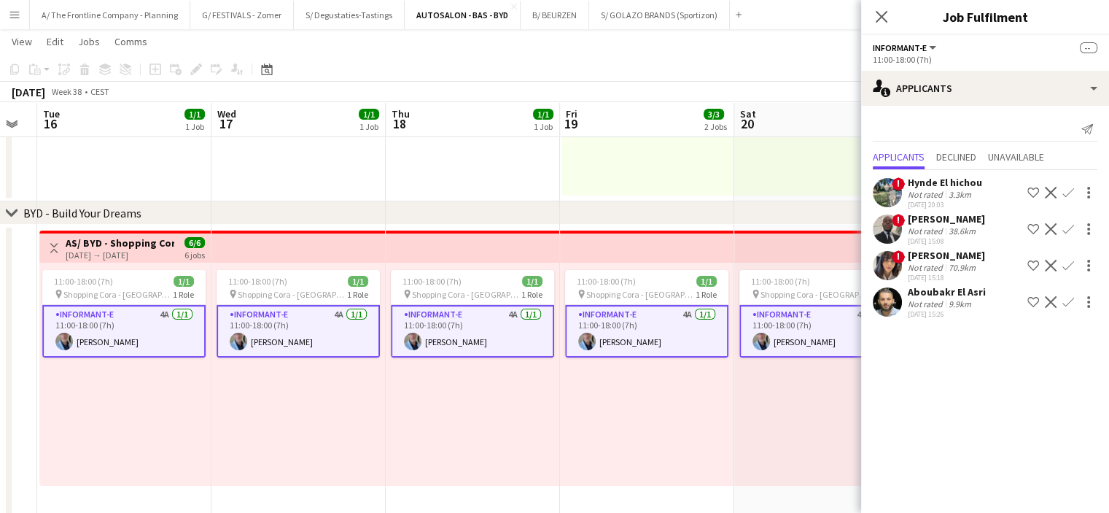
click at [933, 192] on div "Not rated" at bounding box center [927, 194] width 38 height 11
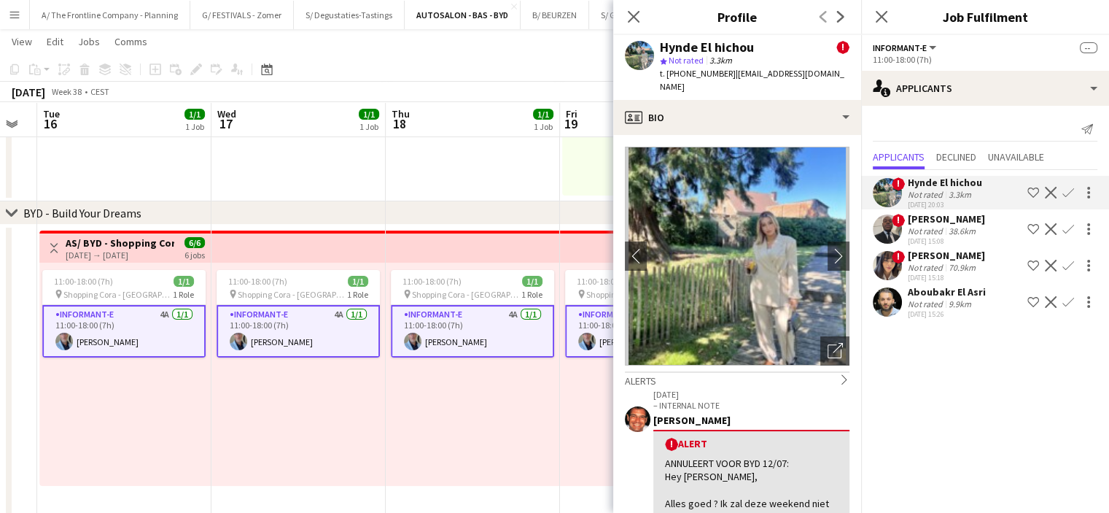
click at [930, 228] on div "Not rated" at bounding box center [927, 230] width 38 height 11
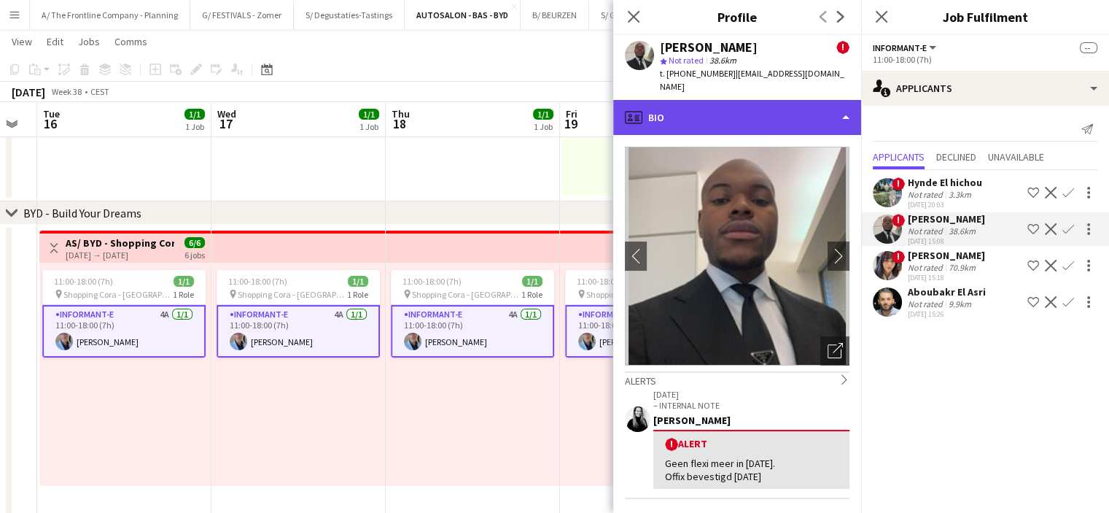
click at [739, 107] on div "profile Bio" at bounding box center [737, 117] width 248 height 35
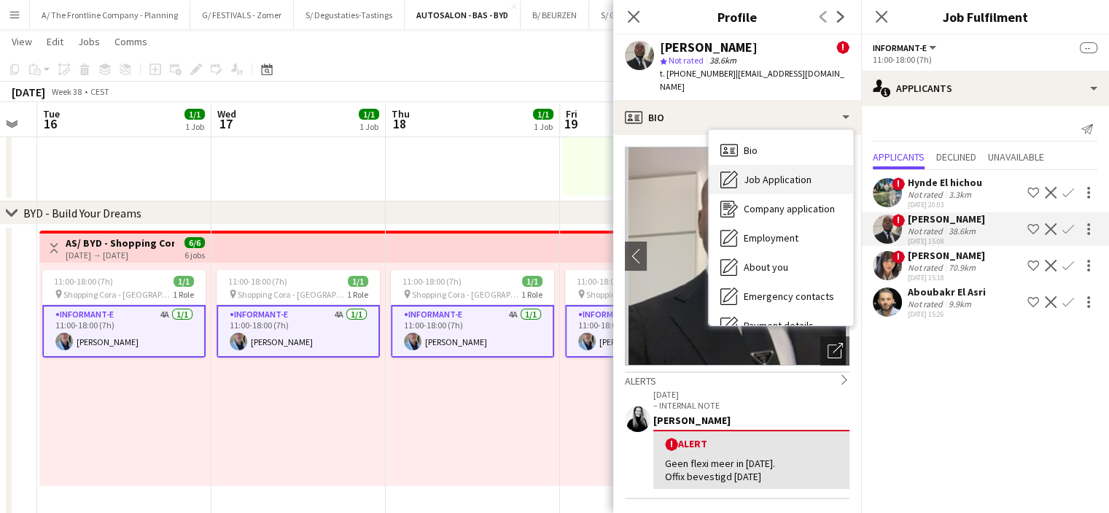
click at [753, 173] on span "Job Application" at bounding box center [778, 179] width 68 height 13
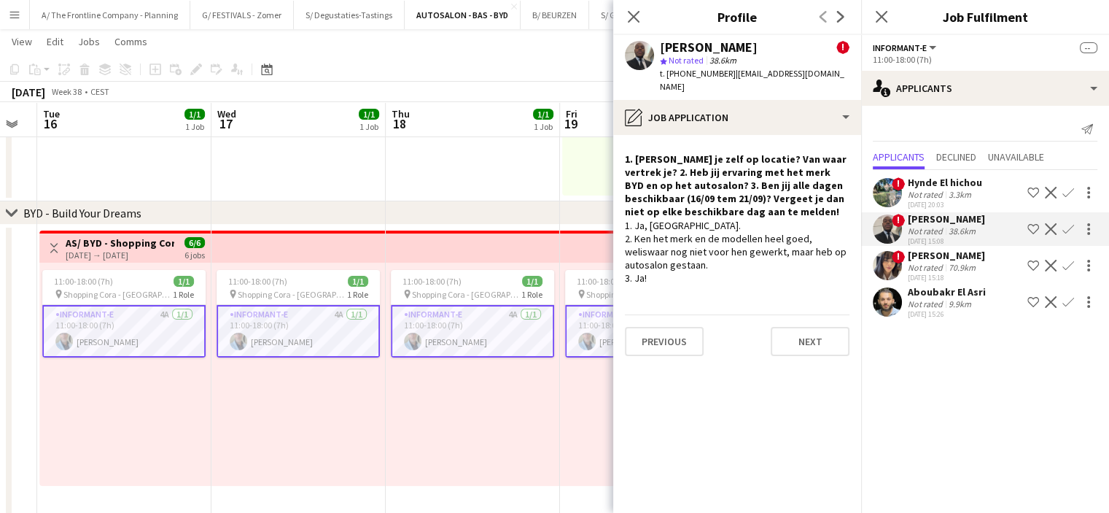
click at [925, 226] on div "Not rated" at bounding box center [927, 230] width 38 height 11
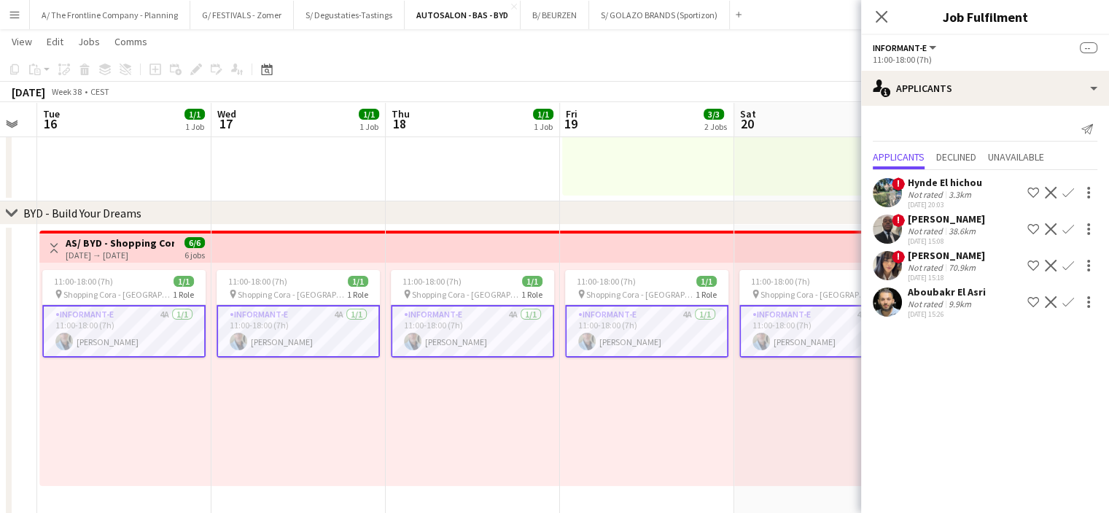
click at [681, 399] on div "11:00-18:00 (7h) 1/1 pin Shopping Cora - Anderlecht 1 Role Informant-e 4A [DATE…" at bounding box center [647, 374] width 174 height 223
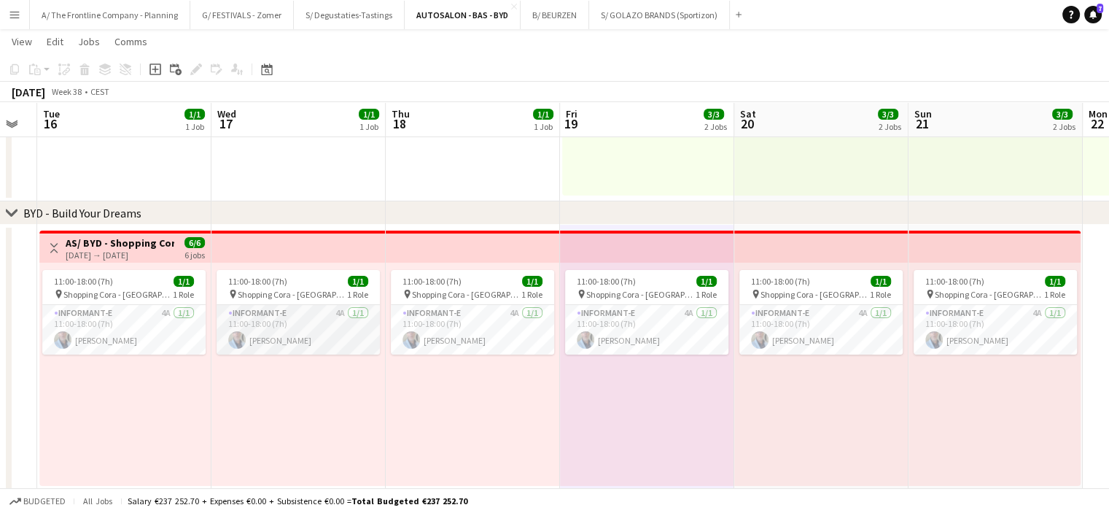
click at [298, 335] on app-card-role "Informant-e 4A [DATE] 11:00-18:00 (7h) [PERSON_NAME]" at bounding box center [298, 330] width 163 height 50
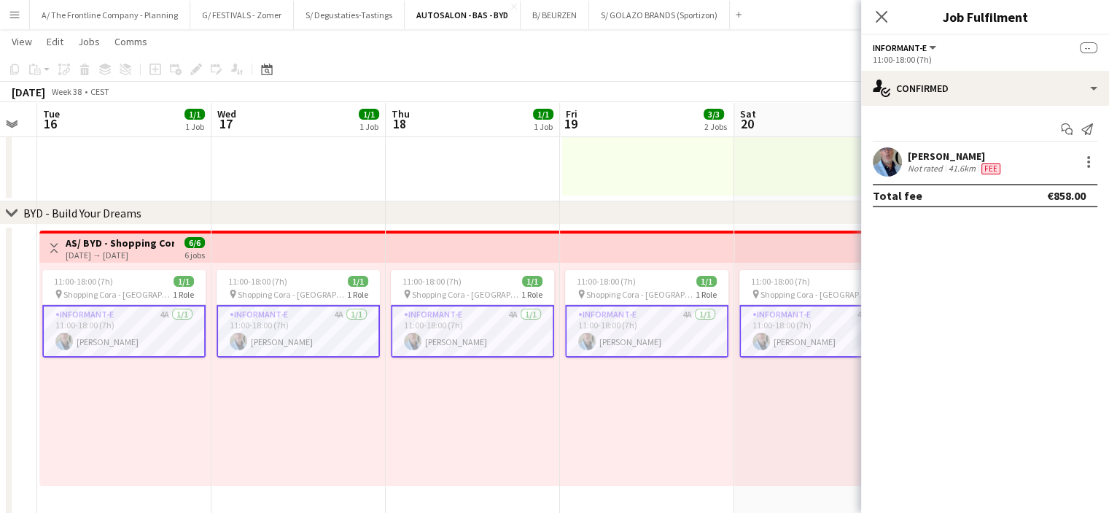
click at [665, 418] on div "11:00-18:00 (7h) 1/1 pin Shopping Cora - Anderlecht 1 Role Informant-e 4A [DATE…" at bounding box center [647, 374] width 174 height 223
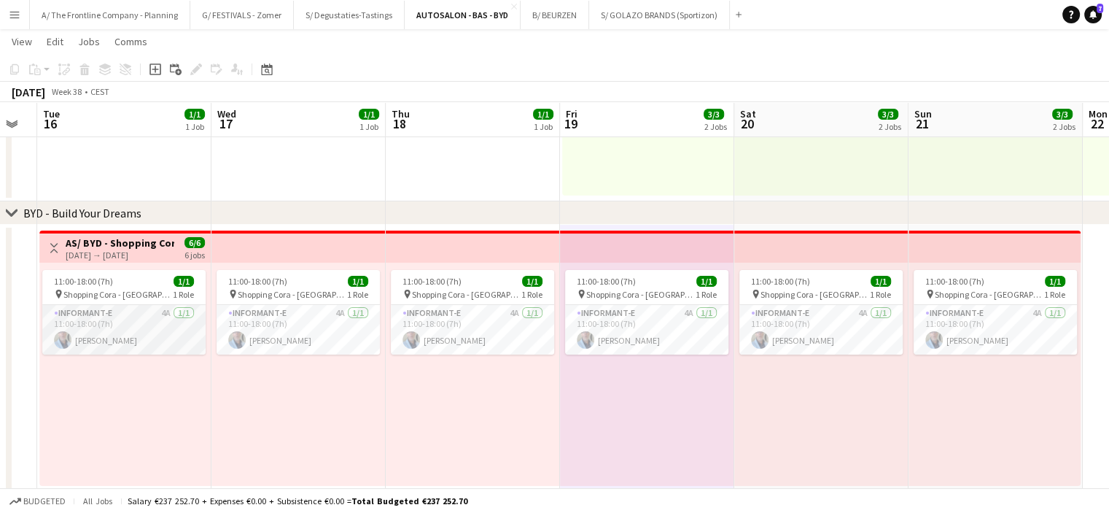
click at [130, 341] on app-card-role "Informant-e 4A [DATE] 11:00-18:00 (7h) [PERSON_NAME]" at bounding box center [123, 330] width 163 height 50
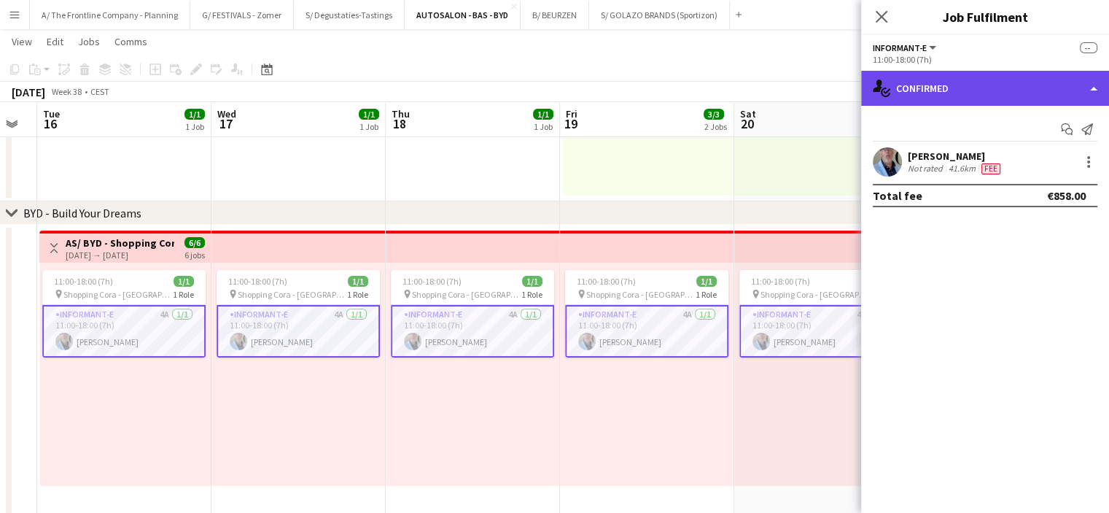
click at [971, 88] on div "single-neutral-actions-check-2 Confirmed" at bounding box center [985, 88] width 248 height 35
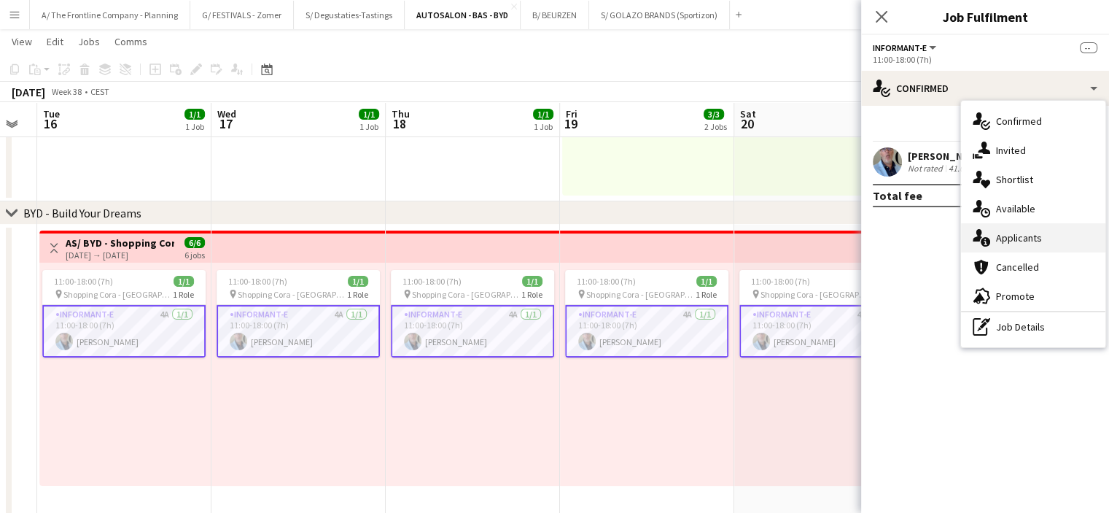
click at [998, 244] on div "single-neutral-actions-information Applicants" at bounding box center [1033, 237] width 144 height 29
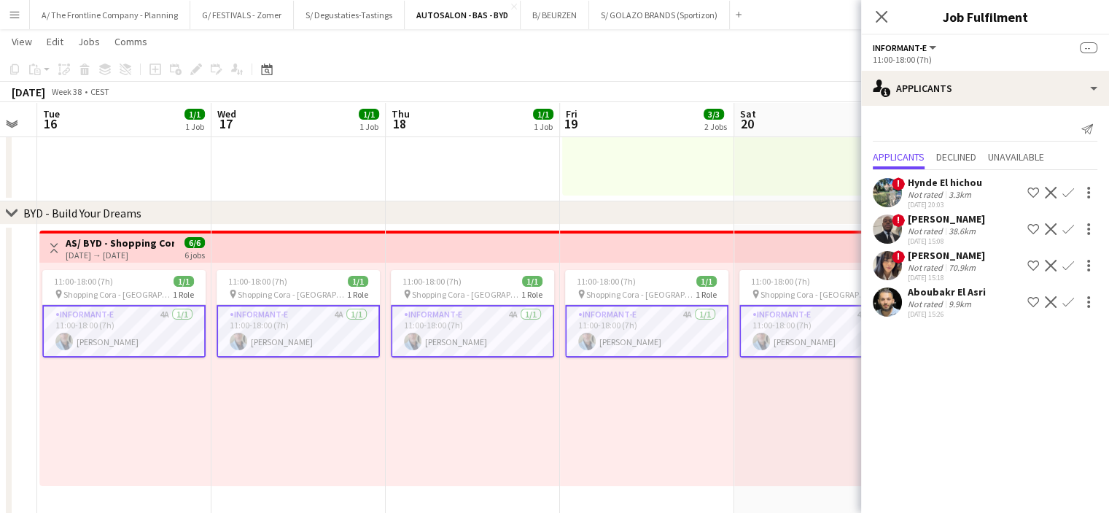
click at [950, 217] on div "[PERSON_NAME]" at bounding box center [946, 218] width 77 height 13
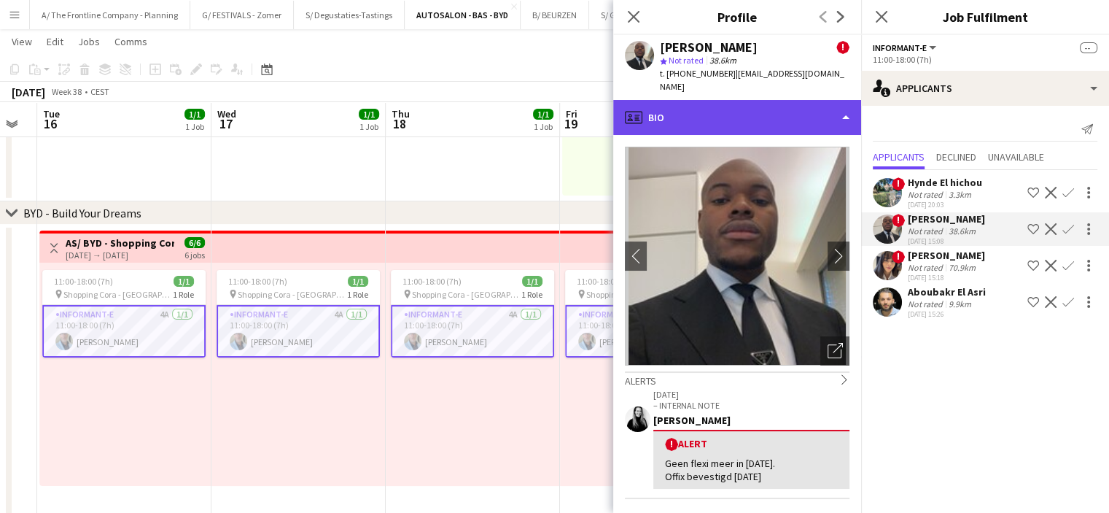
click at [761, 105] on div "profile Bio" at bounding box center [737, 117] width 248 height 35
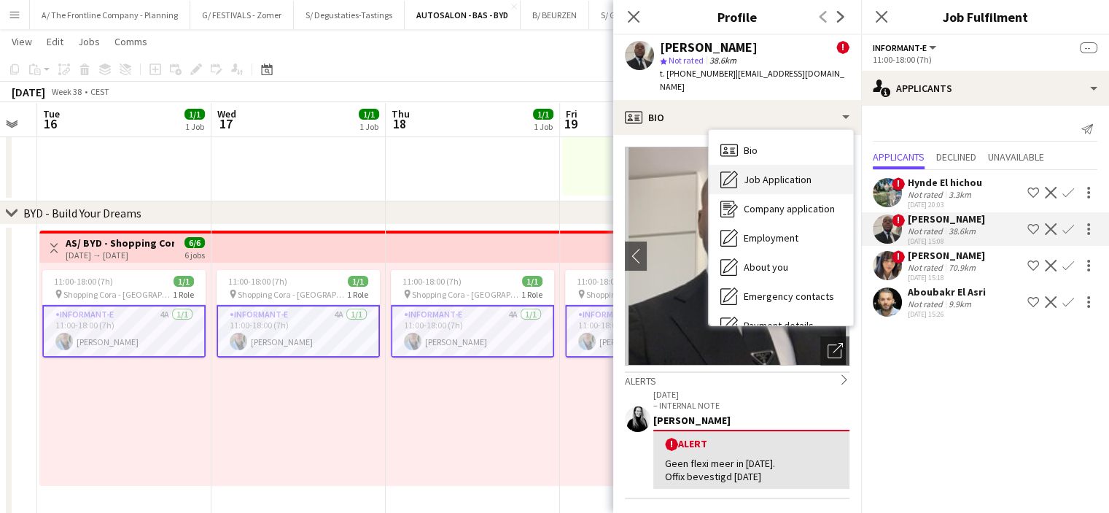
click at [770, 173] on span "Job Application" at bounding box center [778, 179] width 68 height 13
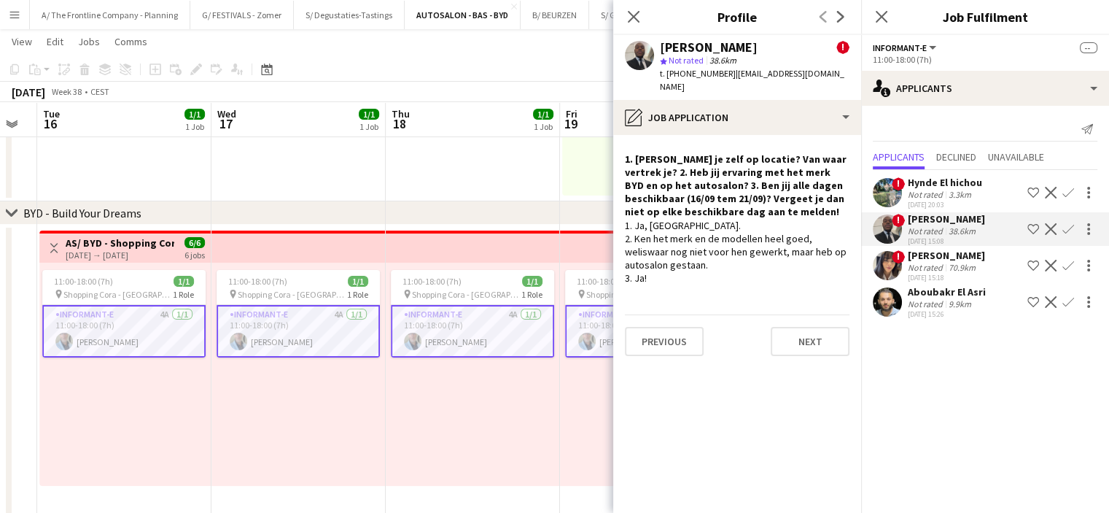
click at [677, 233] on div "1. Ja, [GEOGRAPHIC_DATA]. 2. Ken het merk en de modellen heel goed, weliswaar n…" at bounding box center [737, 252] width 225 height 66
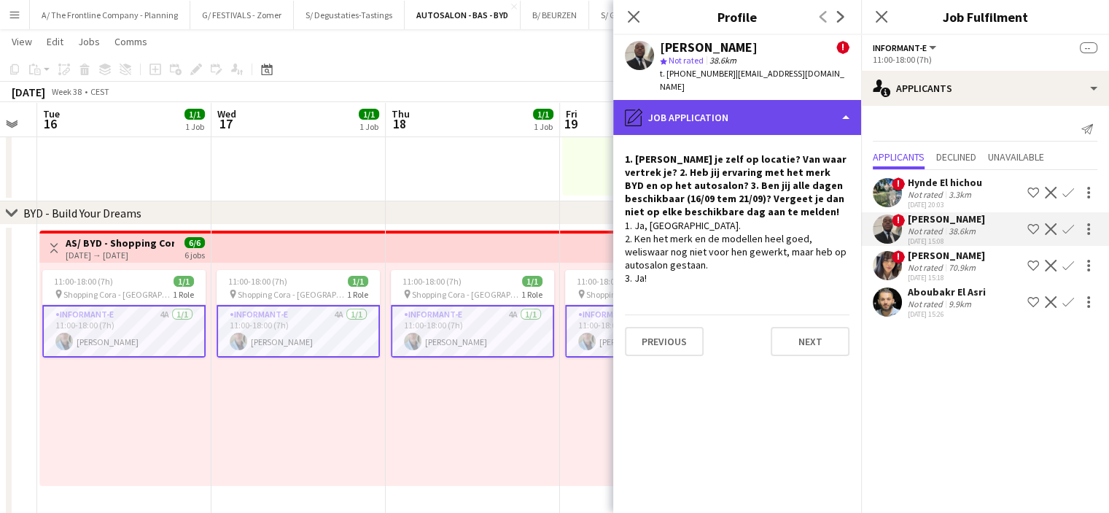
click at [697, 106] on div "pencil4 Job Application" at bounding box center [737, 117] width 248 height 35
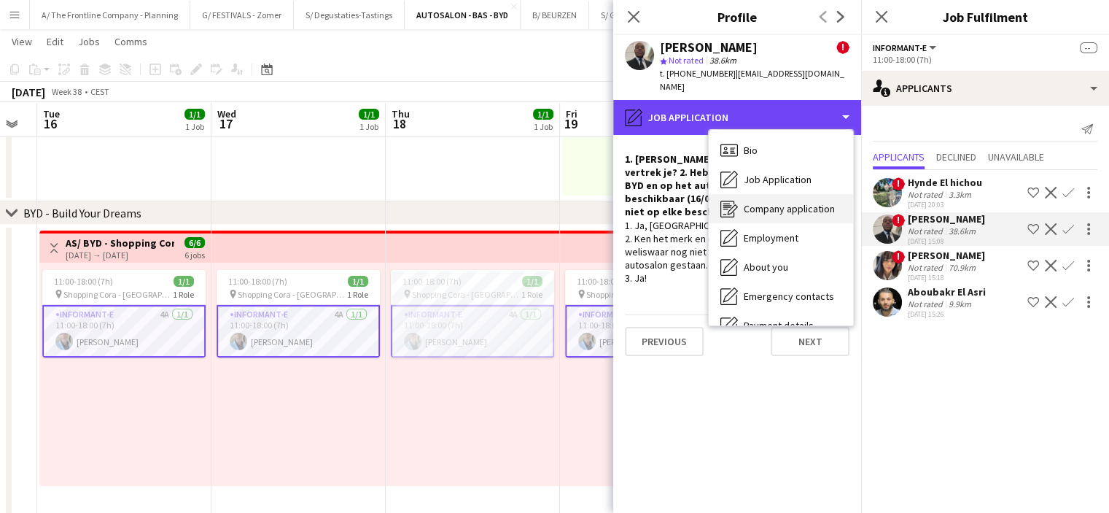
scroll to position [137, 0]
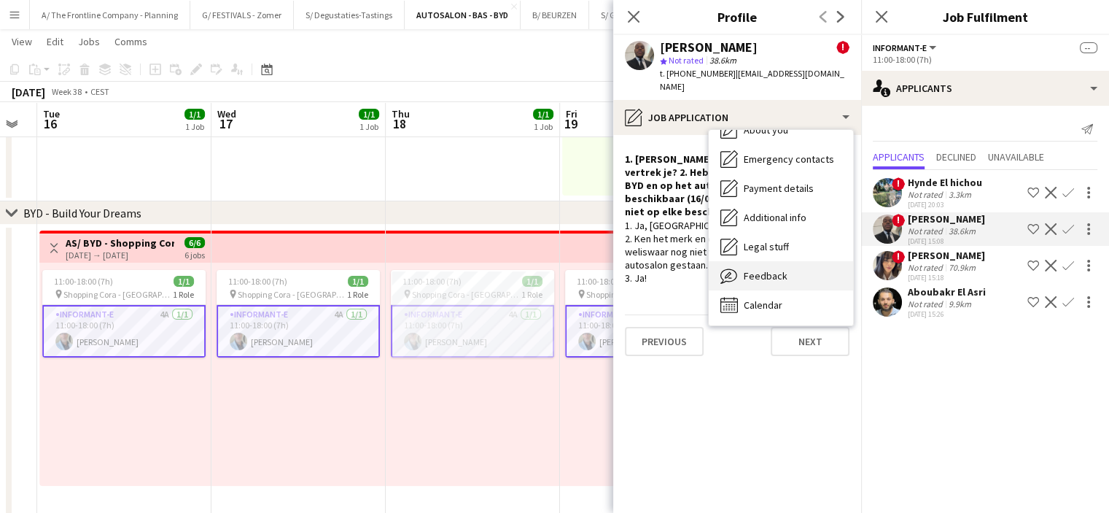
click at [774, 269] on span "Feedback" at bounding box center [766, 275] width 44 height 13
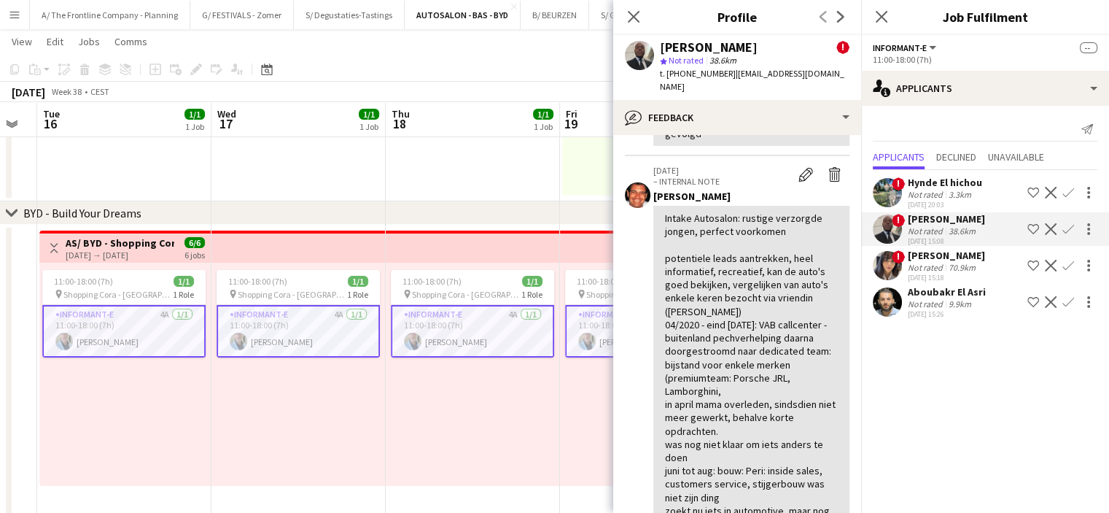
scroll to position [405, 0]
click at [456, 379] on div "11:00-18:00 (7h) 1/1 pin Shopping Cora - Anderlecht 1 Role Informant-e 4A [DATE…" at bounding box center [473, 374] width 174 height 223
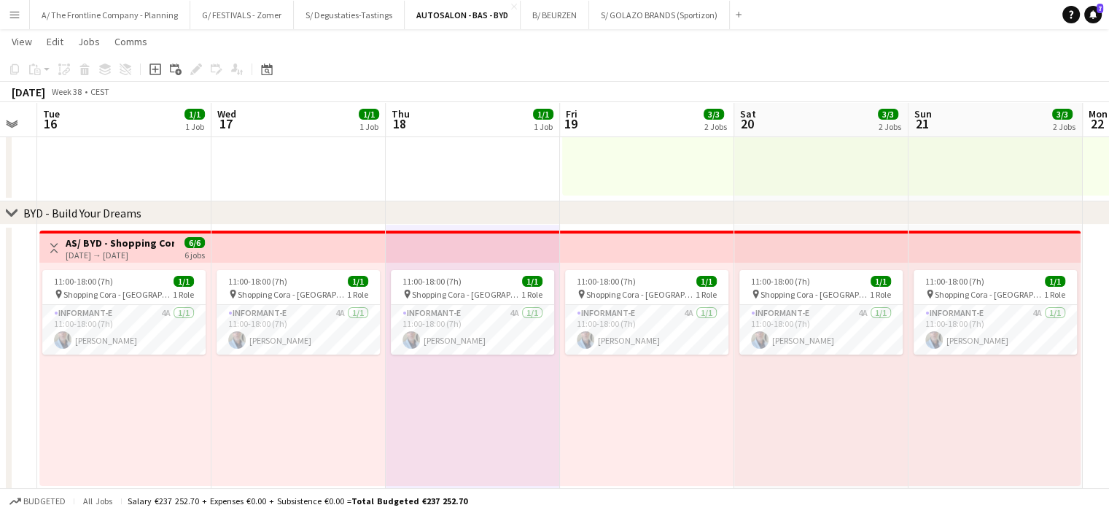
click at [456, 379] on div "11:00-18:00 (7h) 1/1 pin Shopping Cora - Anderlecht 1 Role Informant-e 4A [DATE…" at bounding box center [473, 374] width 174 height 223
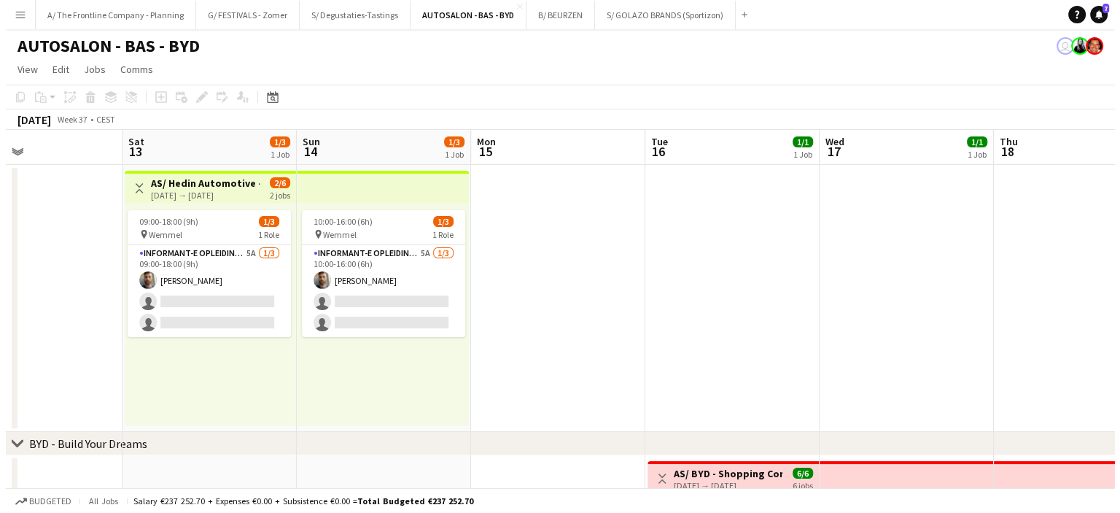
scroll to position [0, 629]
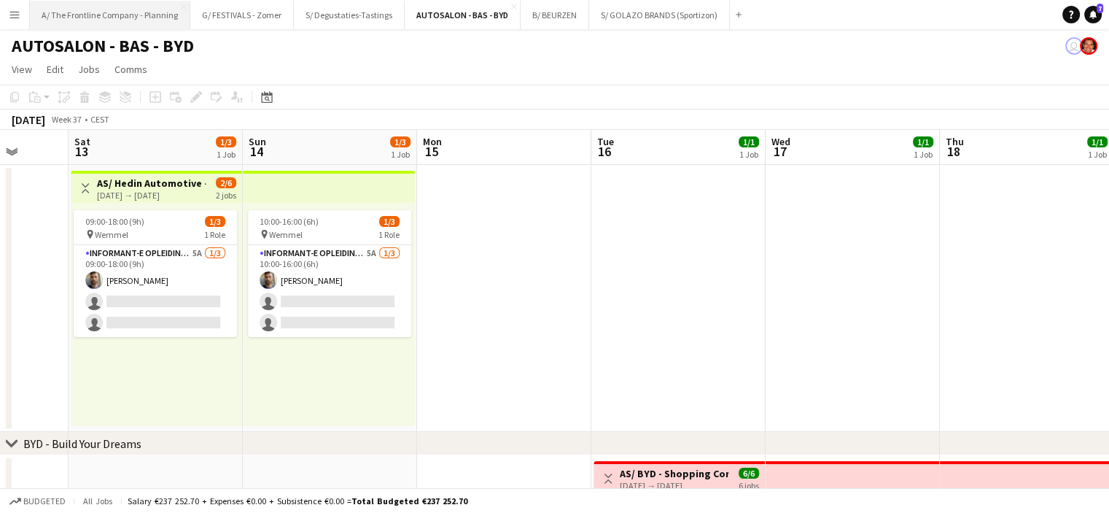
click at [108, 13] on button "A/ The Frontline Company - Planning Close" at bounding box center [110, 15] width 160 height 28
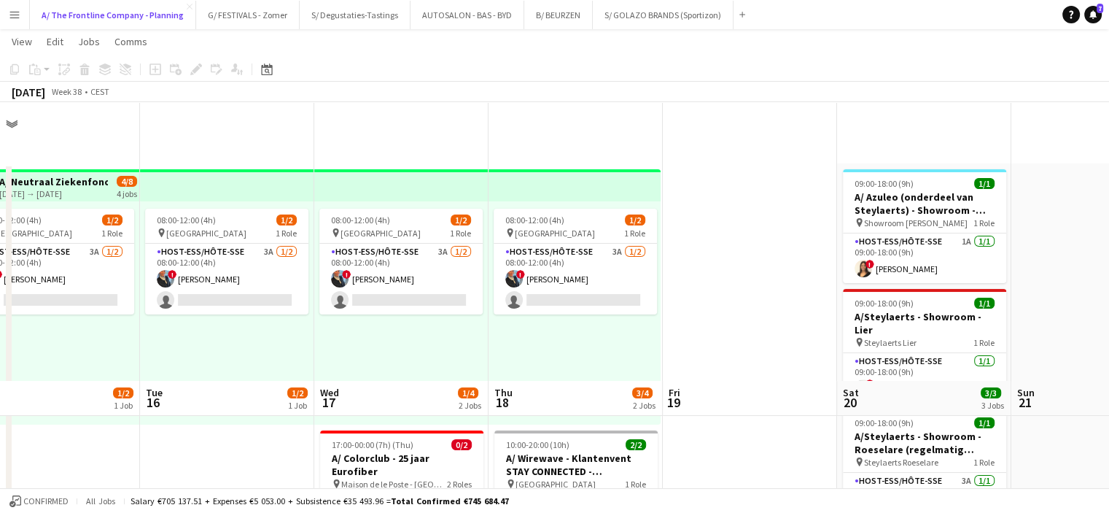
scroll to position [279, 0]
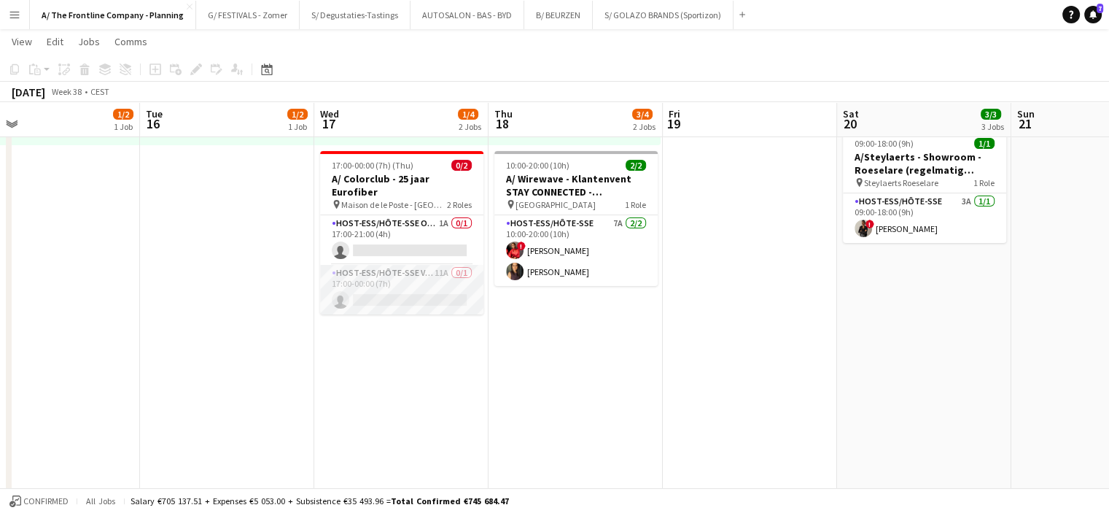
click at [403, 279] on app-card-role "Host-ess/Hôte-sse Vestiaire 11A 0/1 17:00-00:00 (7h) single-neutral-actions" at bounding box center [401, 290] width 163 height 50
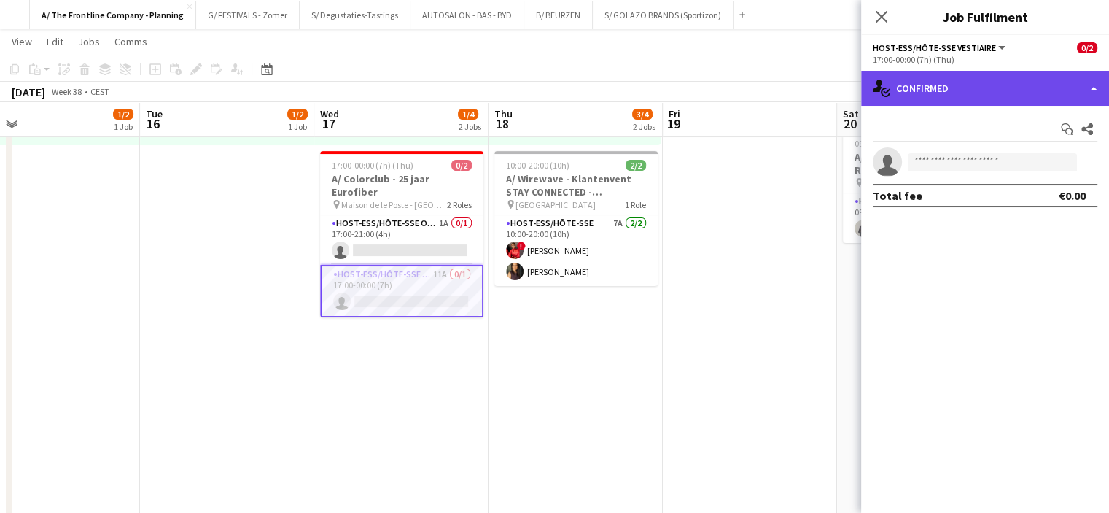
click at [975, 104] on div "single-neutral-actions-check-2 Confirmed" at bounding box center [985, 88] width 248 height 35
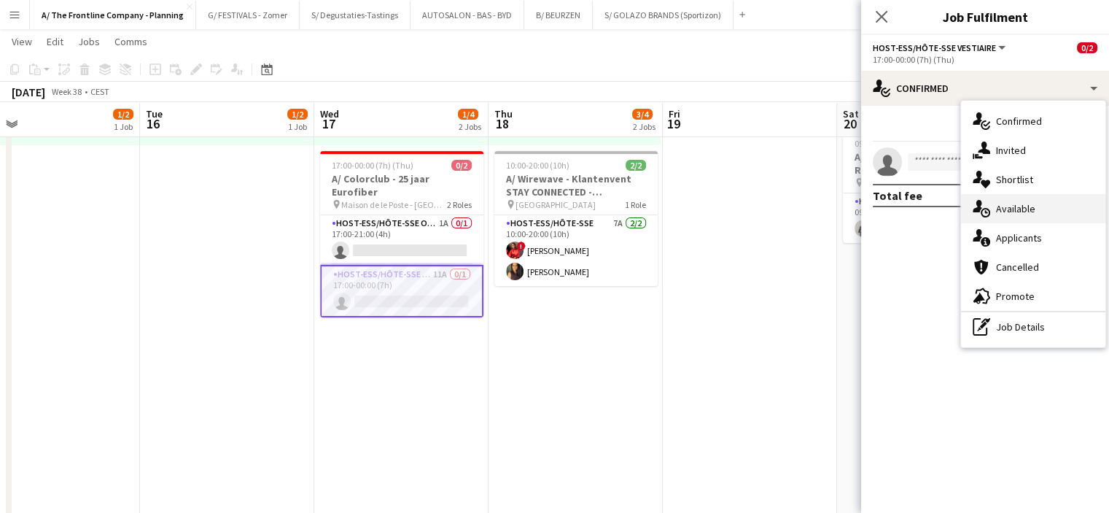
click at [1027, 221] on div "single-neutral-actions-upload Available" at bounding box center [1033, 208] width 144 height 29
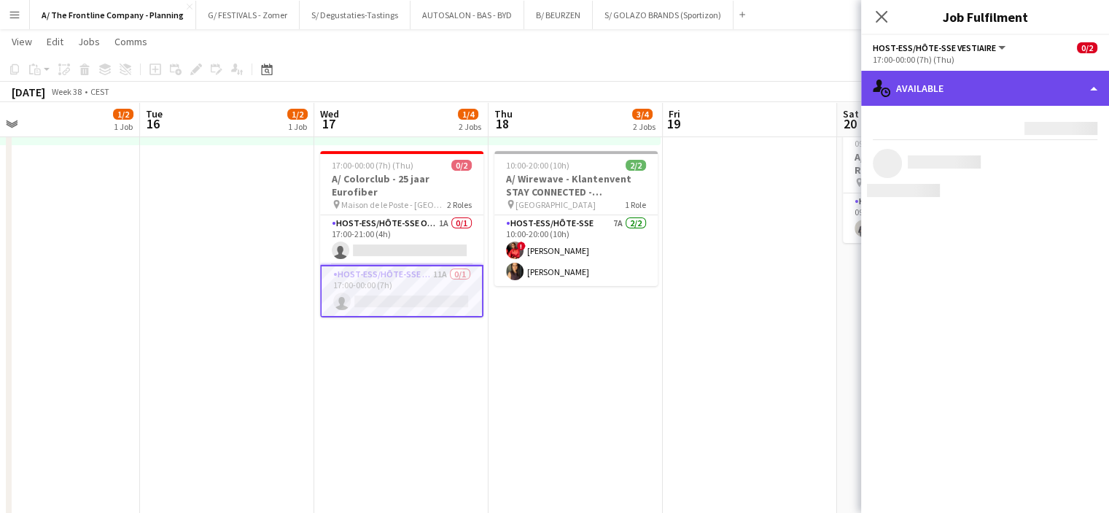
click at [973, 98] on div "single-neutral-actions-upload Available" at bounding box center [985, 88] width 248 height 35
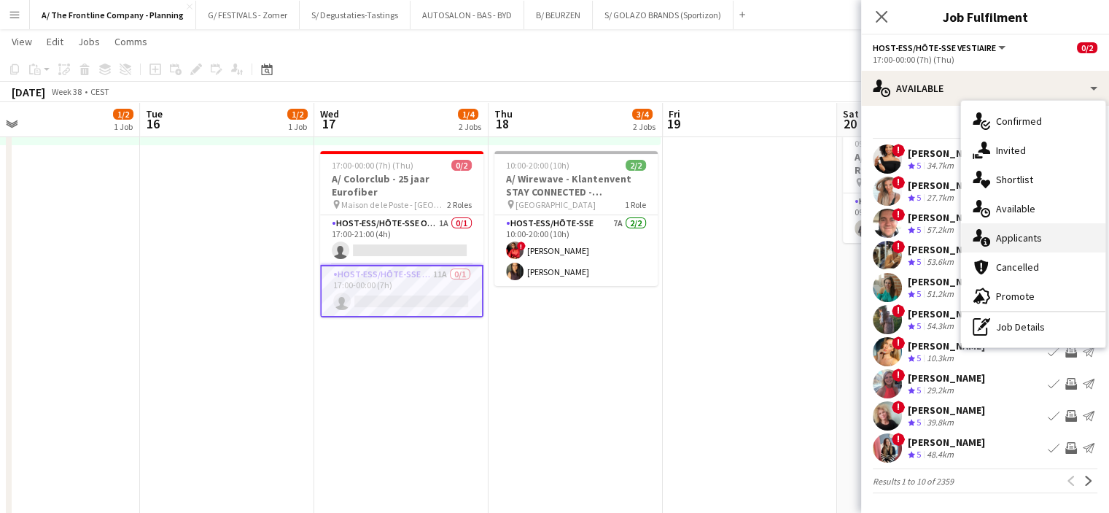
click at [1002, 247] on div "single-neutral-actions-information Applicants" at bounding box center [1033, 237] width 144 height 29
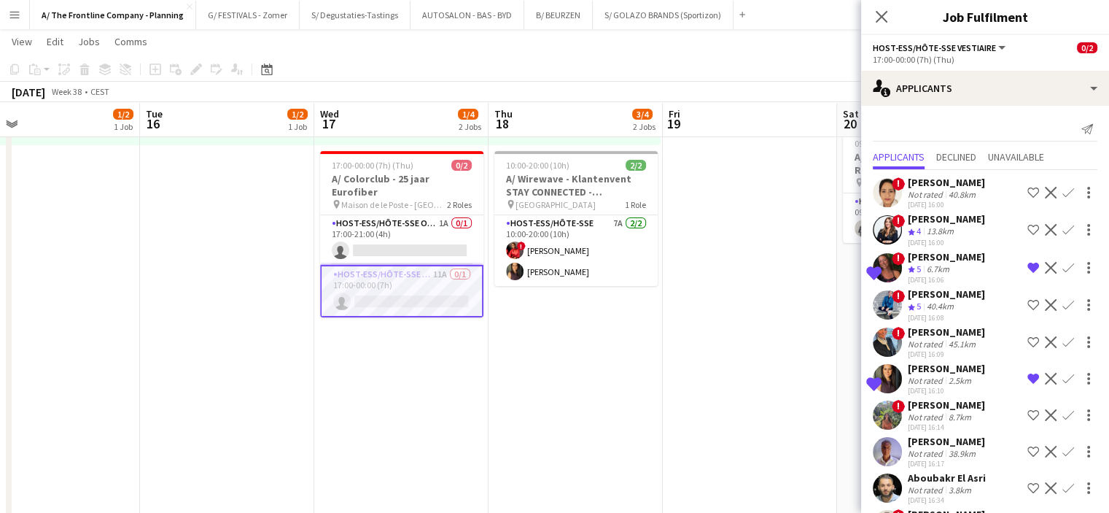
click at [925, 362] on div "[PERSON_NAME]" at bounding box center [946, 368] width 77 height 13
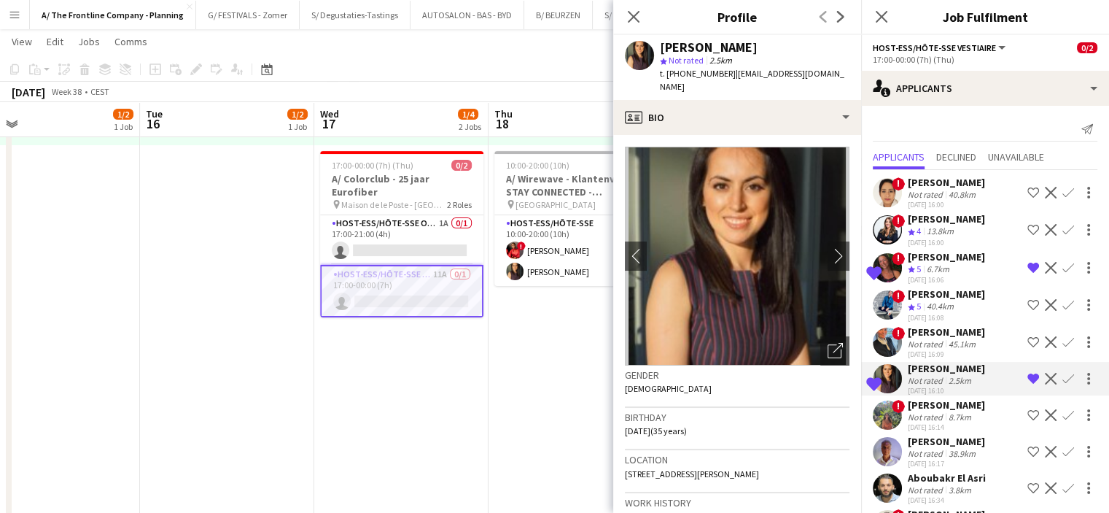
click at [921, 259] on div "[PERSON_NAME]" at bounding box center [946, 256] width 77 height 13
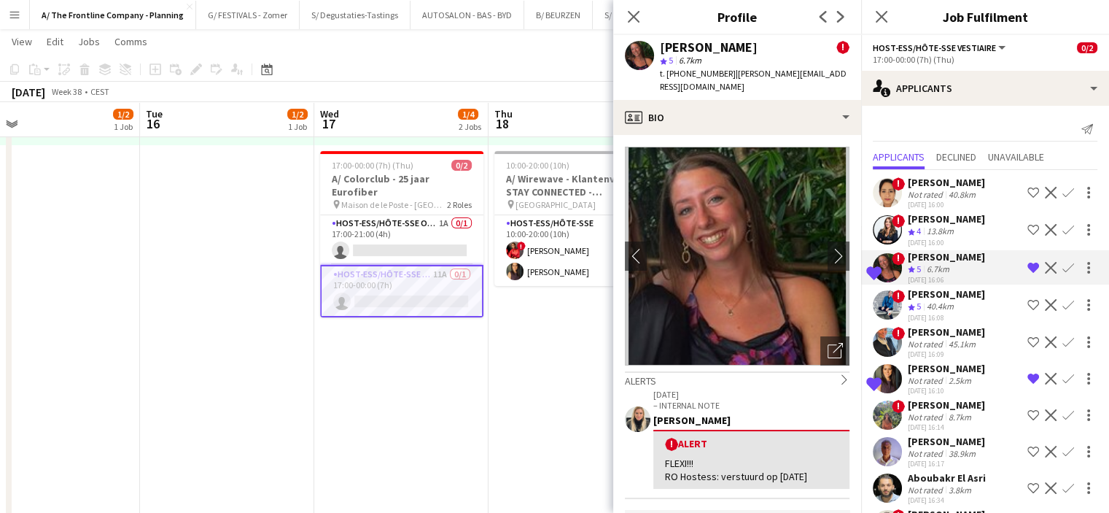
click at [927, 375] on div "Not rated" at bounding box center [927, 380] width 38 height 11
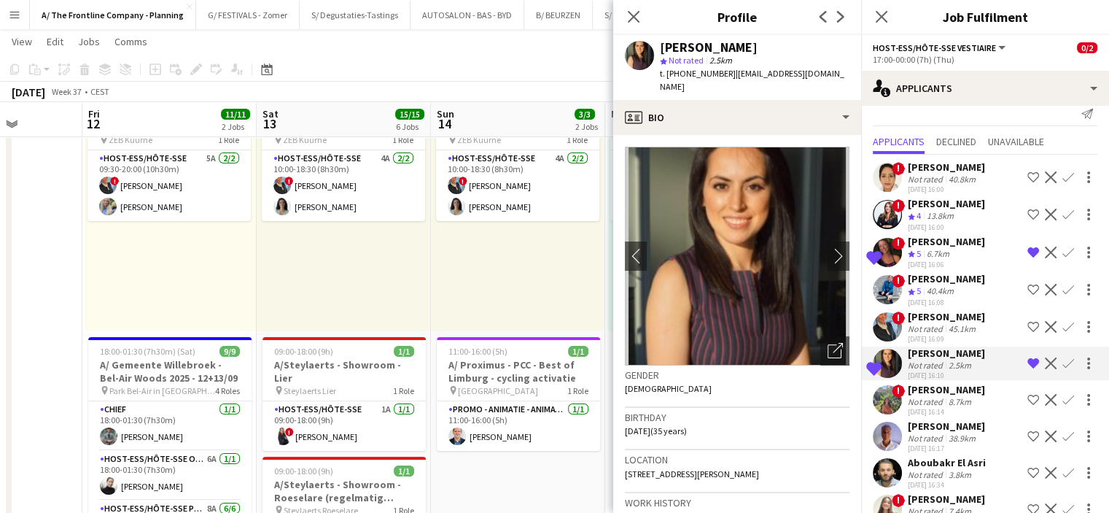
scroll to position [0, 0]
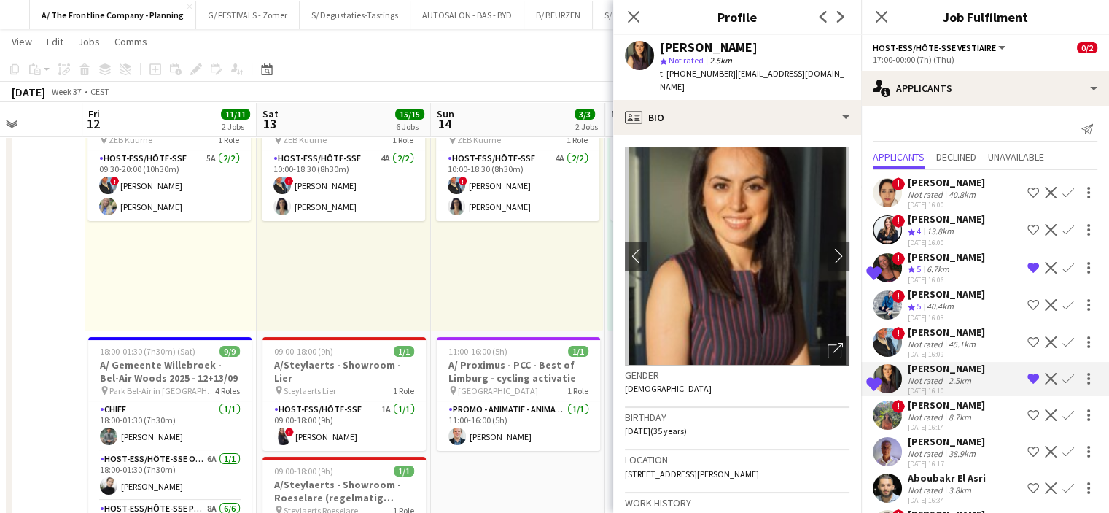
click at [464, 276] on div "10:00-18:30 (8h30m) 2/2 pin ZEB Kuurne 1 Role Host-ess/Hôte-sse 4A [DATE] 10:00…" at bounding box center [517, 219] width 172 height 223
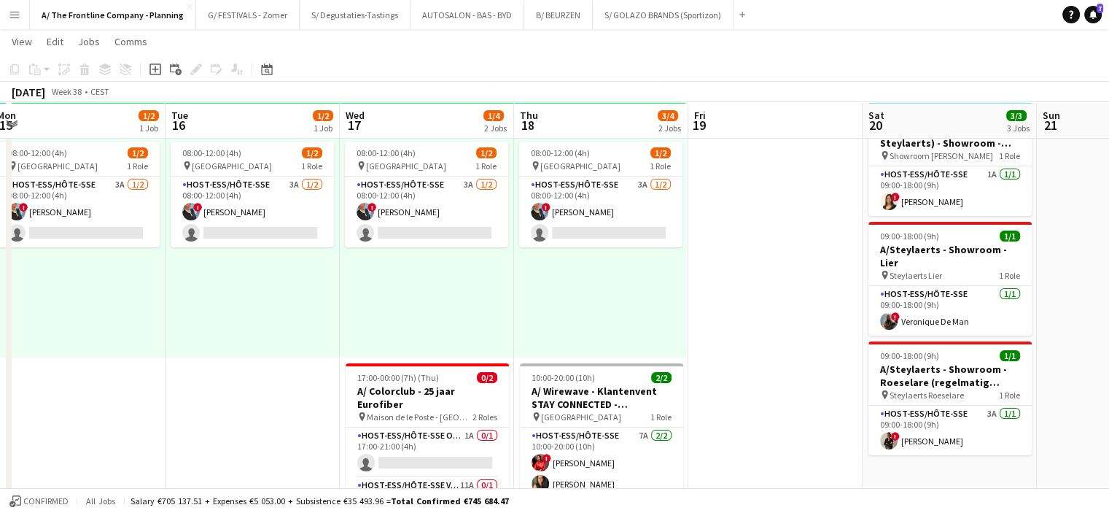
scroll to position [70, 0]
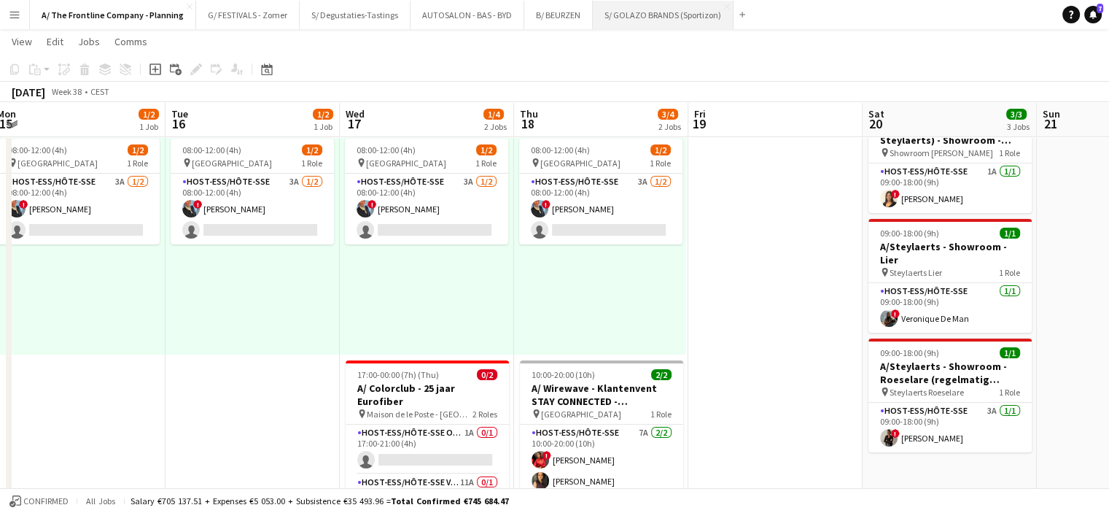
click at [657, 19] on button "S/ GOLAZO BRANDS (Sportizon) Close" at bounding box center [663, 15] width 141 height 28
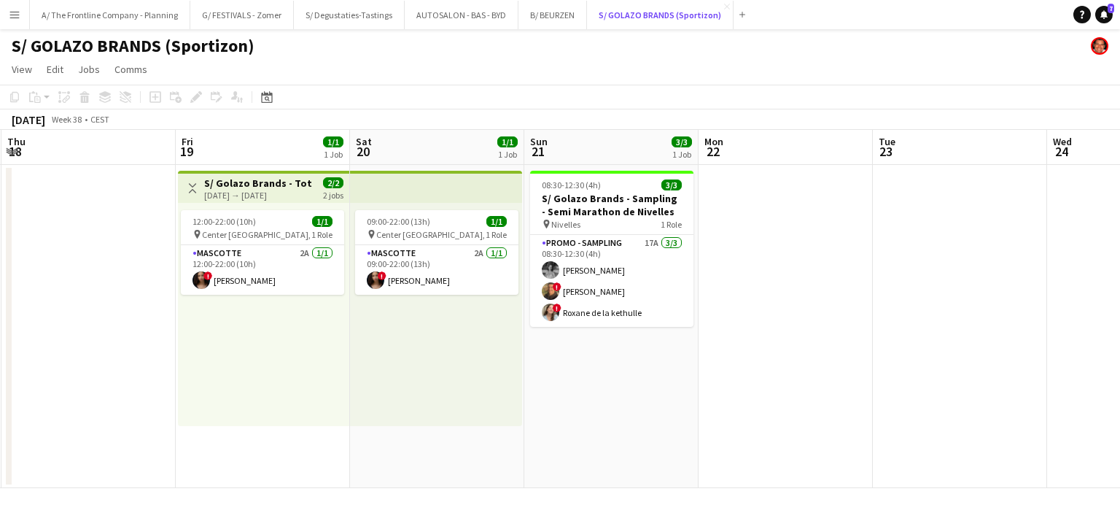
scroll to position [0, 347]
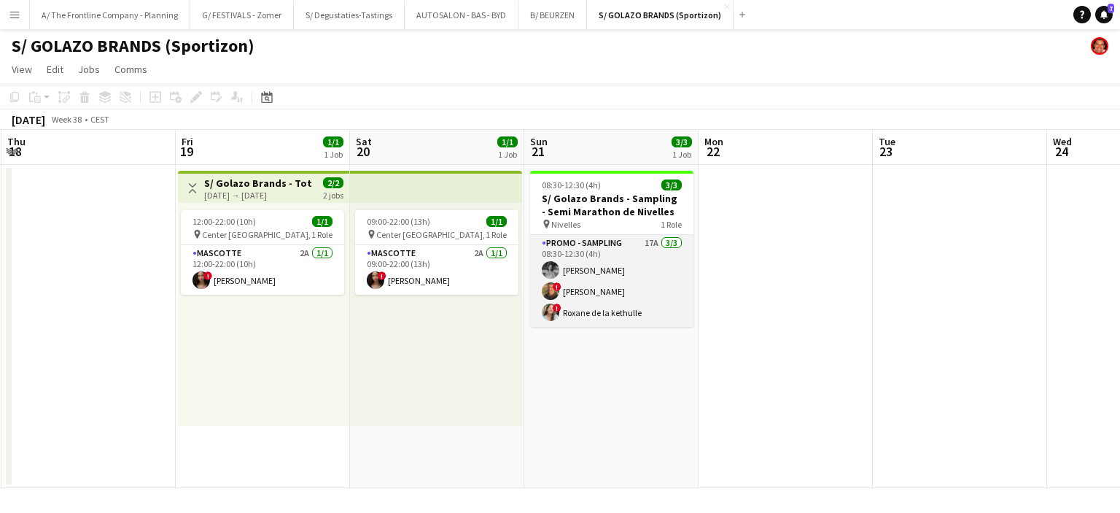
click at [606, 296] on app-card-role "Promo - Sampling 17A [DATE] 08:30-12:30 (4h) [PERSON_NAME] ! Yasin [PERSON_NAME…" at bounding box center [611, 281] width 163 height 92
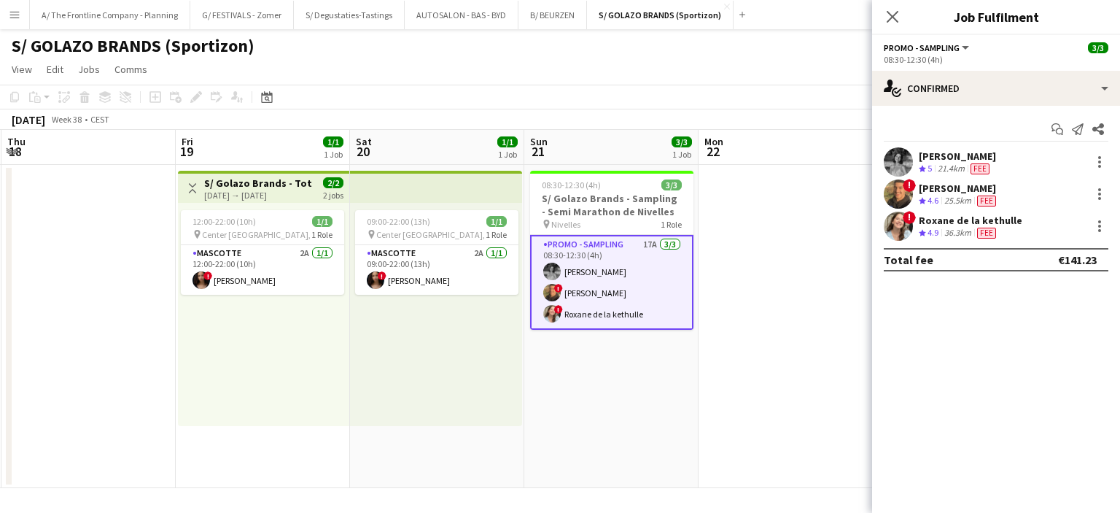
click at [916, 165] on div "[PERSON_NAME] Crew rating 5 21.4km Fee" at bounding box center [996, 161] width 248 height 29
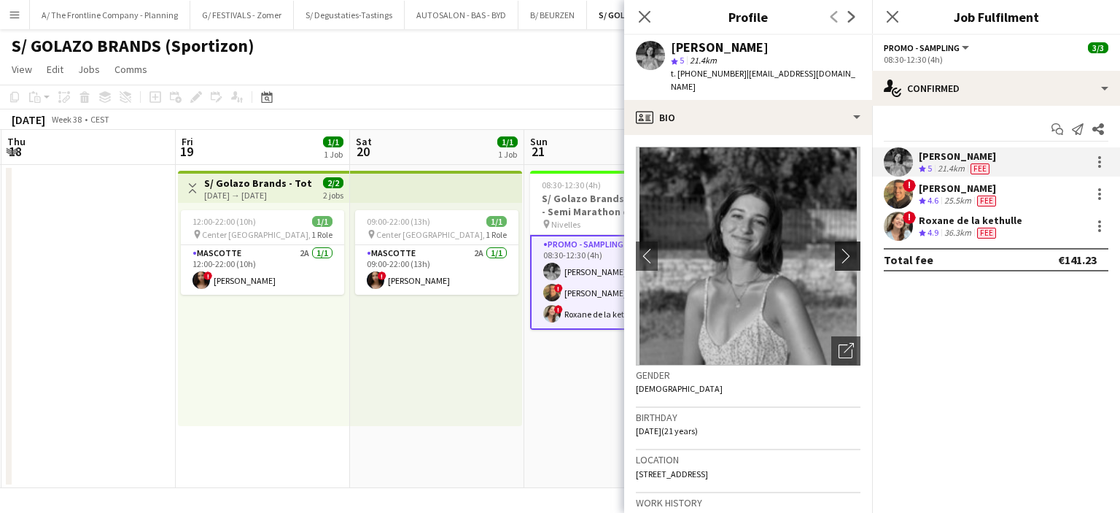
click at [846, 248] on app-icon "chevron-right" at bounding box center [850, 255] width 23 height 15
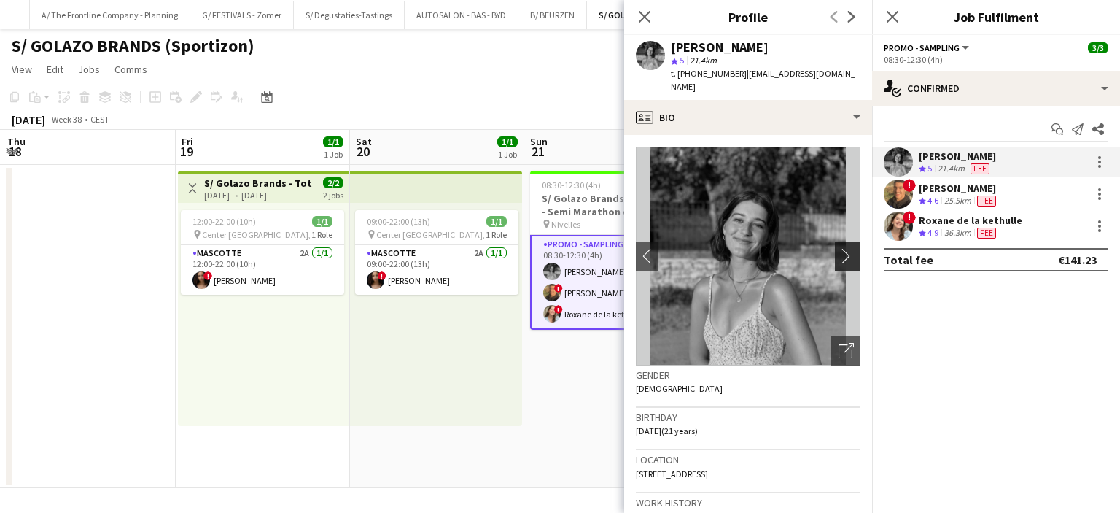
click at [846, 248] on app-icon "chevron-right" at bounding box center [850, 255] width 23 height 15
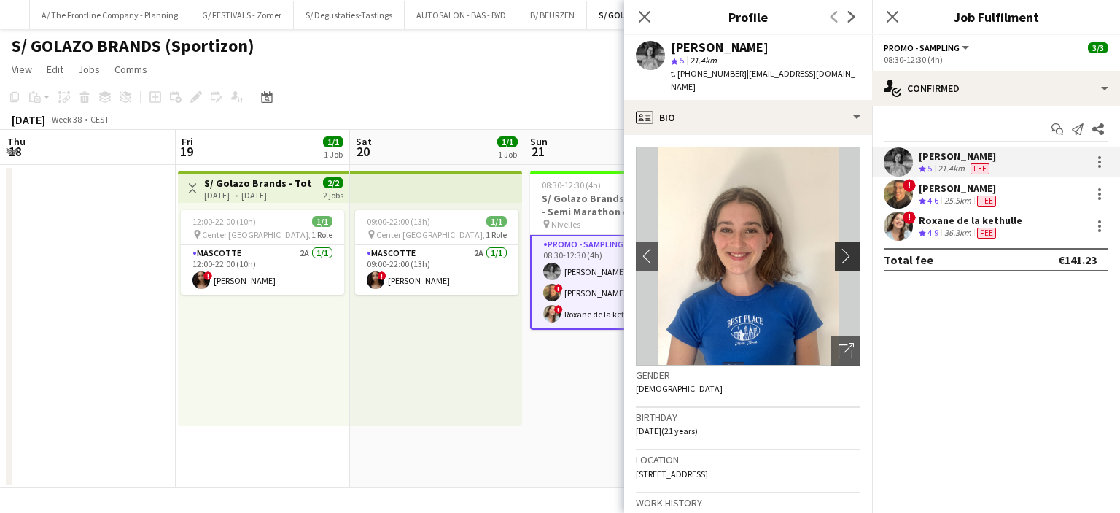
click at [839, 249] on app-icon "chevron-right" at bounding box center [850, 255] width 23 height 15
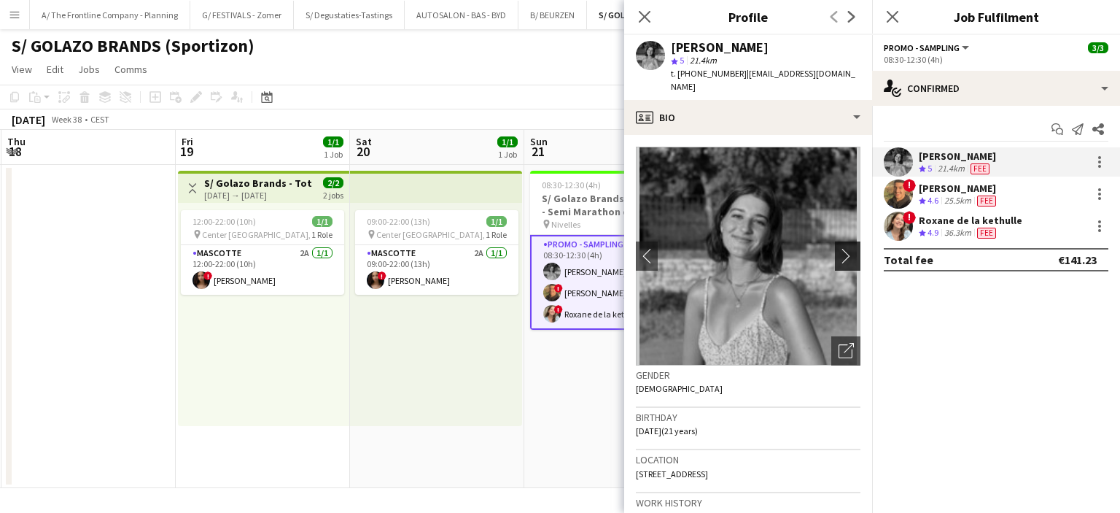
click at [839, 249] on app-icon "chevron-right" at bounding box center [850, 255] width 23 height 15
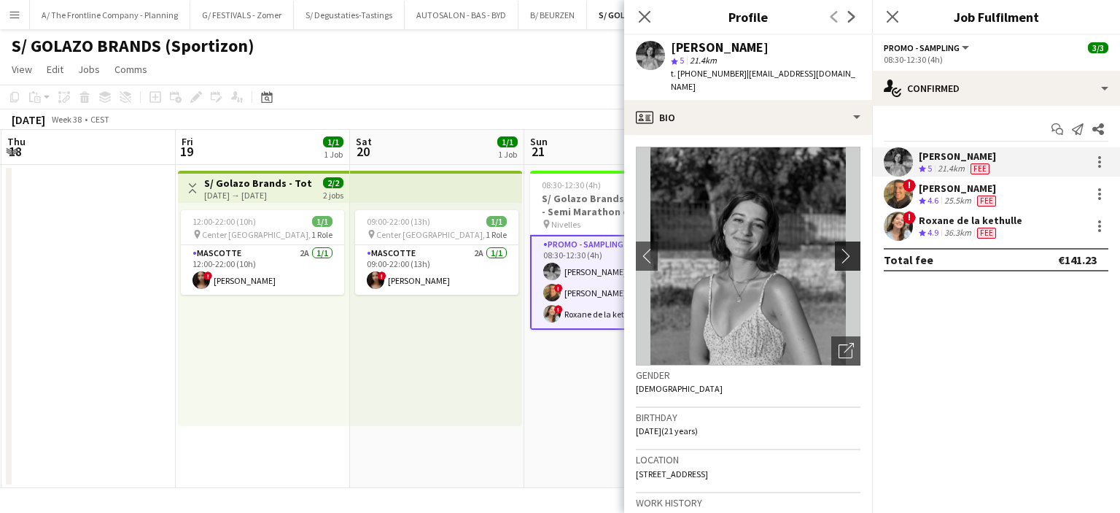
click at [839, 249] on app-icon "chevron-right" at bounding box center [850, 255] width 23 height 15
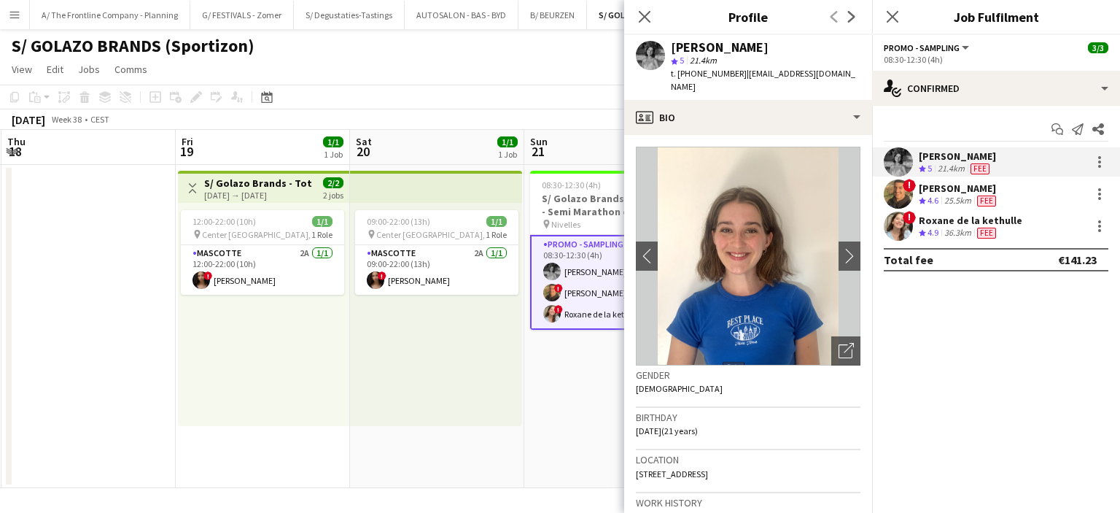
click at [557, 388] on app-date-cell "08:30-12:30 (4h) 3/3 S/ Golazo Brands - Sampling - Semi Marathon de Nivelles pi…" at bounding box center [611, 326] width 174 height 323
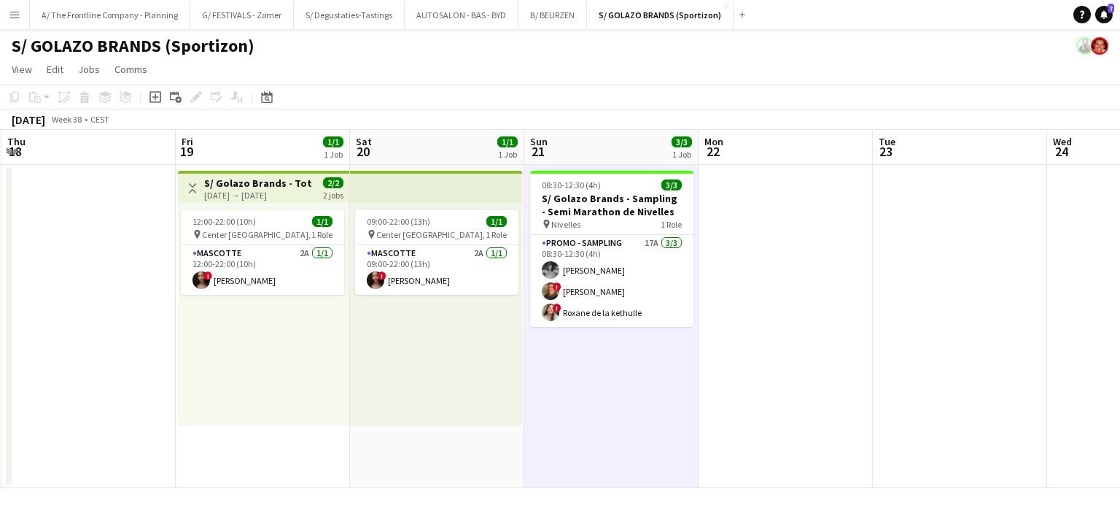
drag, startPoint x: 559, startPoint y: 384, endPoint x: 524, endPoint y: 372, distance: 37.1
click at [524, 372] on app-calendar-viewport "Tue 16 Wed 17 Thu 18 Fri 19 1/1 1 Job Sat 20 1/1 1 Job Sun 21 3/3 1 Job Mon 22 …" at bounding box center [560, 309] width 1120 height 358
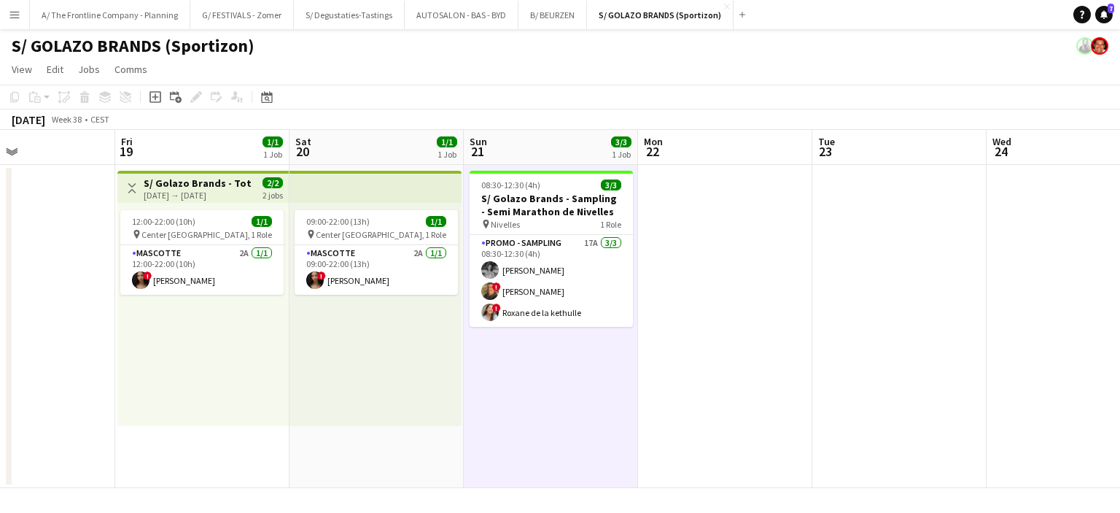
click at [555, 400] on app-date-cell "08:30-12:30 (4h) 3/3 S/ Golazo Brands - Sampling - Semi Marathon de Nivelles pi…" at bounding box center [551, 326] width 174 height 323
